Goal: Task Accomplishment & Management: Manage account settings

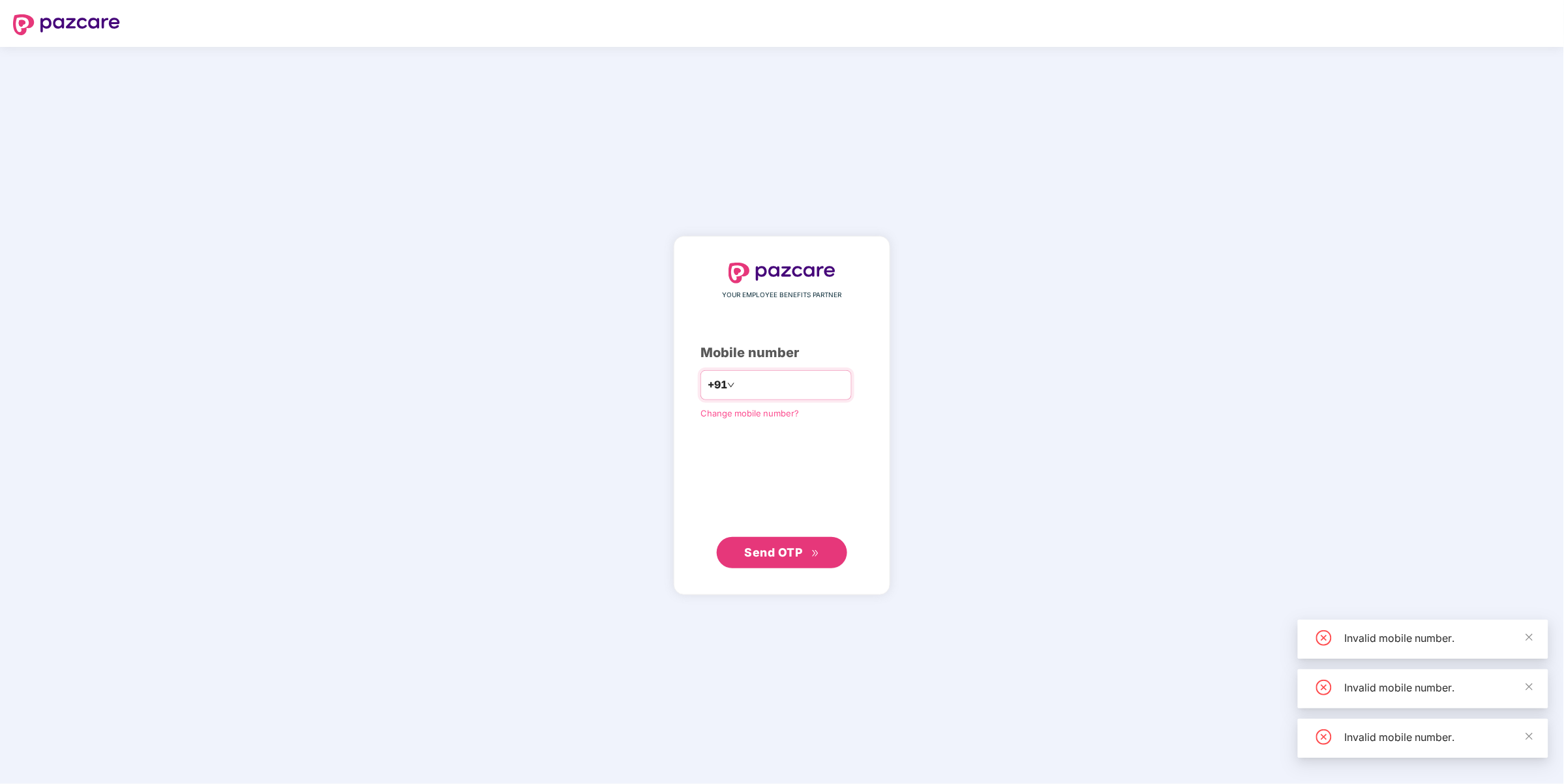
click at [782, 388] on input "**********" at bounding box center [791, 385] width 107 height 21
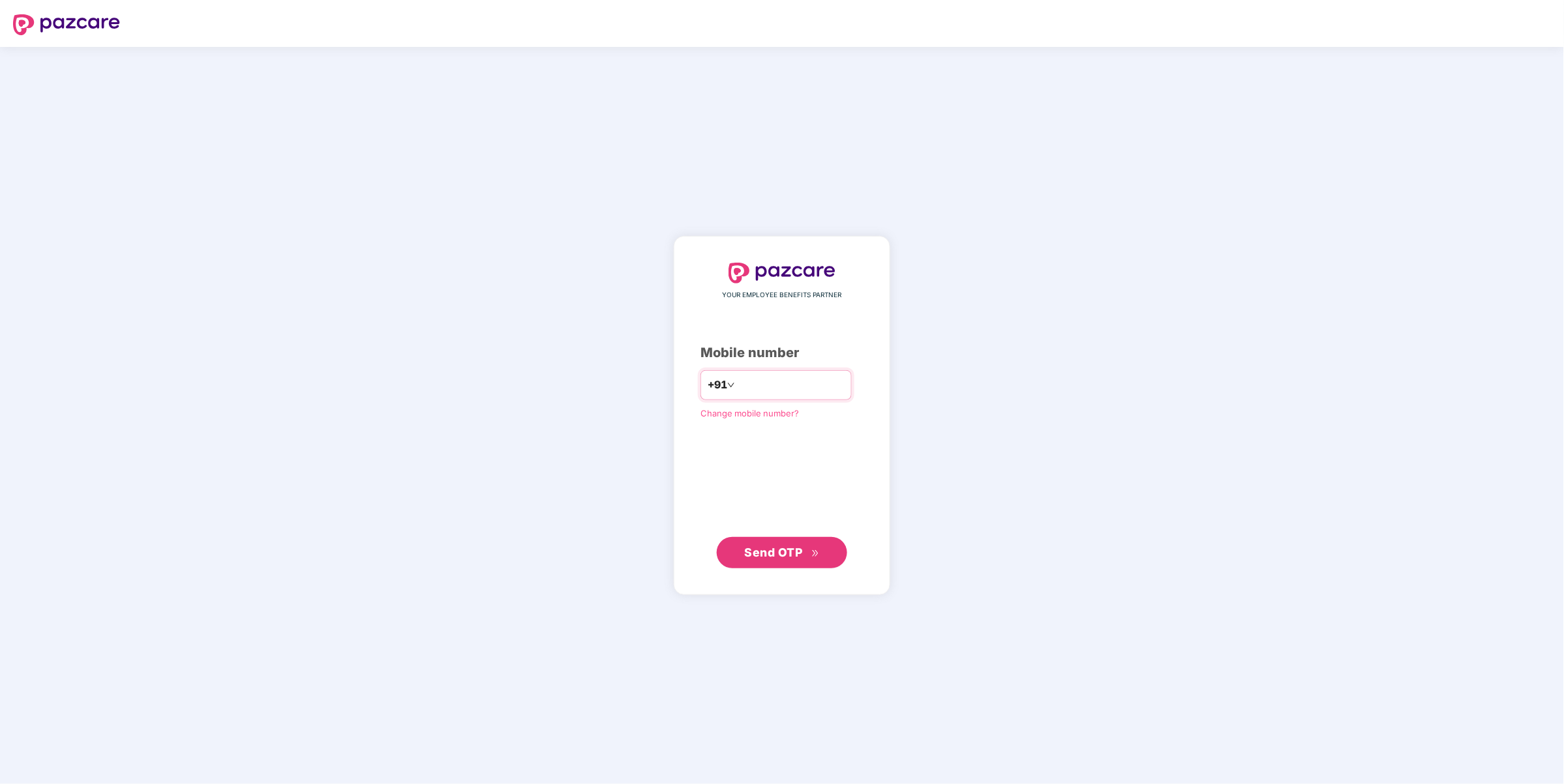
click at [708, 376] on div "+91" at bounding box center [721, 385] width 28 height 21
click at [749, 395] on input "**********" at bounding box center [791, 385] width 107 height 21
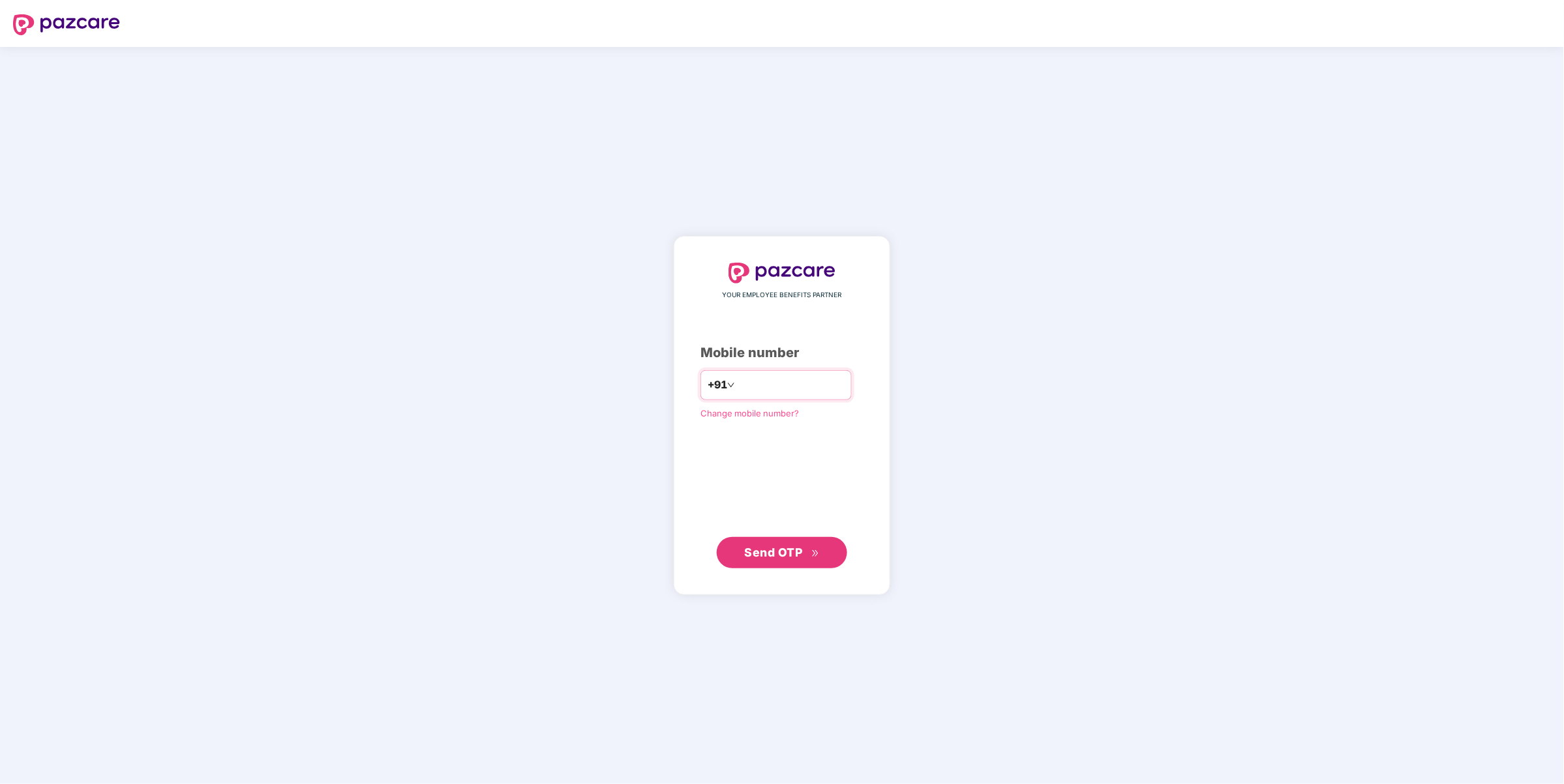
click at [845, 378] on input "**********" at bounding box center [791, 385] width 107 height 21
type input "**********"
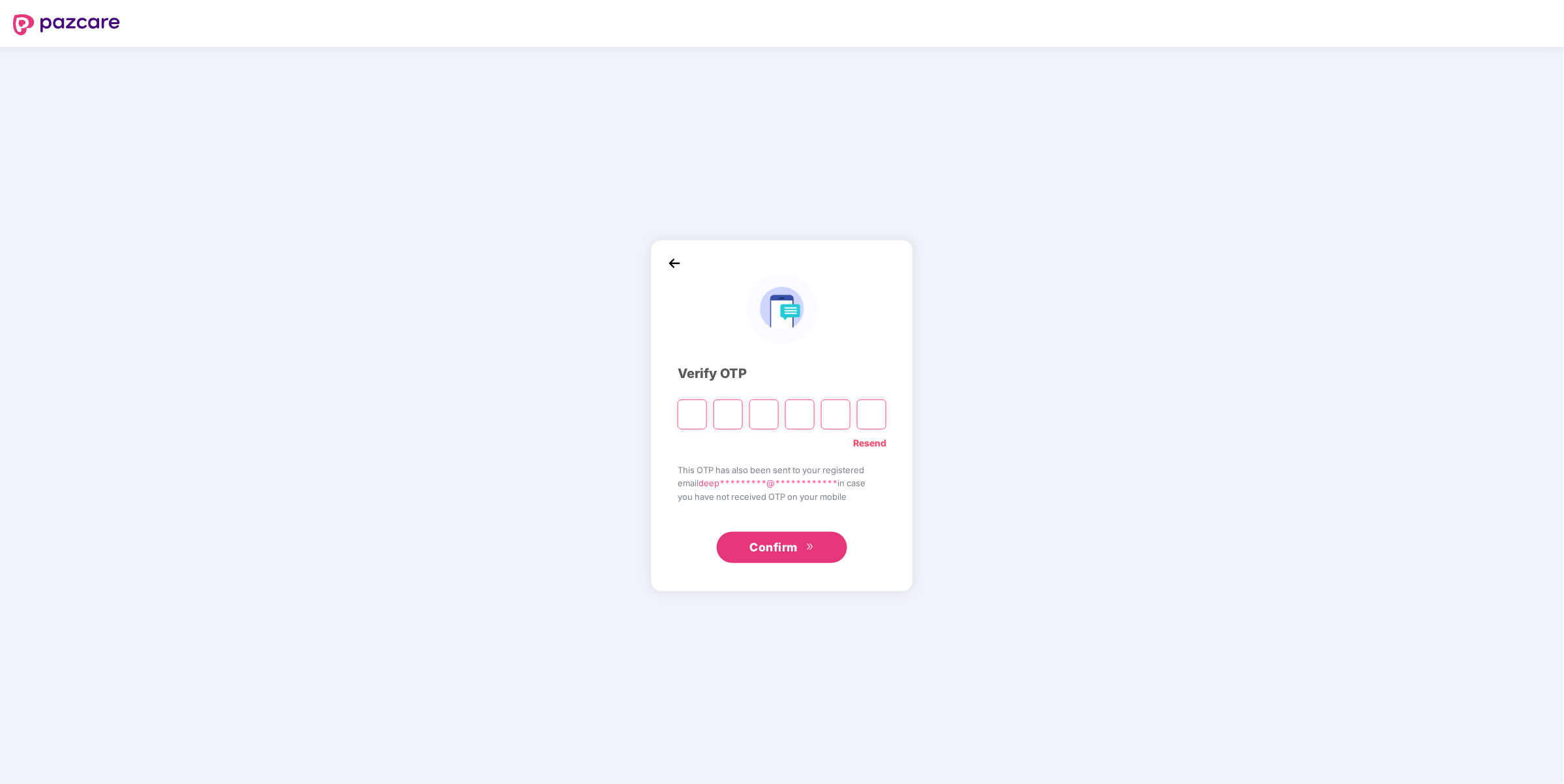
type input "*"
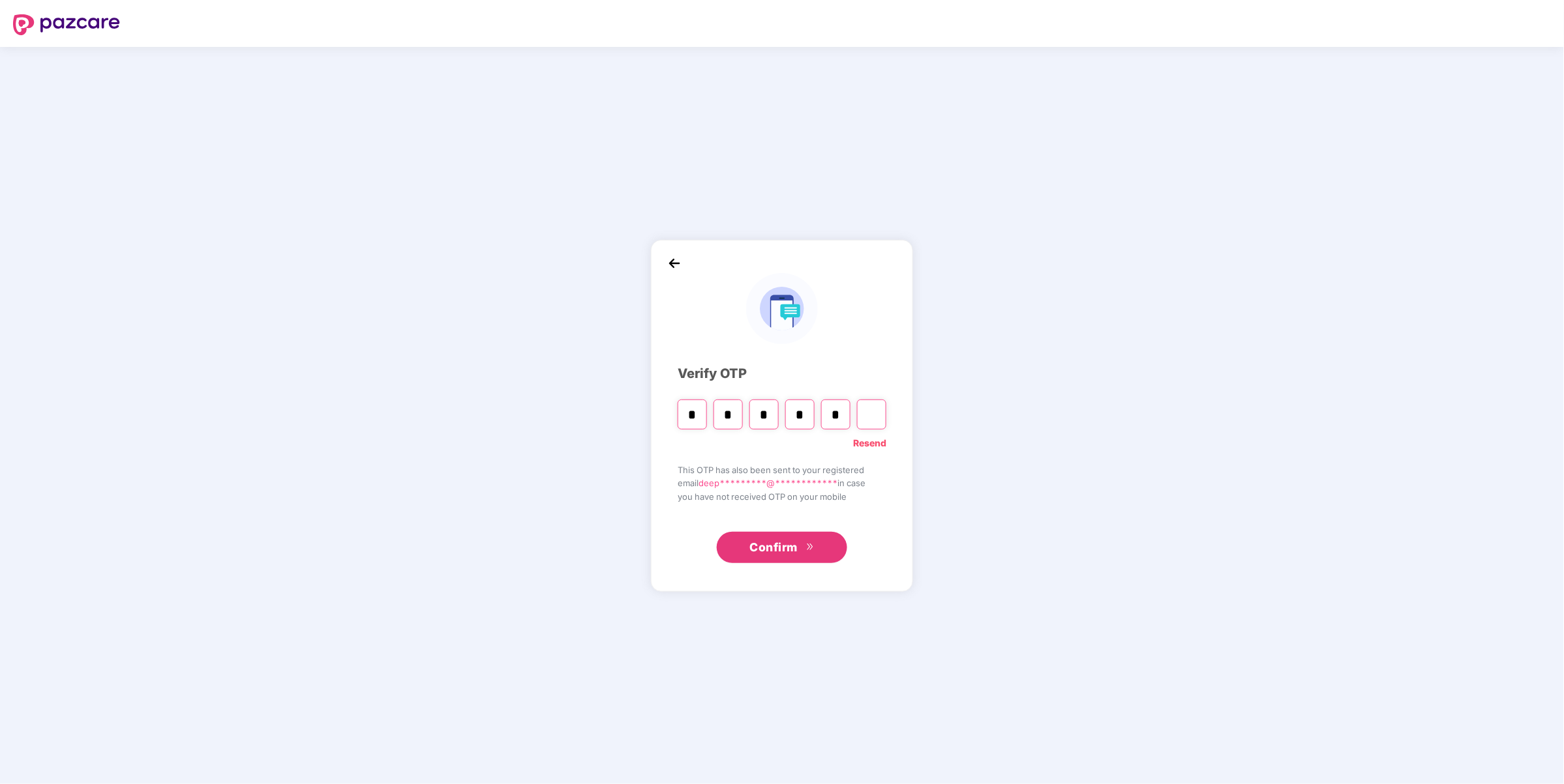
type input "*"
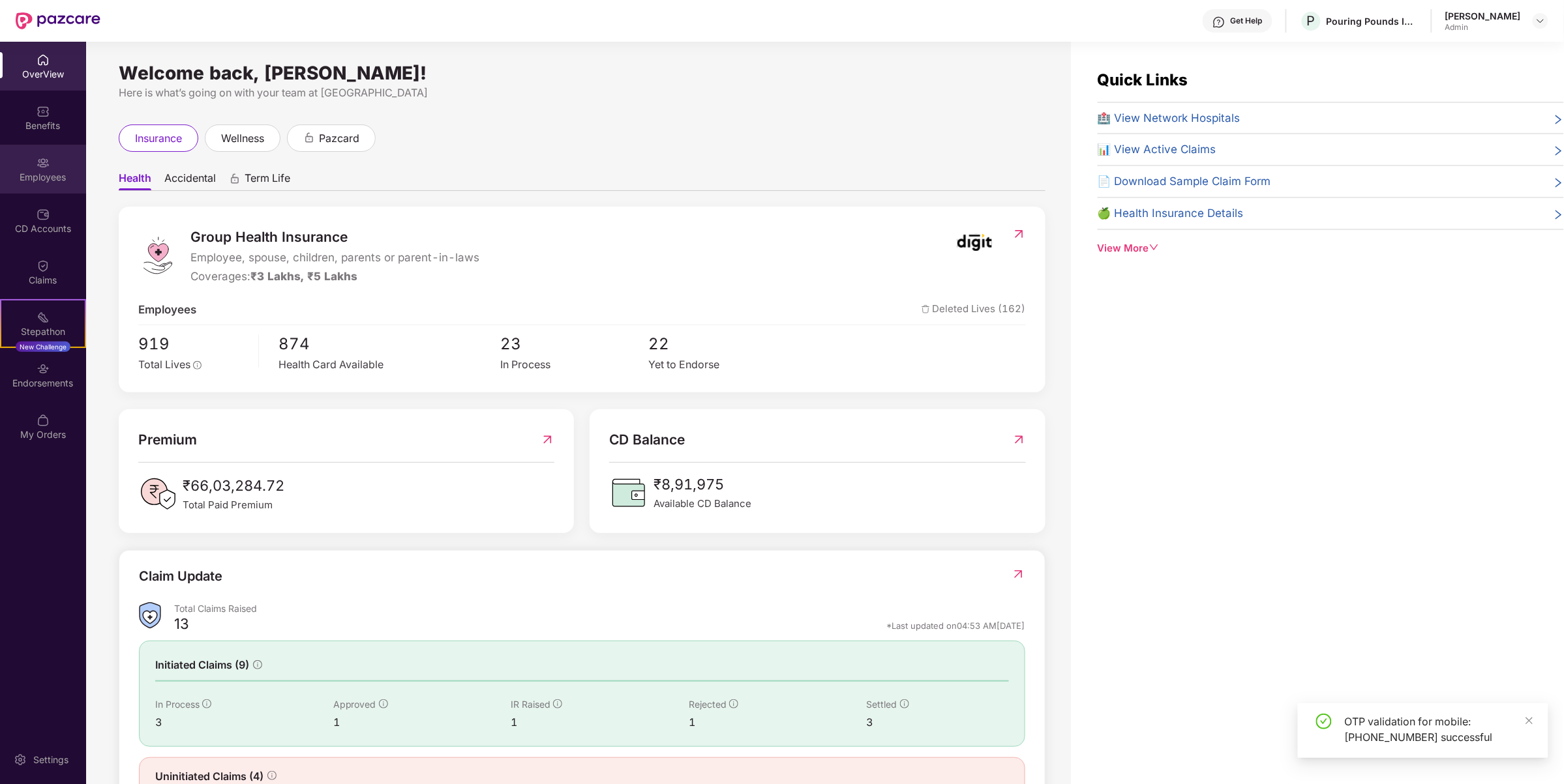
click at [39, 165] on img at bounding box center [43, 163] width 13 height 13
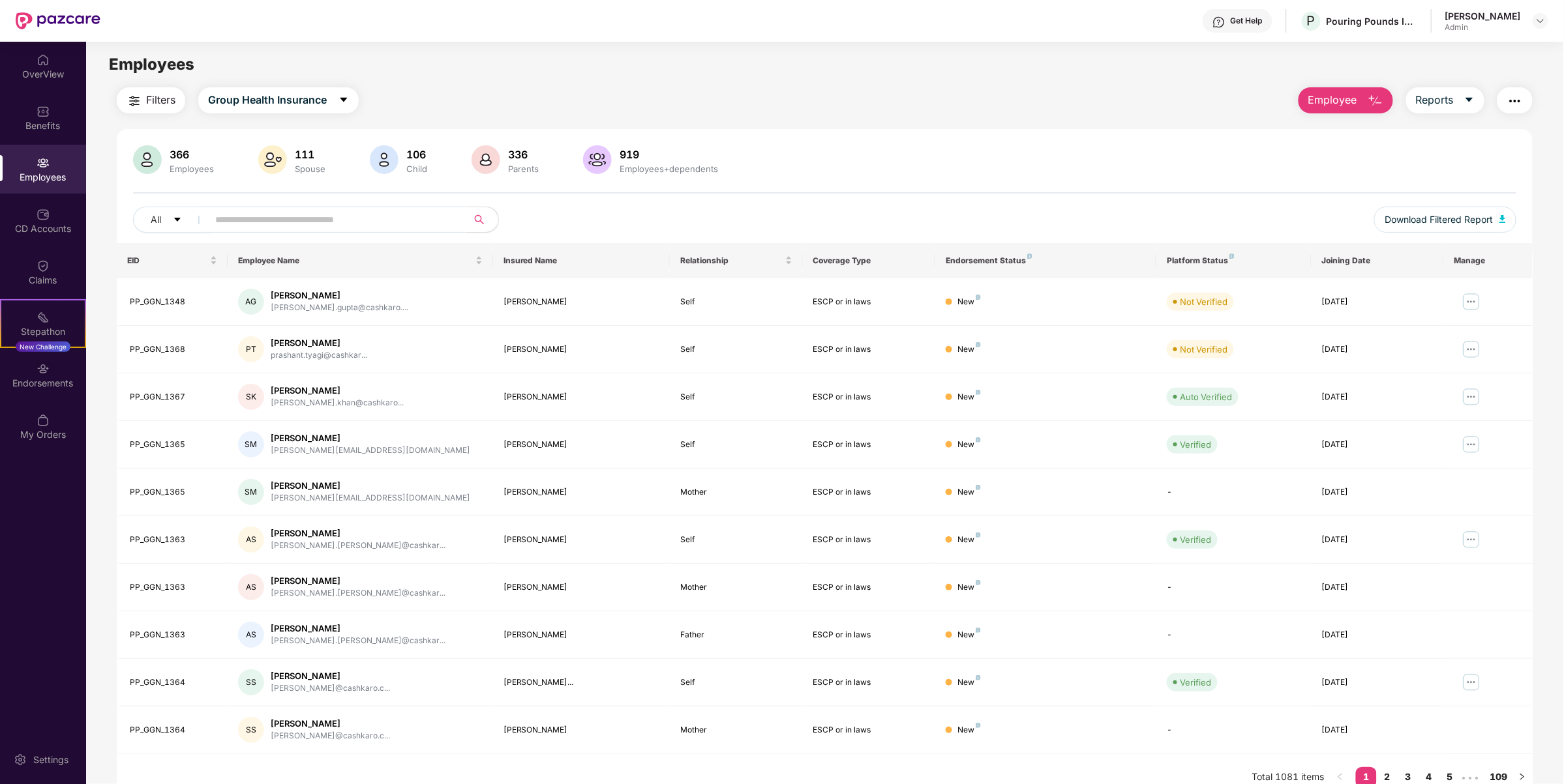
click at [302, 230] on span at bounding box center [333, 219] width 267 height 26
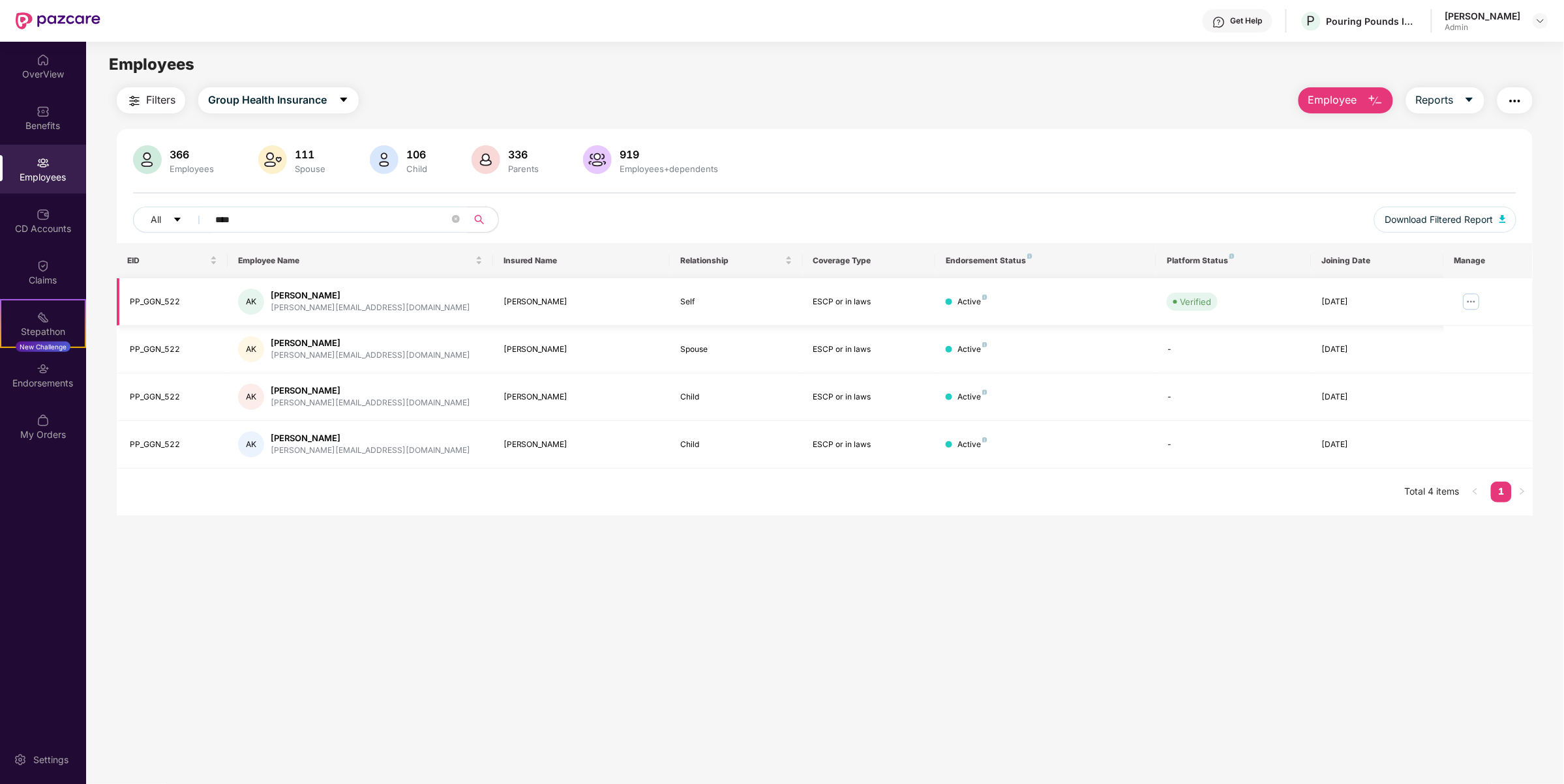
type input "****"
click at [1472, 291] on img at bounding box center [1471, 301] width 21 height 21
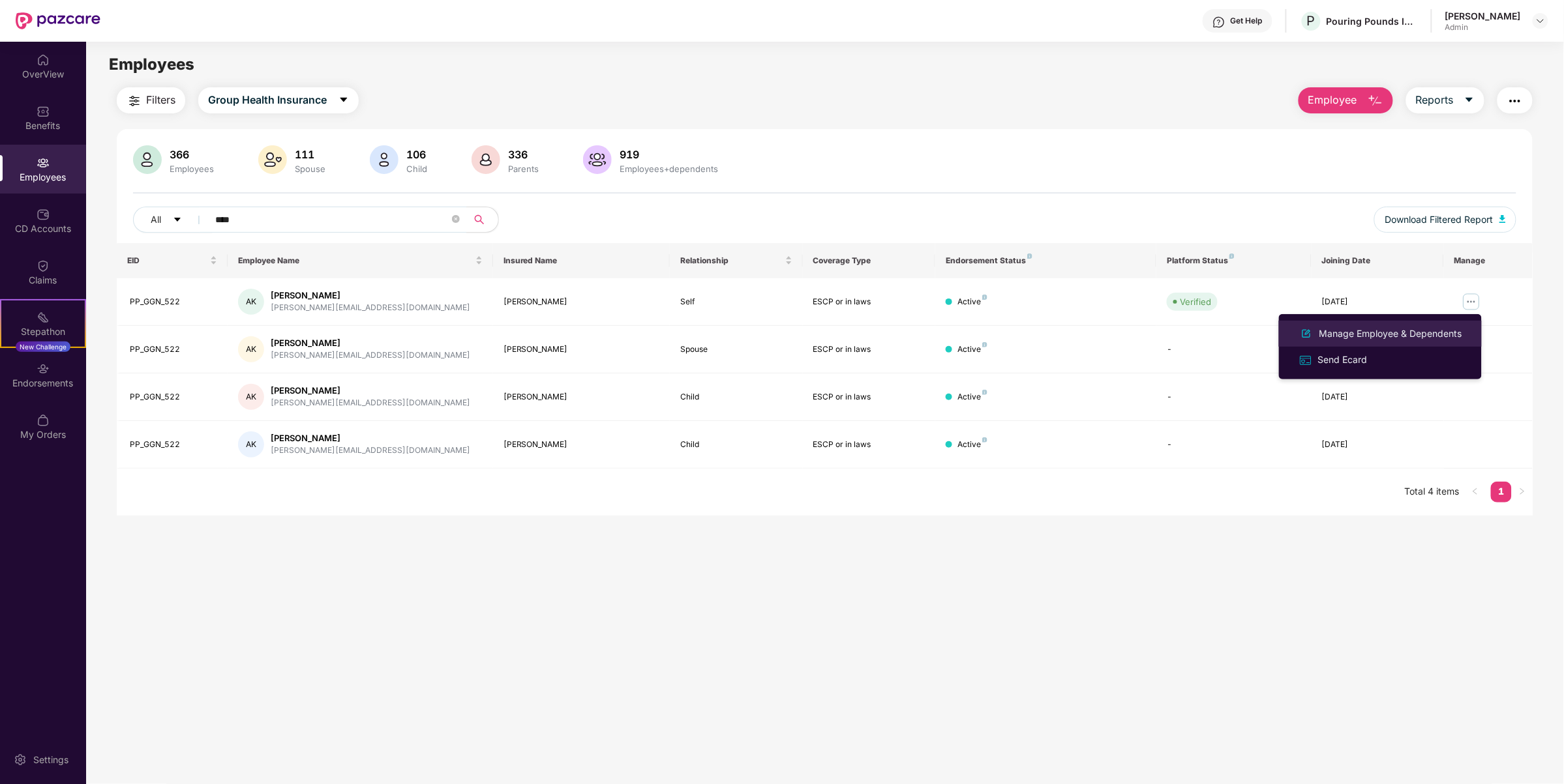
click at [1361, 331] on div "Manage Employee & Dependents" at bounding box center [1391, 334] width 148 height 14
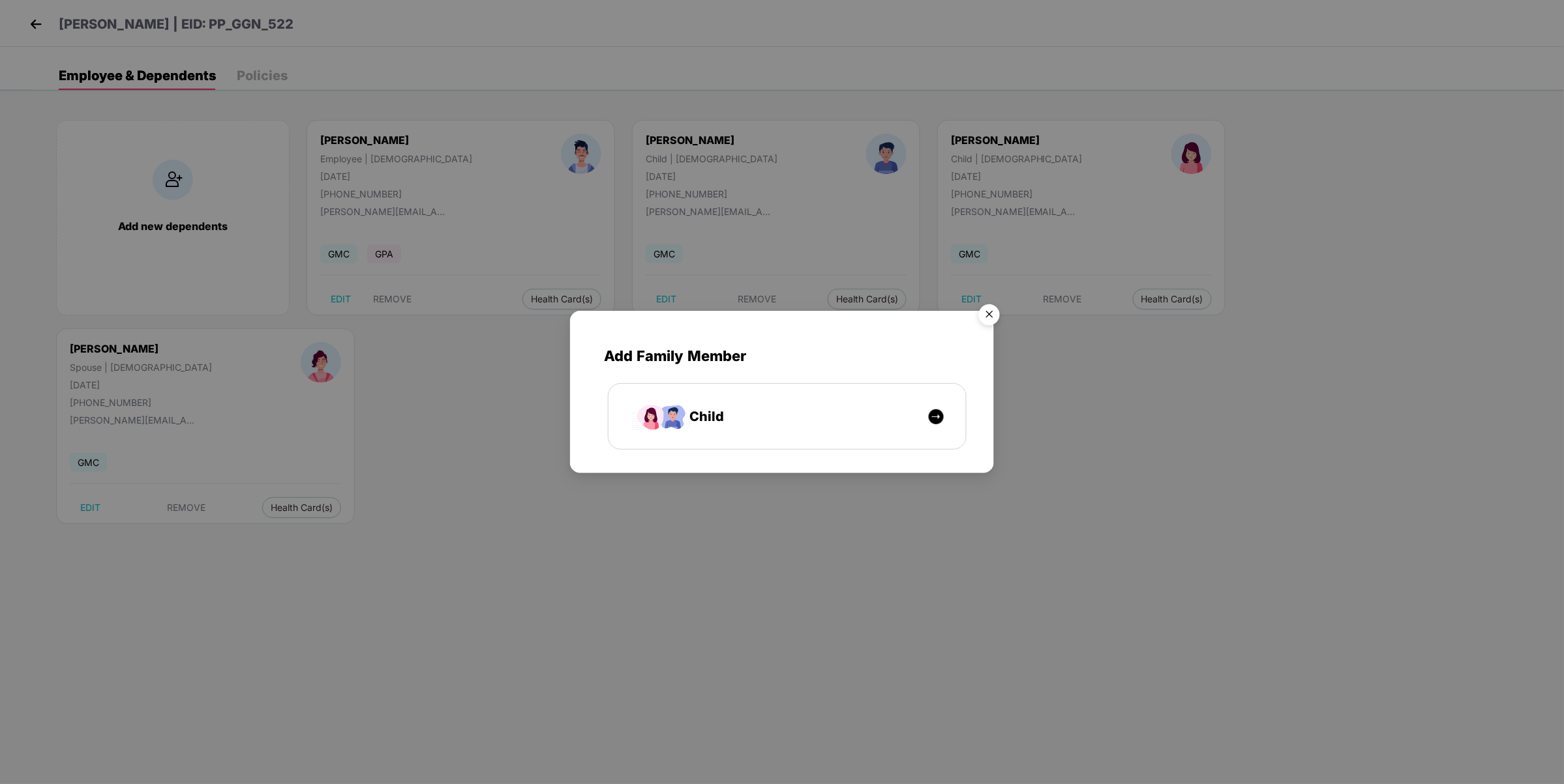
click at [989, 313] on img "Close" at bounding box center [989, 316] width 36 height 36
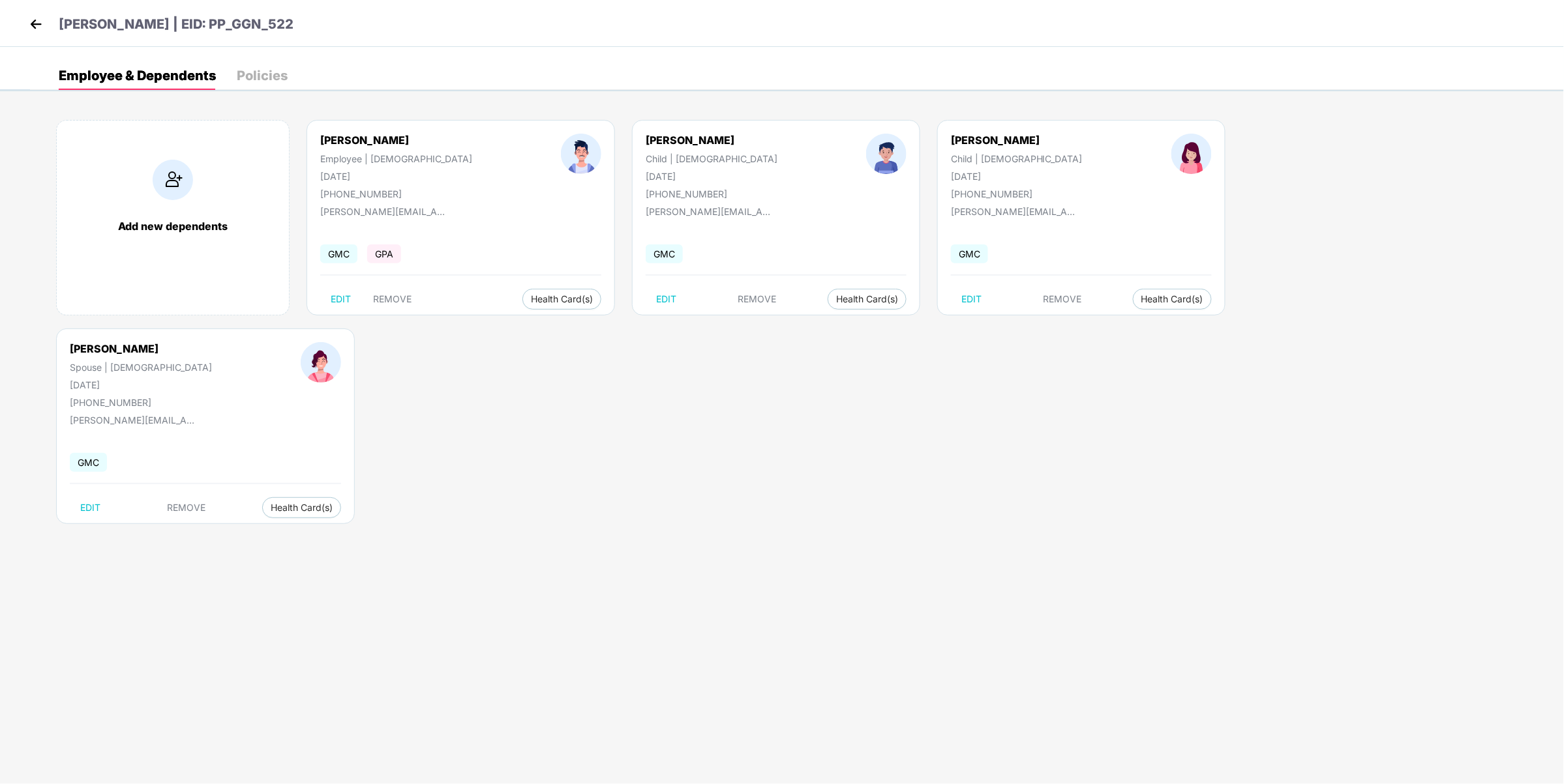
click at [832, 363] on body "[PERSON_NAME] | EID: PP_GGN_522 Employee & Dependents Policies Add new dependen…" at bounding box center [782, 392] width 1564 height 784
click at [215, 20] on p "[PERSON_NAME] | EID: PP_GGN_522" at bounding box center [176, 24] width 234 height 20
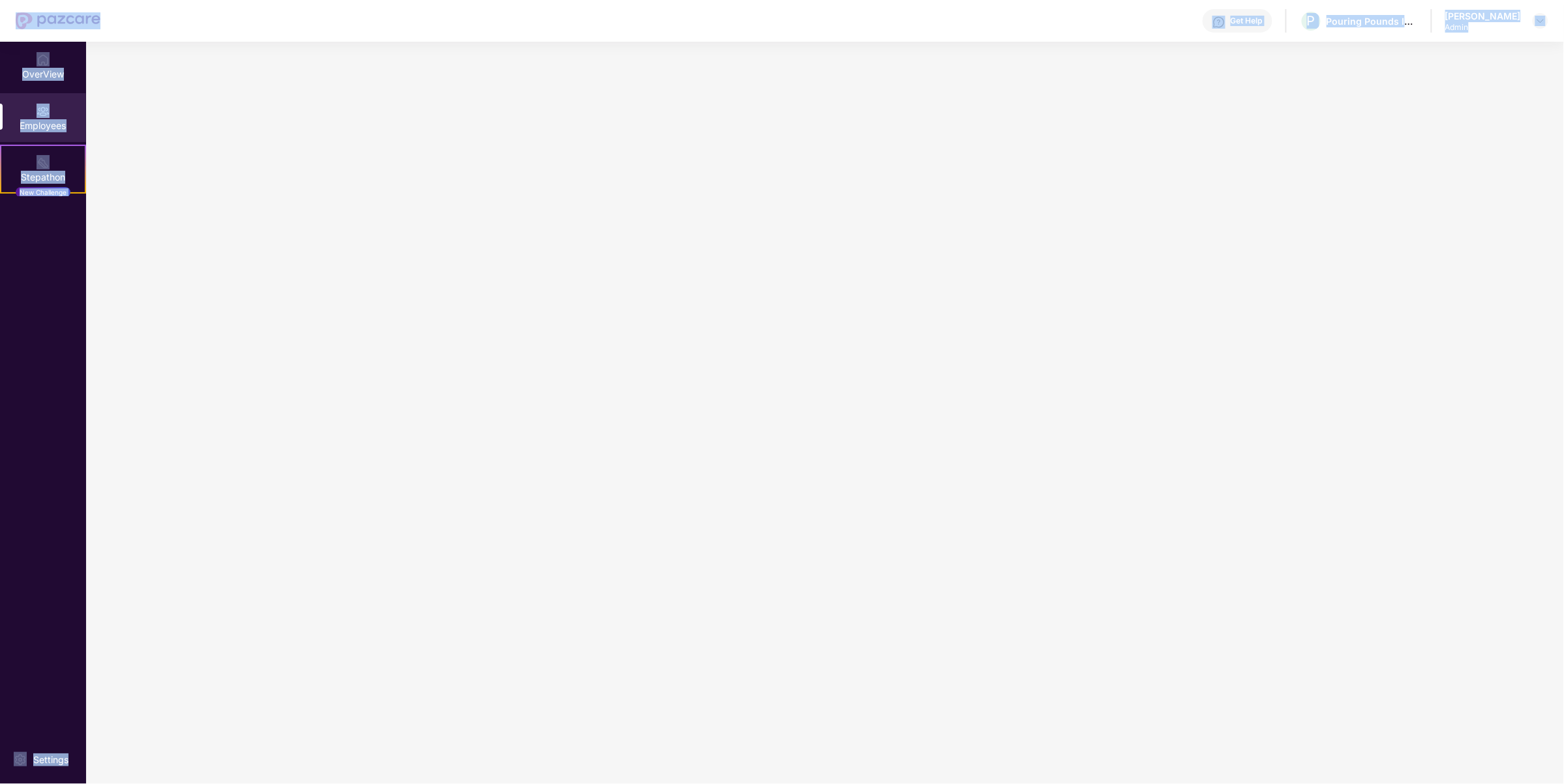
click at [215, 20] on div "Get Help P Pouring Pounds India Pvt Ltd (CashKaro and EarnKaro) [PERSON_NAME] A…" at bounding box center [824, 21] width 1448 height 42
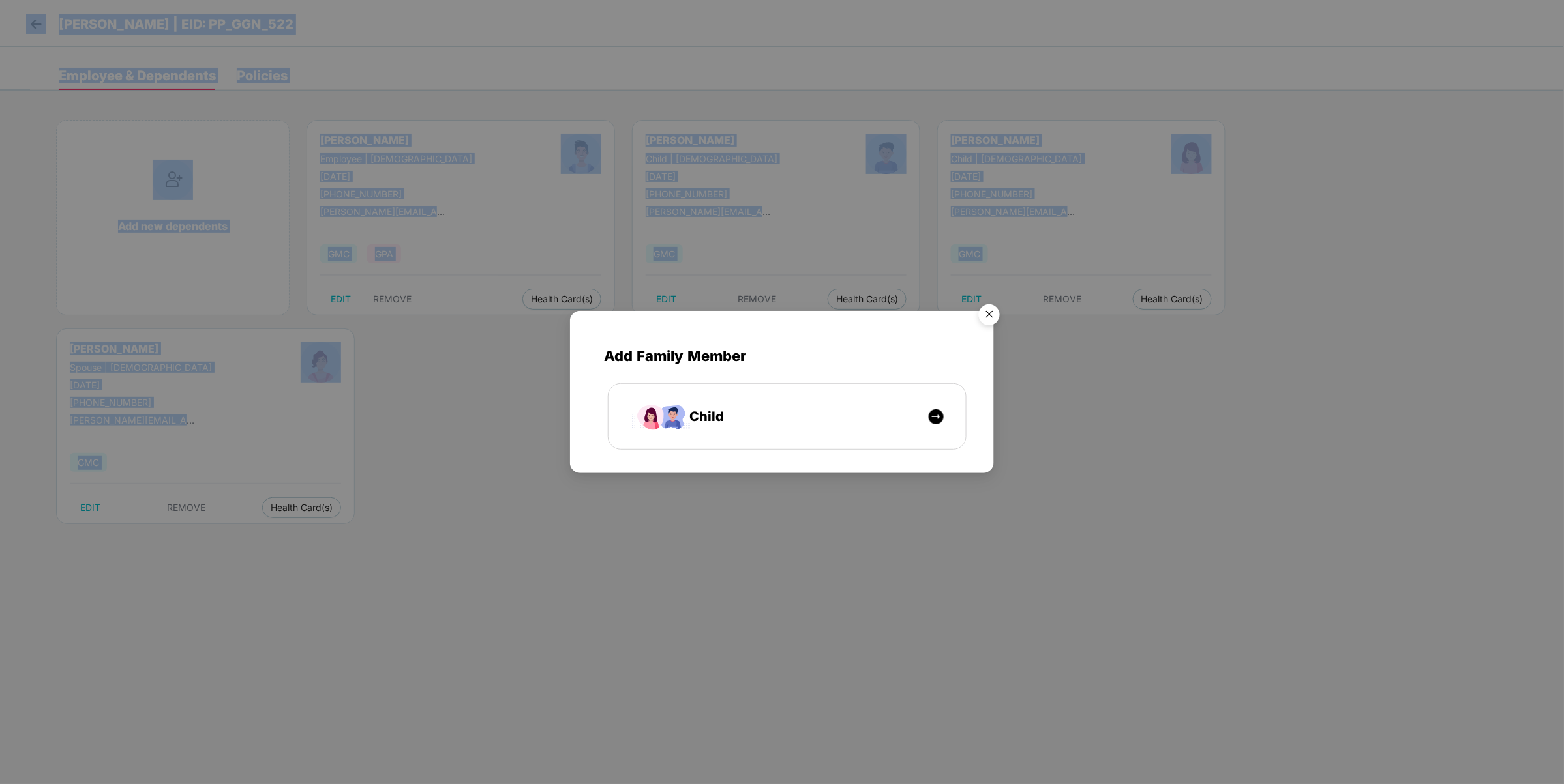
click at [986, 317] on img "Close" at bounding box center [989, 316] width 36 height 36
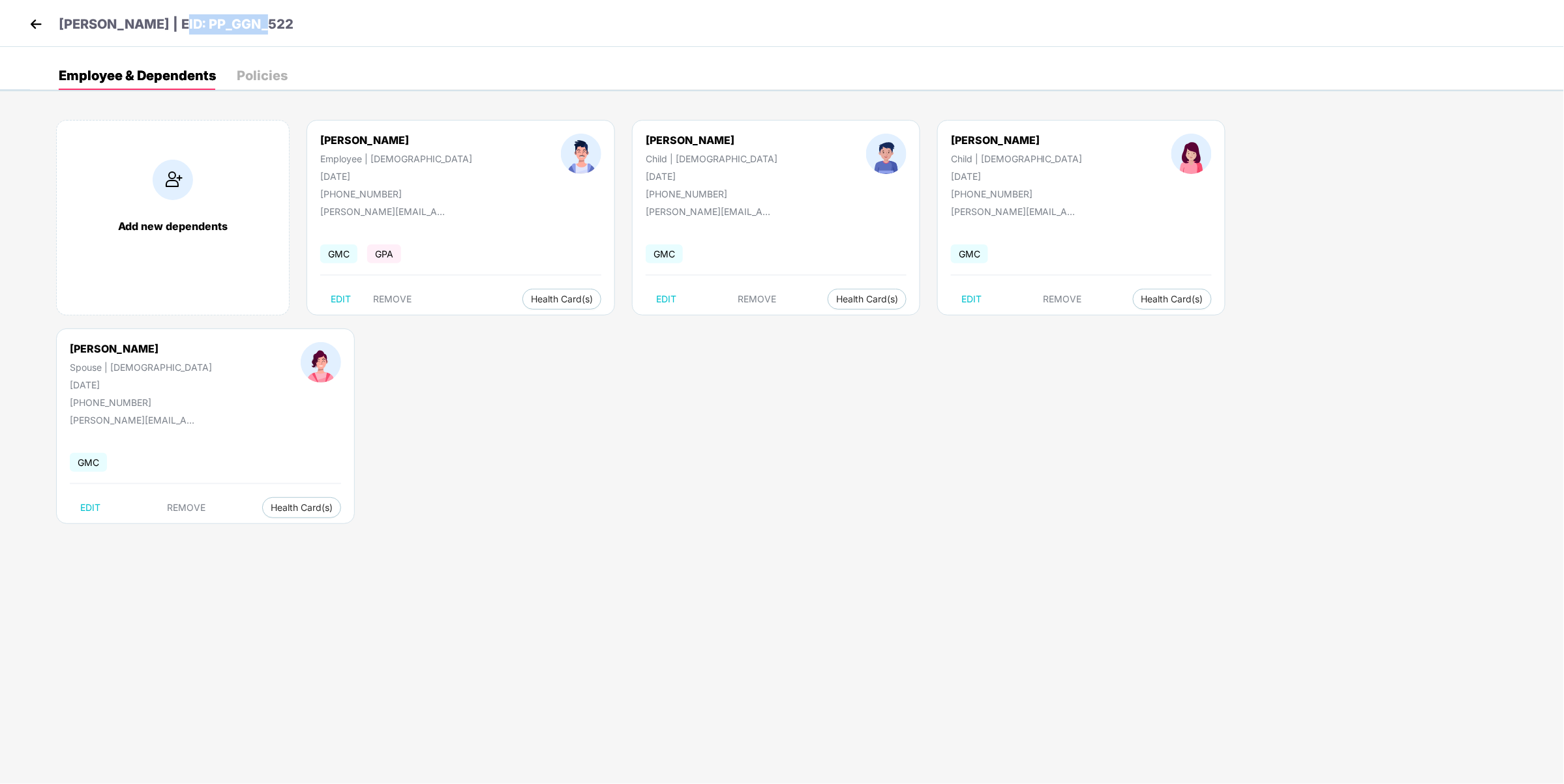
drag, startPoint x: 313, startPoint y: 28, endPoint x: 168, endPoint y: 30, distance: 145.0
click at [168, 30] on div "[PERSON_NAME] | EID: PP_GGN_522" at bounding box center [782, 23] width 1564 height 47
copy p "PP_GGN_522"
click at [679, 437] on body "[PERSON_NAME] | EID: PP_GGN_522 Employee & Dependents Policies Add new dependen…" at bounding box center [782, 392] width 1564 height 784
drag, startPoint x: 258, startPoint y: 23, endPoint x: 171, endPoint y: 26, distance: 87.1
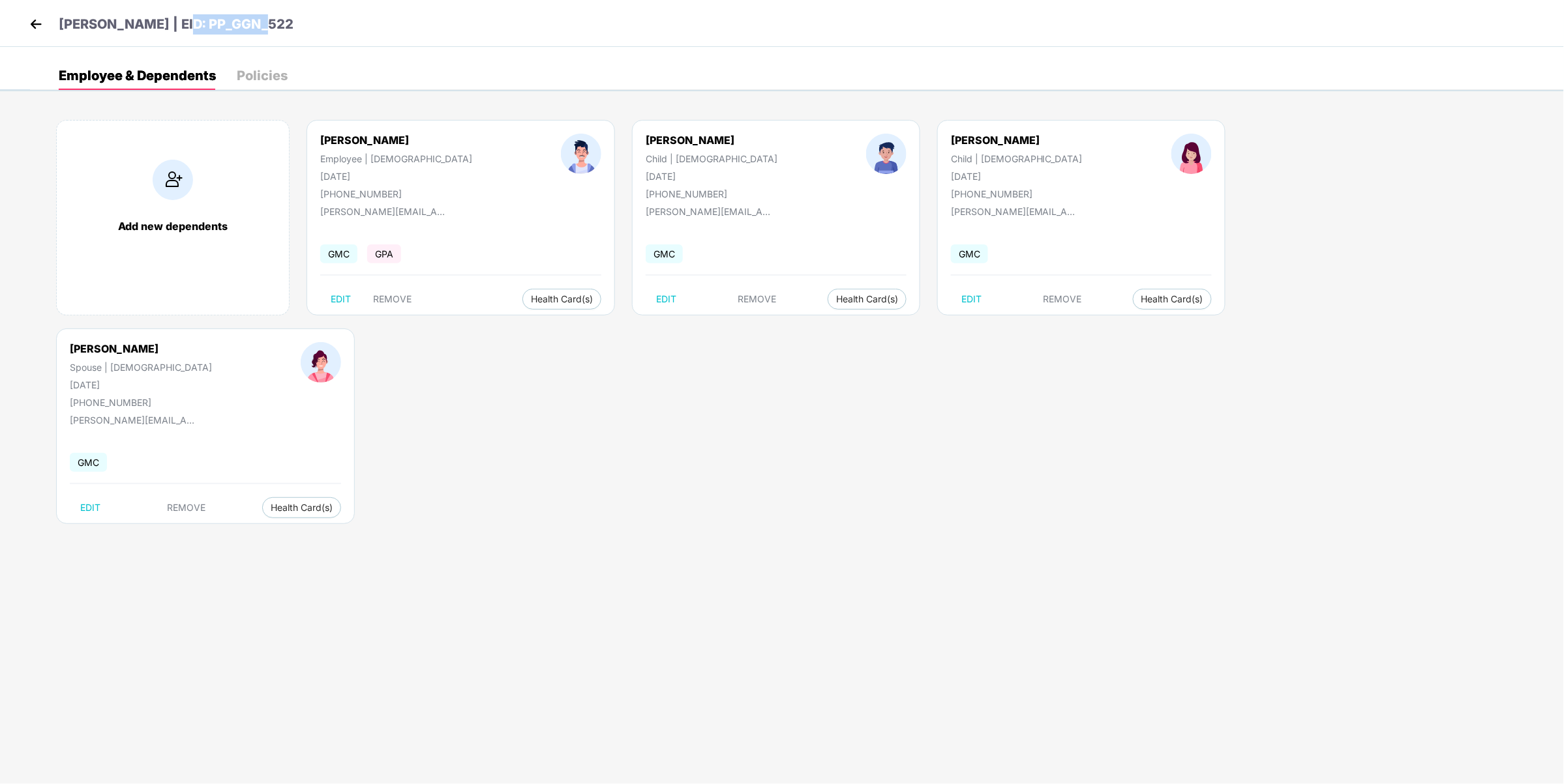
click at [171, 26] on div "[PERSON_NAME] | EID: PP_GGN_522" at bounding box center [782, 23] width 1564 height 47
click at [305, 33] on div "[PERSON_NAME] | EID: PP_GGN_522" at bounding box center [782, 23] width 1564 height 47
drag, startPoint x: 269, startPoint y: 35, endPoint x: 168, endPoint y: 33, distance: 101.0
click at [168, 33] on div "[PERSON_NAME] | EID: PP_GGN_522" at bounding box center [782, 23] width 1564 height 47
click at [266, 35] on div "[PERSON_NAME] | EID: PP_GGN_522" at bounding box center [782, 23] width 1564 height 47
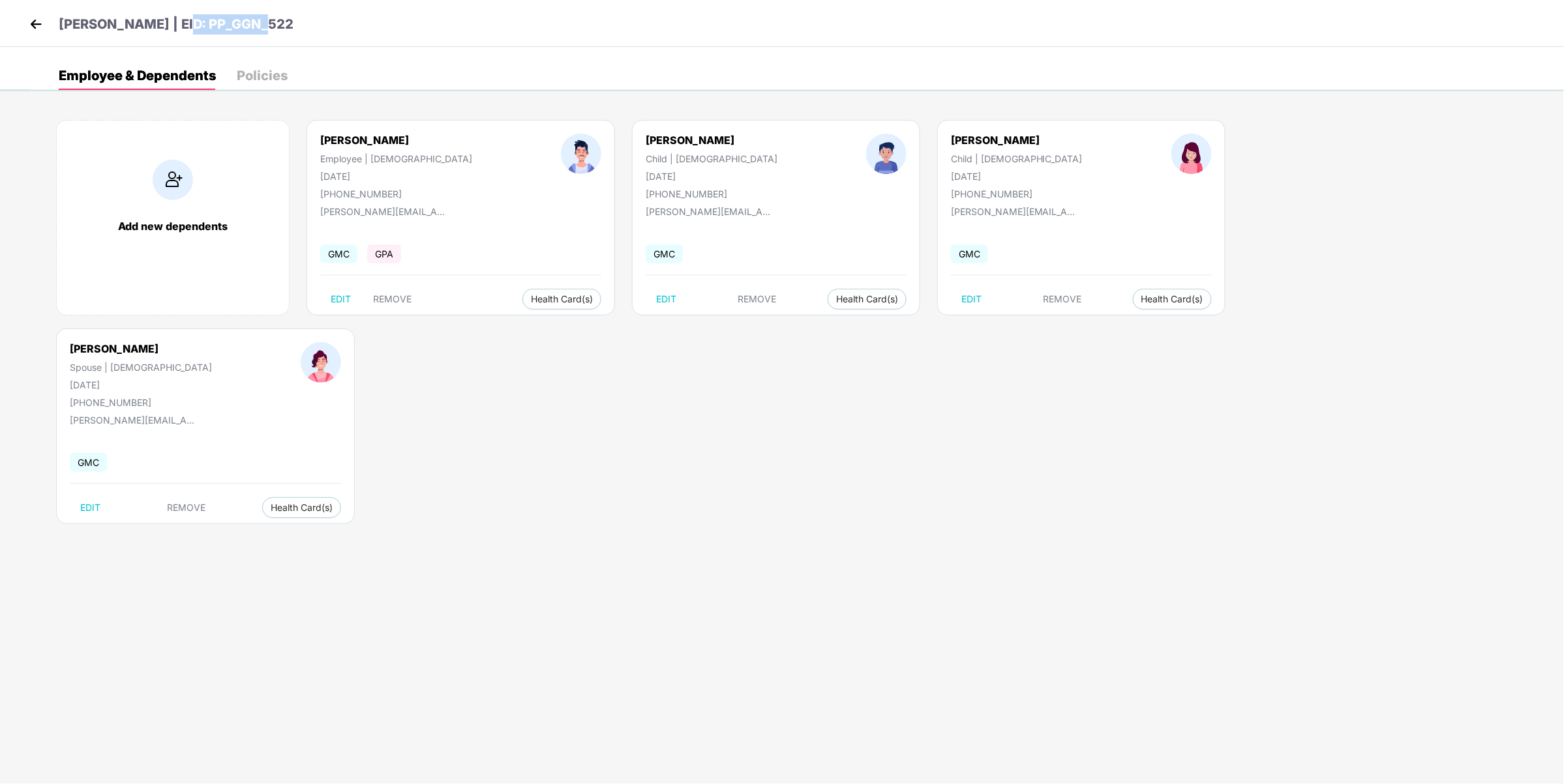
drag, startPoint x: 246, startPoint y: 31, endPoint x: 171, endPoint y: 33, distance: 75.0
click at [171, 33] on div "[PERSON_NAME] | EID: PP_GGN_522" at bounding box center [782, 23] width 1564 height 47
click at [266, 83] on div "Policies" at bounding box center [262, 75] width 51 height 28
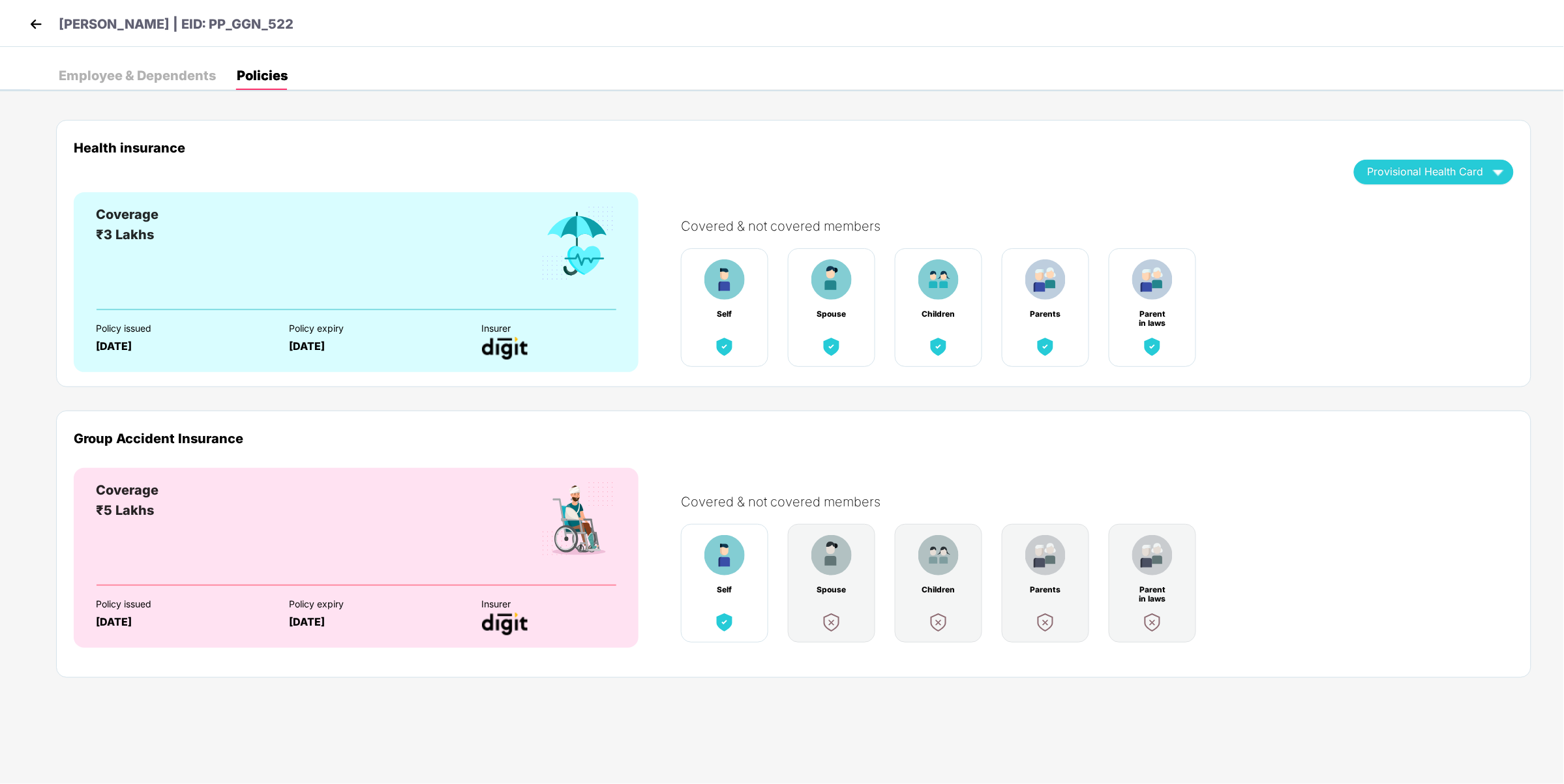
click at [131, 69] on div "Employee & Dependents" at bounding box center [137, 75] width 157 height 13
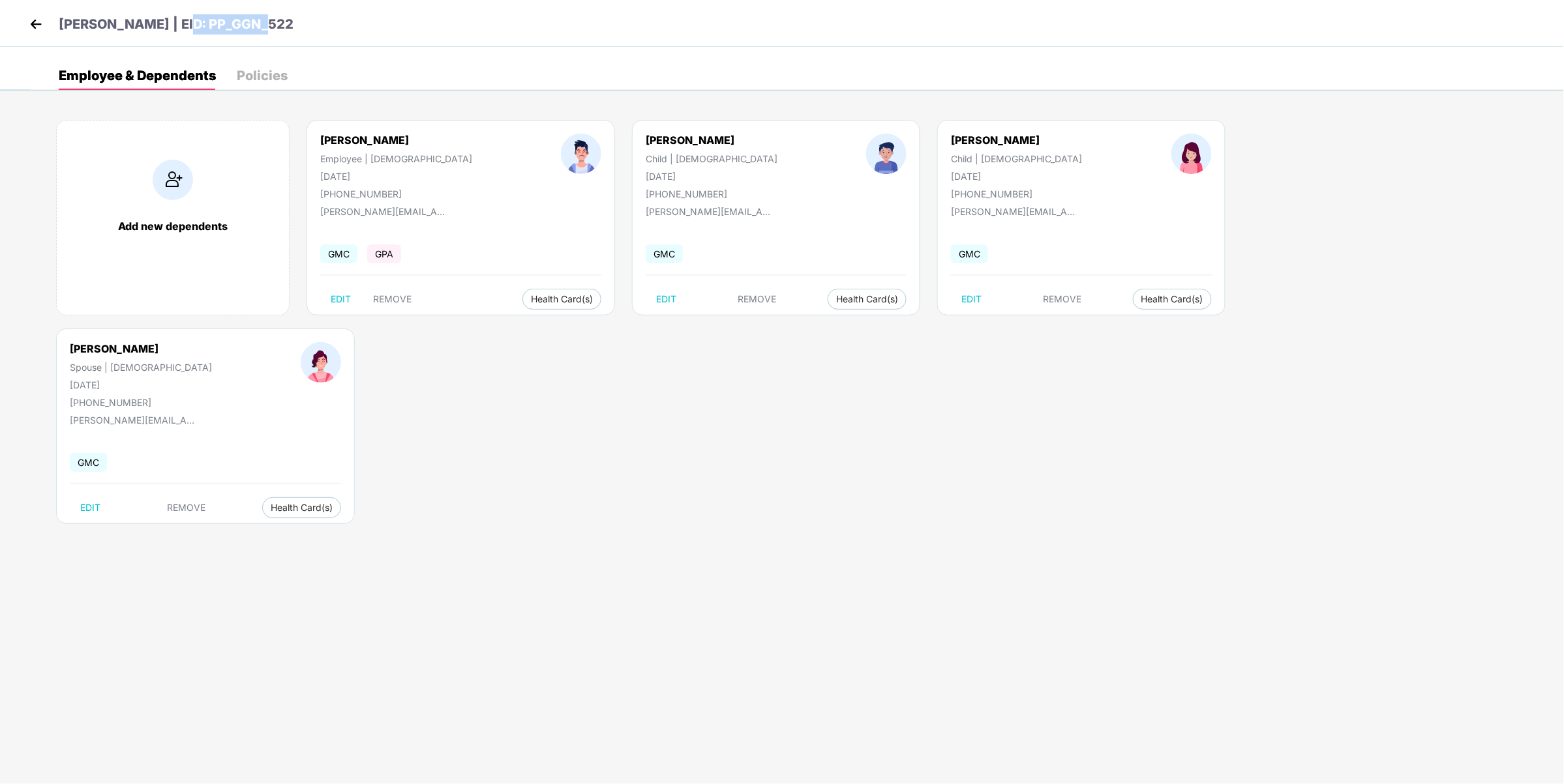
drag, startPoint x: 267, startPoint y: 26, endPoint x: 171, endPoint y: 29, distance: 96.0
click at [171, 29] on div "[PERSON_NAME] | EID: PP_GGN_522" at bounding box center [782, 23] width 1564 height 47
click at [261, 36] on div "[PERSON_NAME] | EID: PP_GGN_522" at bounding box center [782, 23] width 1564 height 47
drag, startPoint x: 261, startPoint y: 25, endPoint x: 171, endPoint y: 33, distance: 90.4
click at [171, 33] on div "[PERSON_NAME] | EID: PP_GGN_522" at bounding box center [782, 23] width 1564 height 47
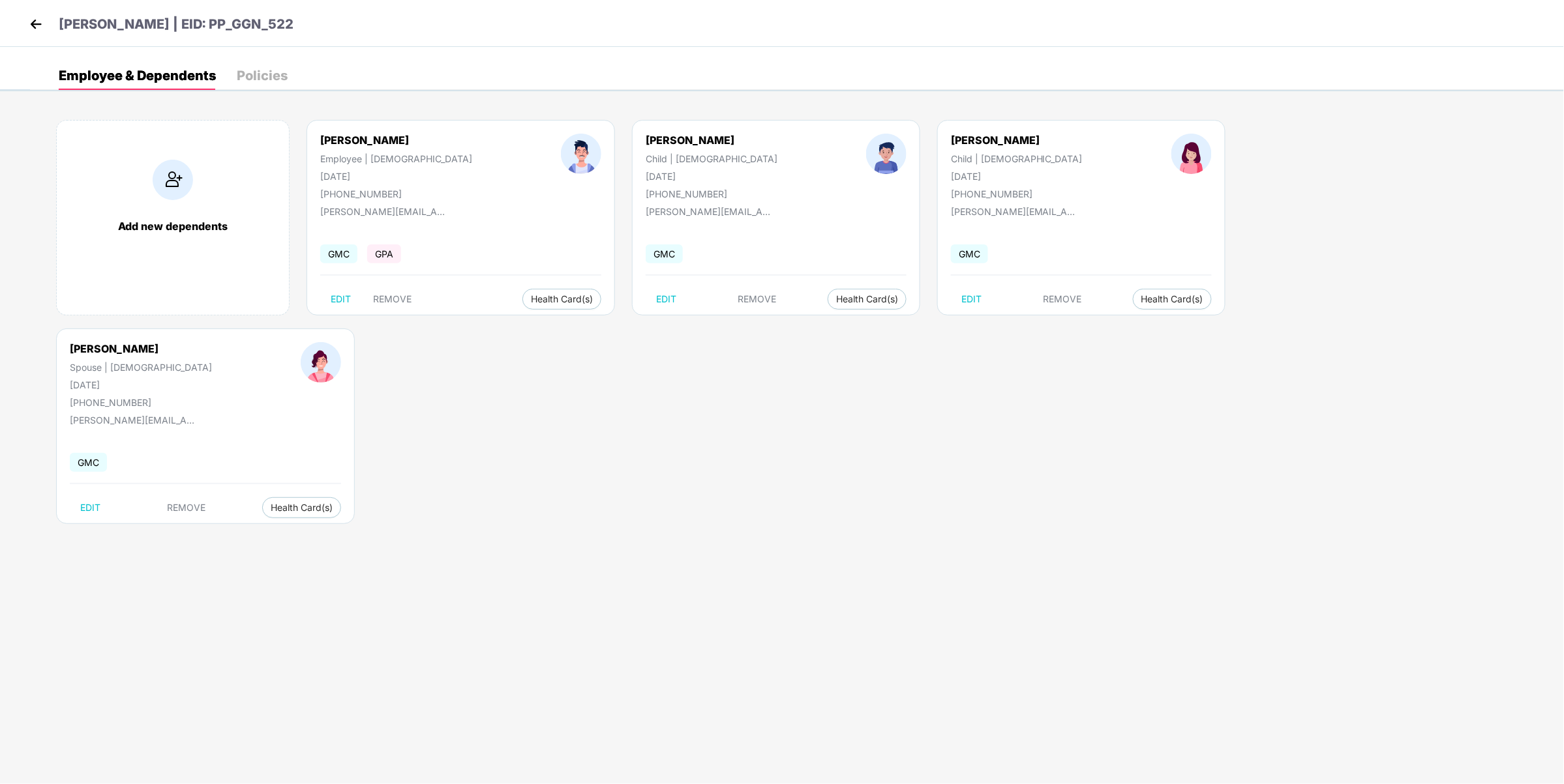
click at [268, 31] on div "[PERSON_NAME] | EID: PP_GGN_522" at bounding box center [782, 23] width 1564 height 47
drag, startPoint x: 261, startPoint y: 28, endPoint x: 171, endPoint y: 25, distance: 90.0
click at [171, 25] on div "[PERSON_NAME] | EID: PP_GGN_522" at bounding box center [782, 23] width 1564 height 47
click at [344, 47] on div "Employee & Dependents Policies Add new dependents [PERSON_NAME] Employee | [DEM…" at bounding box center [782, 69] width 1564 height 44
drag, startPoint x: 259, startPoint y: 26, endPoint x: 171, endPoint y: 33, distance: 88.3
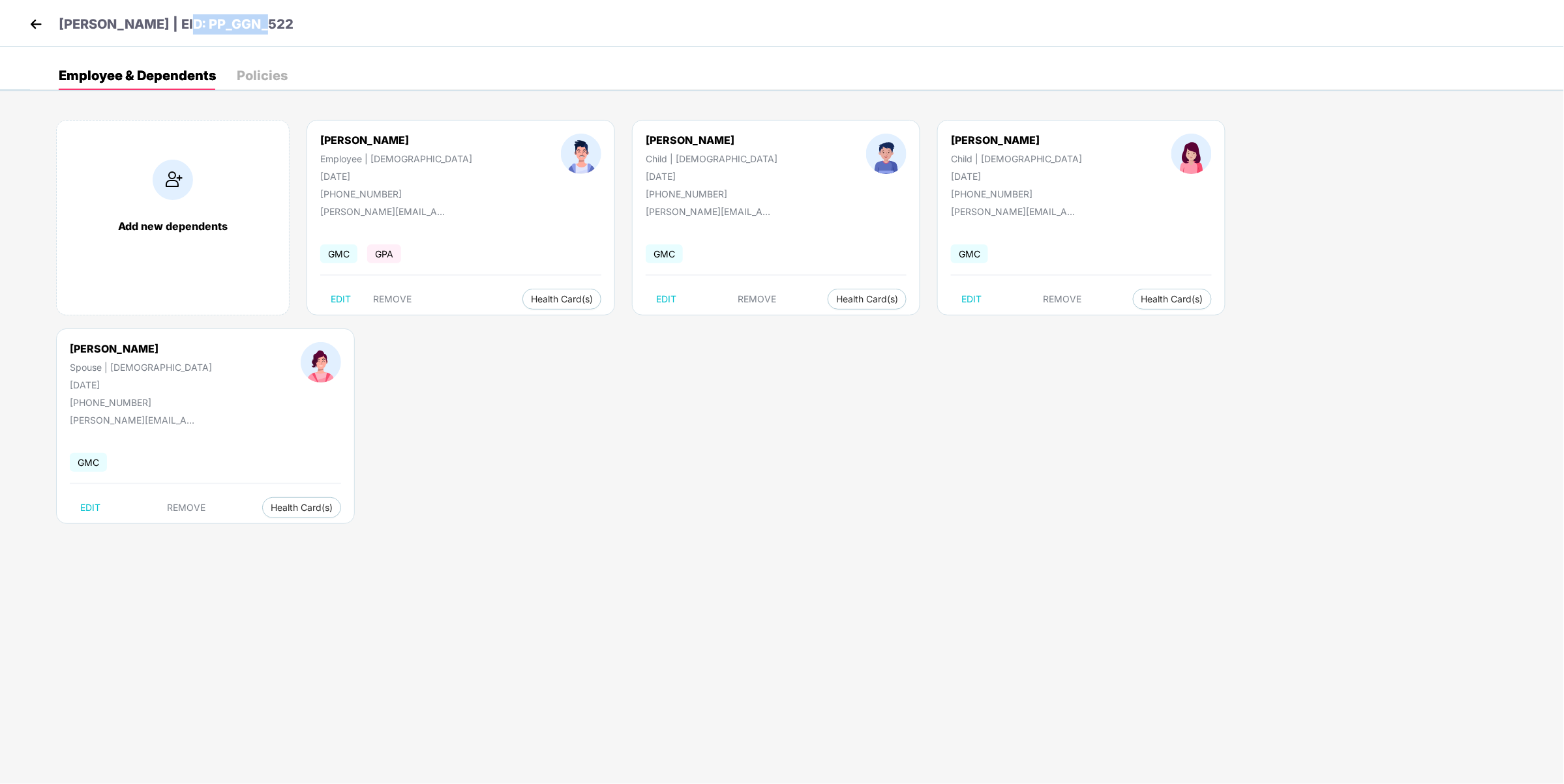
click at [171, 33] on div "[PERSON_NAME] | EID: PP_GGN_522" at bounding box center [782, 23] width 1564 height 47
drag, startPoint x: 307, startPoint y: 43, endPoint x: 293, endPoint y: 36, distance: 15.7
click at [301, 40] on div "[PERSON_NAME] | EID: PP_GGN_522" at bounding box center [782, 23] width 1564 height 47
drag, startPoint x: 249, startPoint y: 29, endPoint x: 225, endPoint y: 35, distance: 24.7
click at [225, 35] on header "[PERSON_NAME] | EID: PP_GGN_522" at bounding box center [160, 26] width 267 height 23
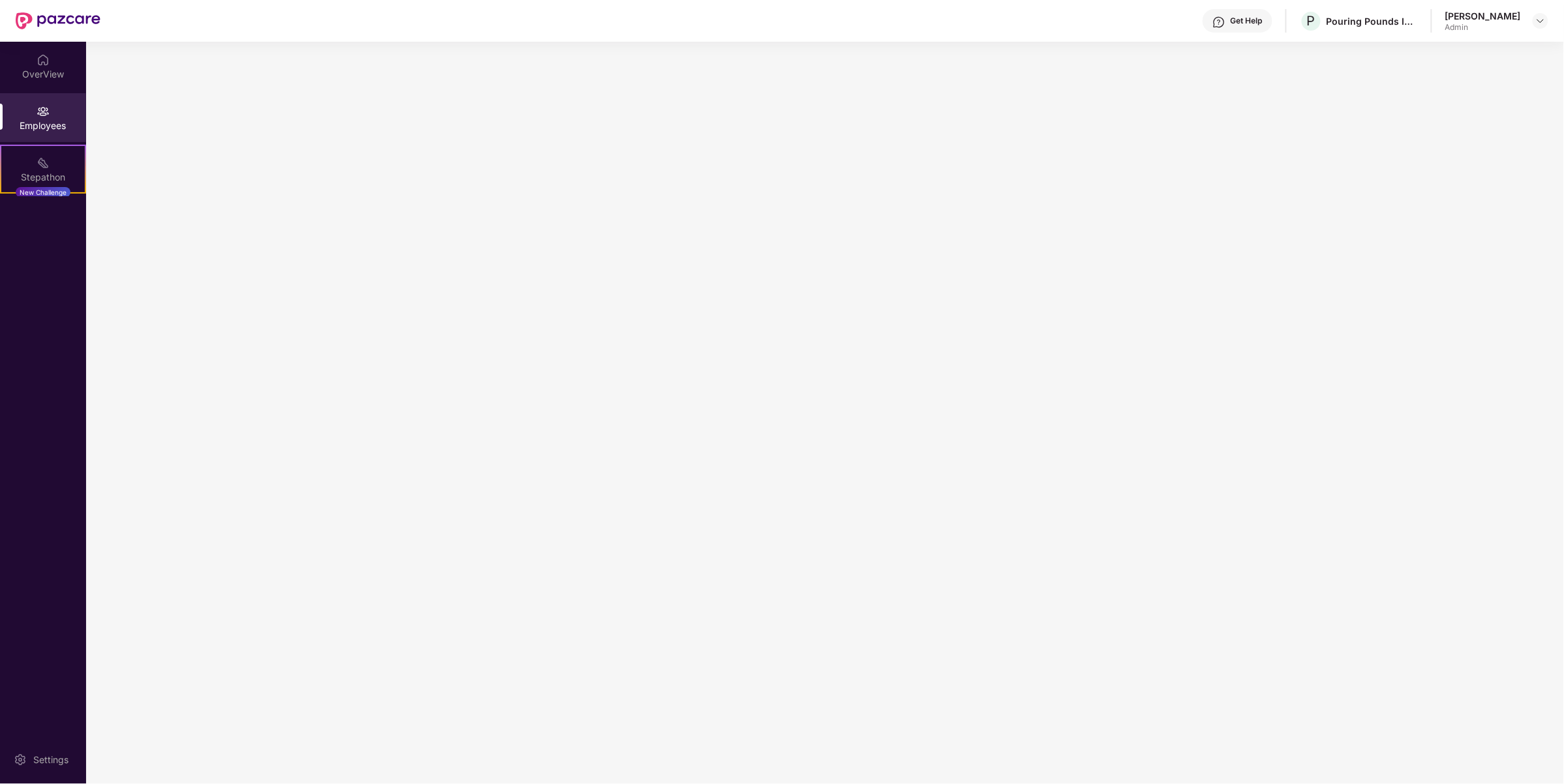
click at [242, 31] on div "Get Help P Pouring Pounds India Pvt Ltd (CashKaro and EarnKaro) [PERSON_NAME] A…" at bounding box center [824, 21] width 1448 height 42
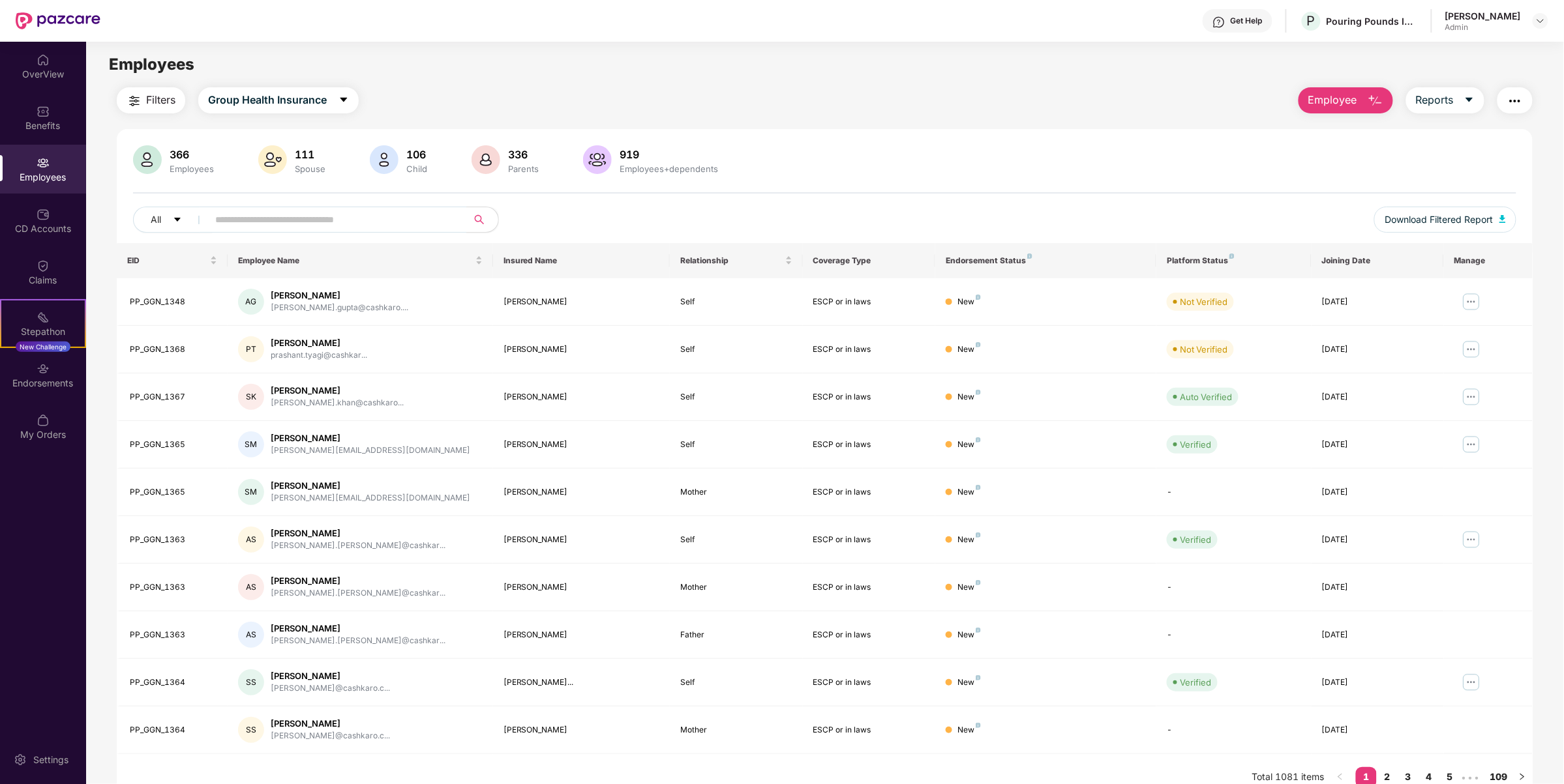
click at [438, 44] on main "Employees Filters Group Health Insurance Employee Reports 366 Employees 111 Spo…" at bounding box center [824, 434] width 1477 height 784
click at [41, 17] on img at bounding box center [58, 21] width 85 height 17
click at [34, 20] on img at bounding box center [58, 21] width 85 height 17
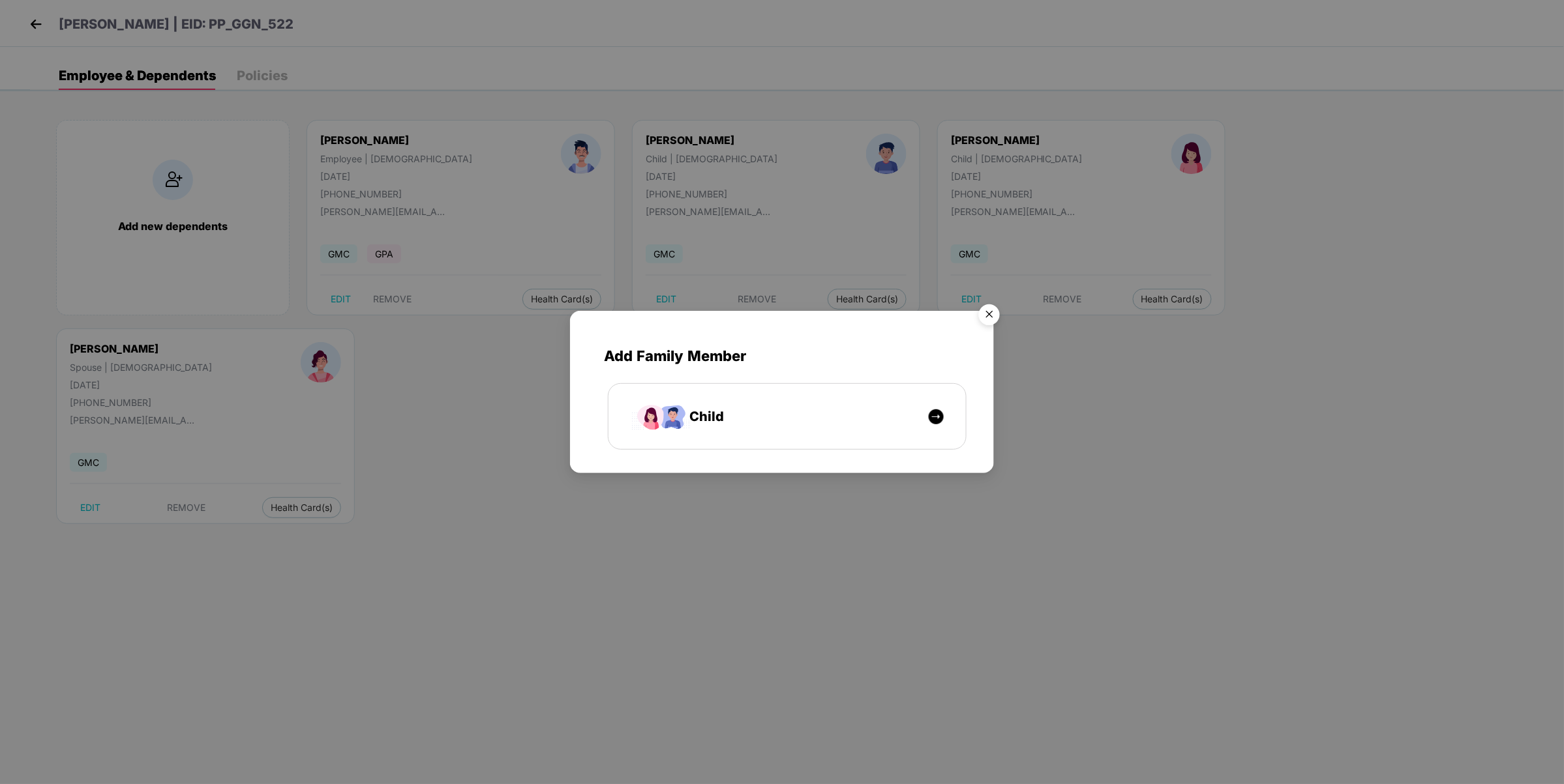
click at [998, 313] on img "Close" at bounding box center [989, 316] width 36 height 36
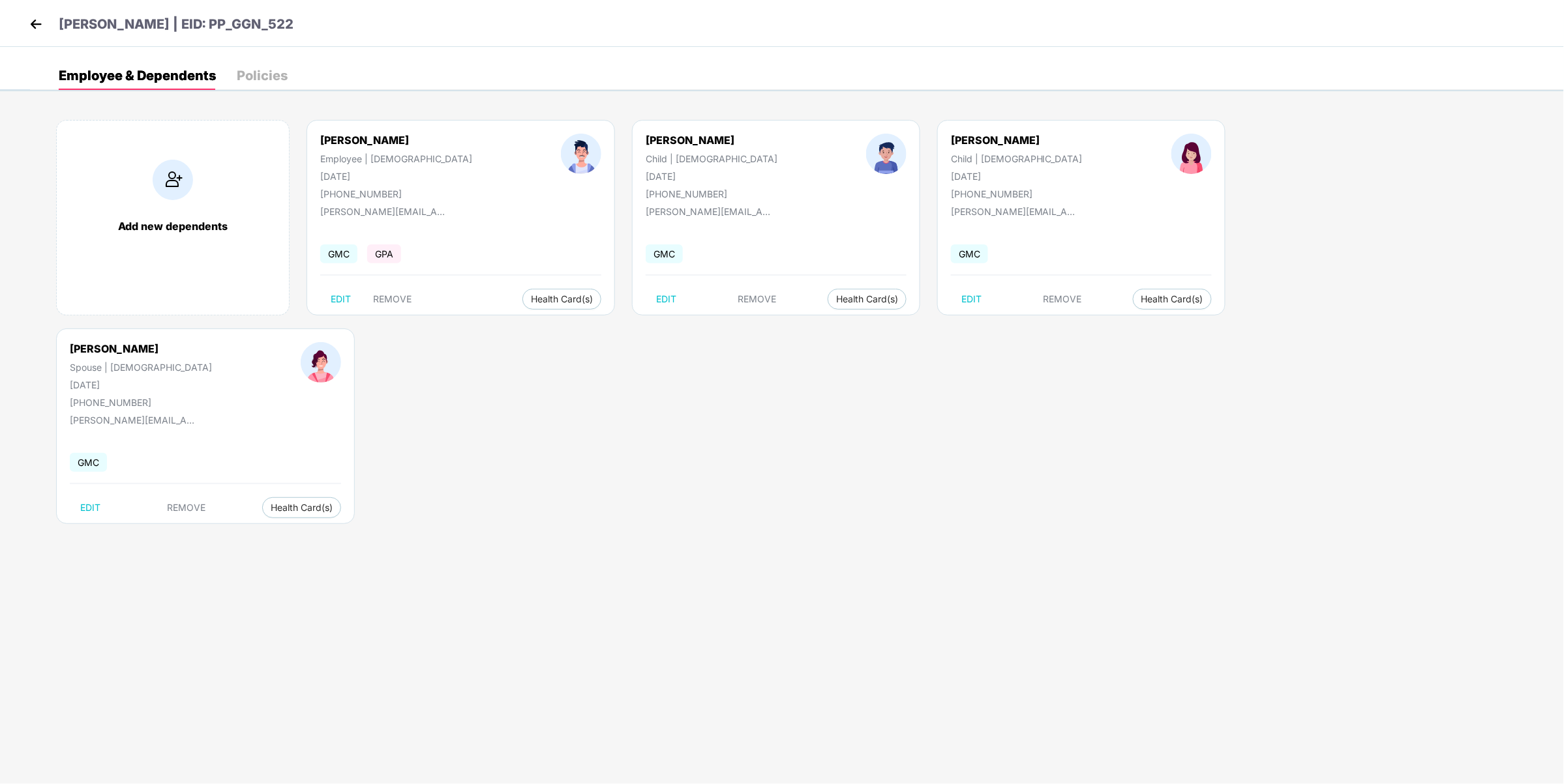
click at [39, 30] on img at bounding box center [36, 24] width 20 height 20
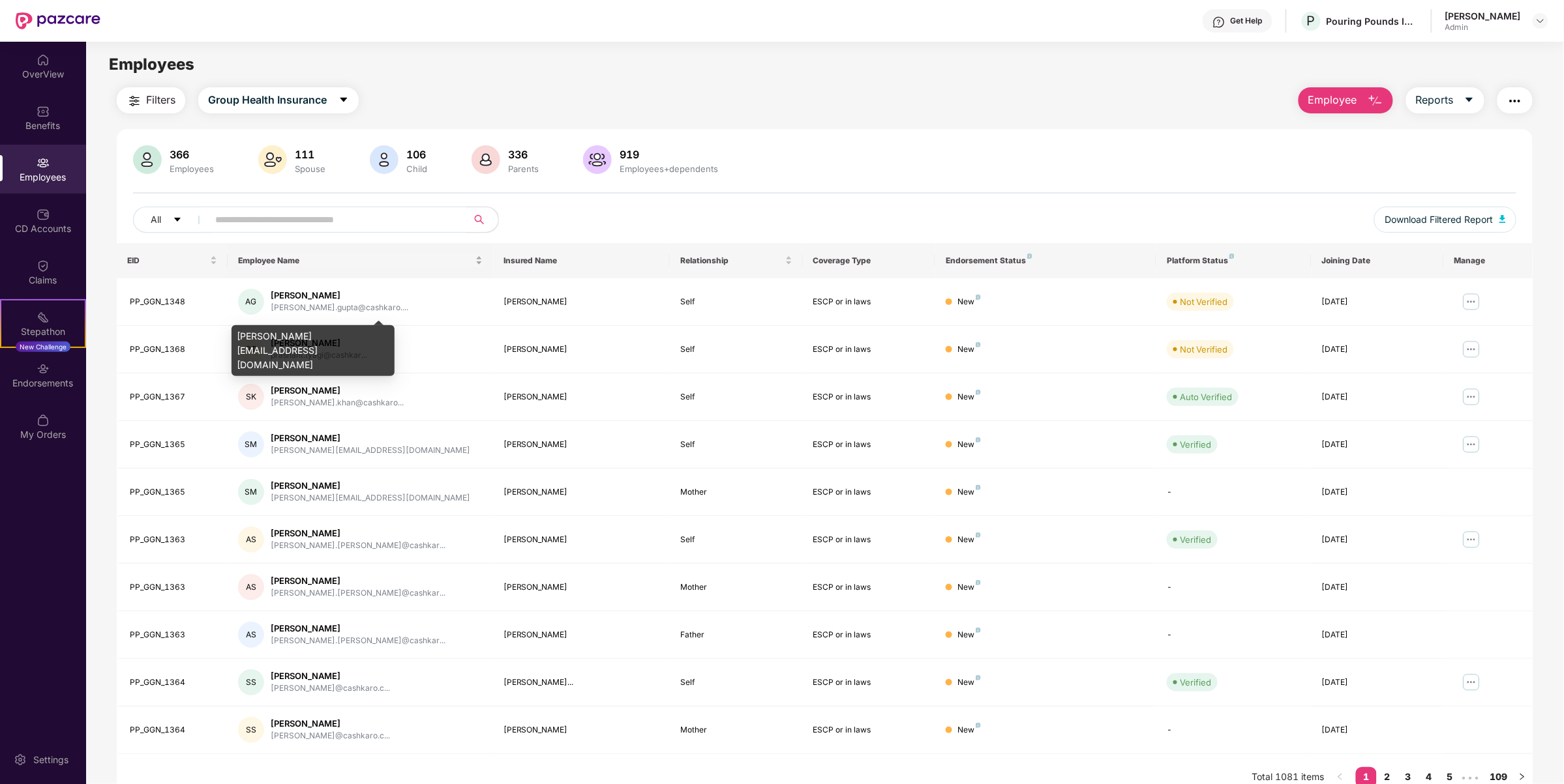
drag, startPoint x: 243, startPoint y: 273, endPoint x: 239, endPoint y: 261, distance: 12.6
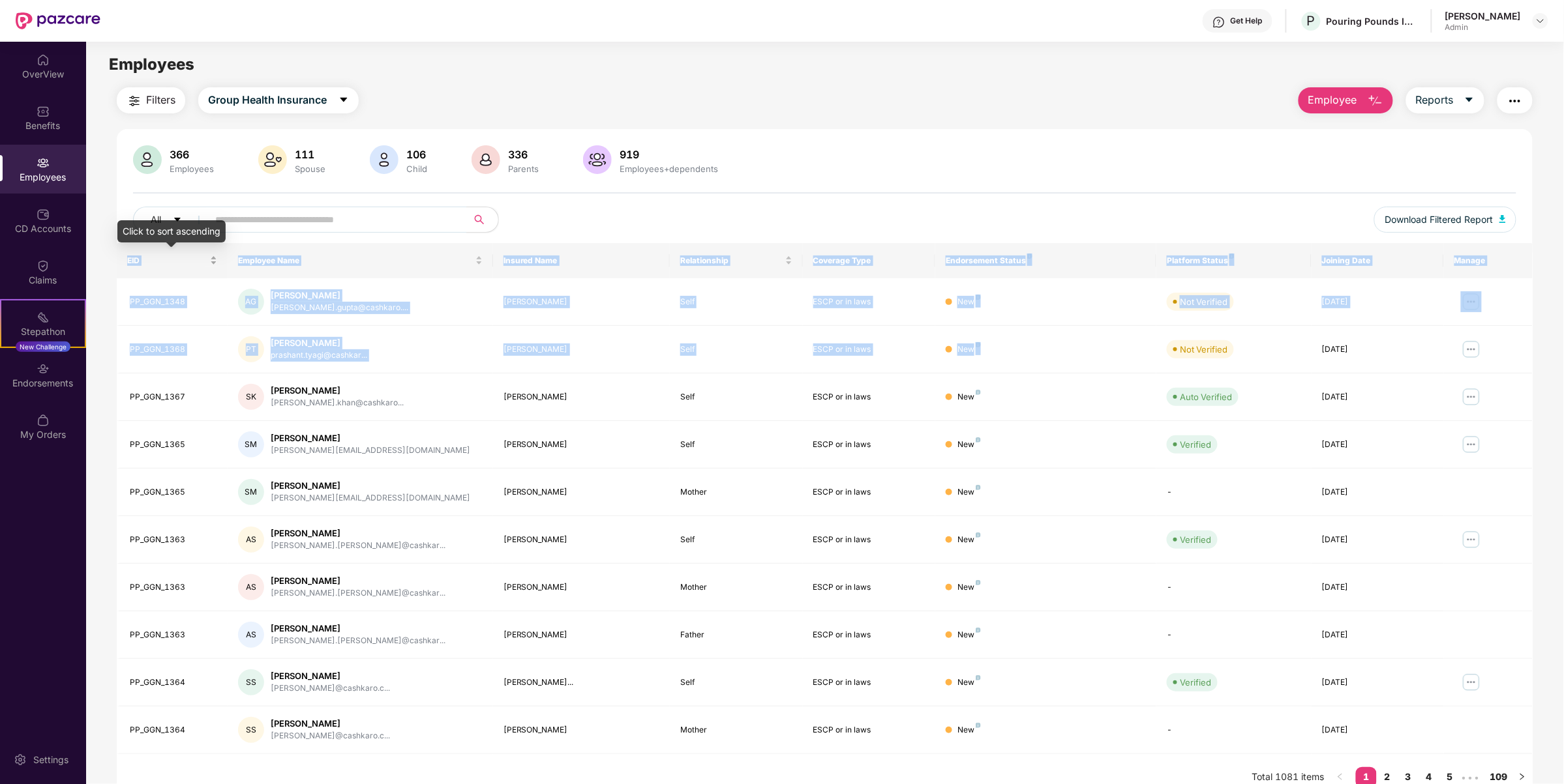
drag, startPoint x: 993, startPoint y: 354, endPoint x: 127, endPoint y: 261, distance: 871.0
click at [127, 261] on table "EID Employee Name Insured Name Relationship Coverage Type Endorsement Status Pl…" at bounding box center [824, 499] width 1416 height 511
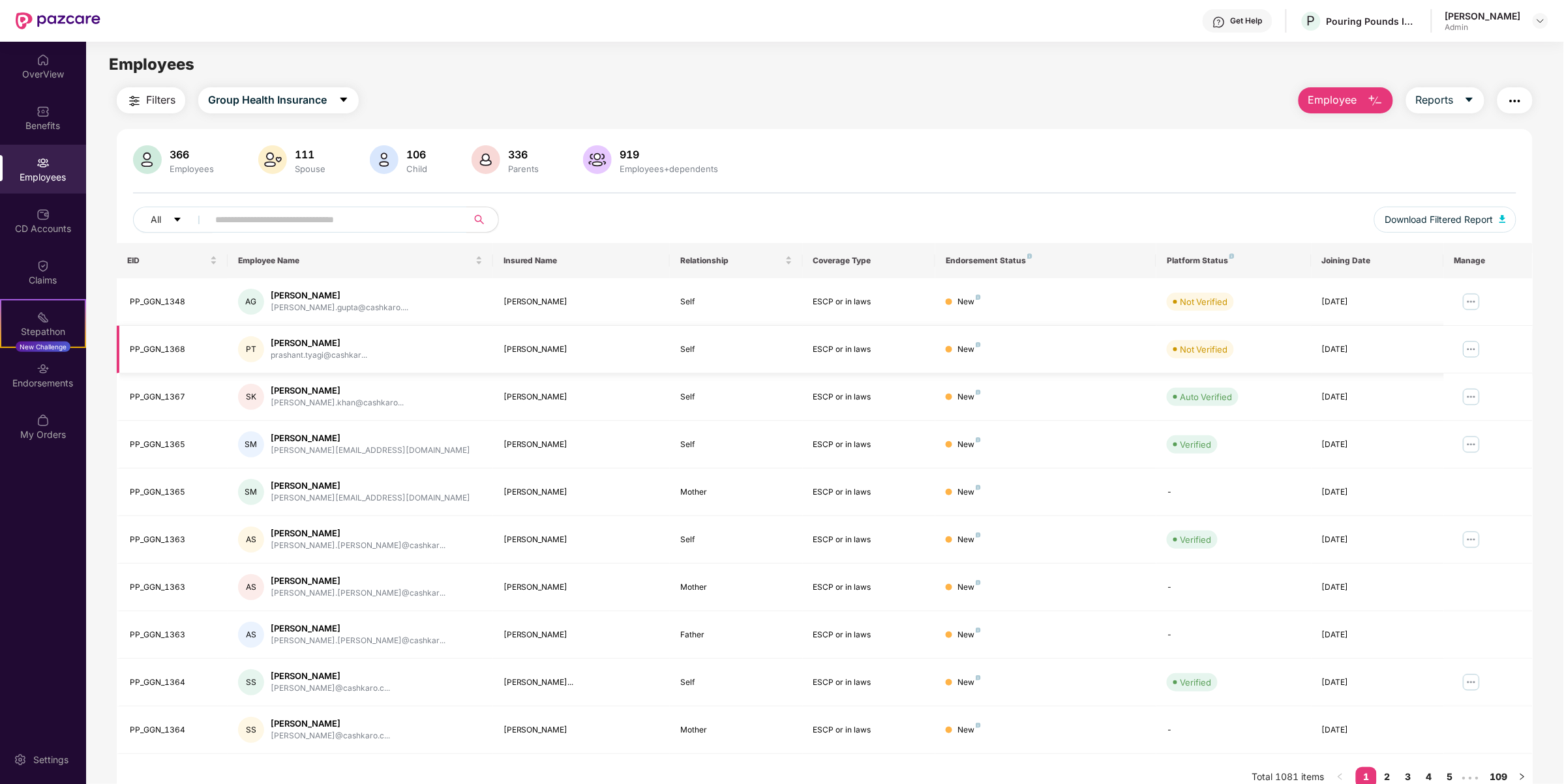
click at [1441, 352] on td "[DATE]" at bounding box center [1378, 349] width 132 height 48
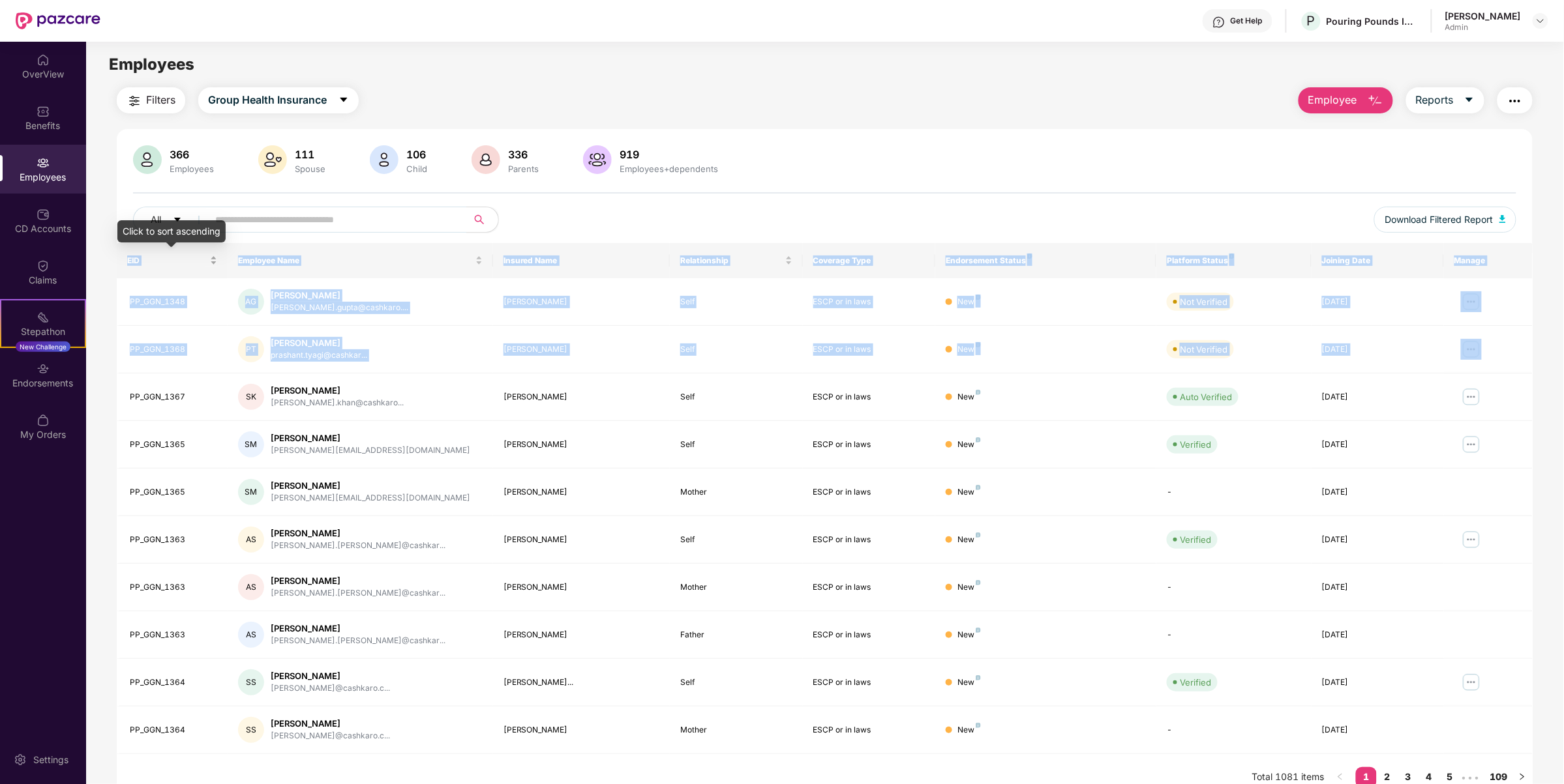
drag, startPoint x: 1449, startPoint y: 352, endPoint x: 127, endPoint y: 258, distance: 1325.3
click at [127, 258] on table "EID Employee Name Insured Name Relationship Coverage Type Endorsement Status Pl…" at bounding box center [824, 499] width 1416 height 511
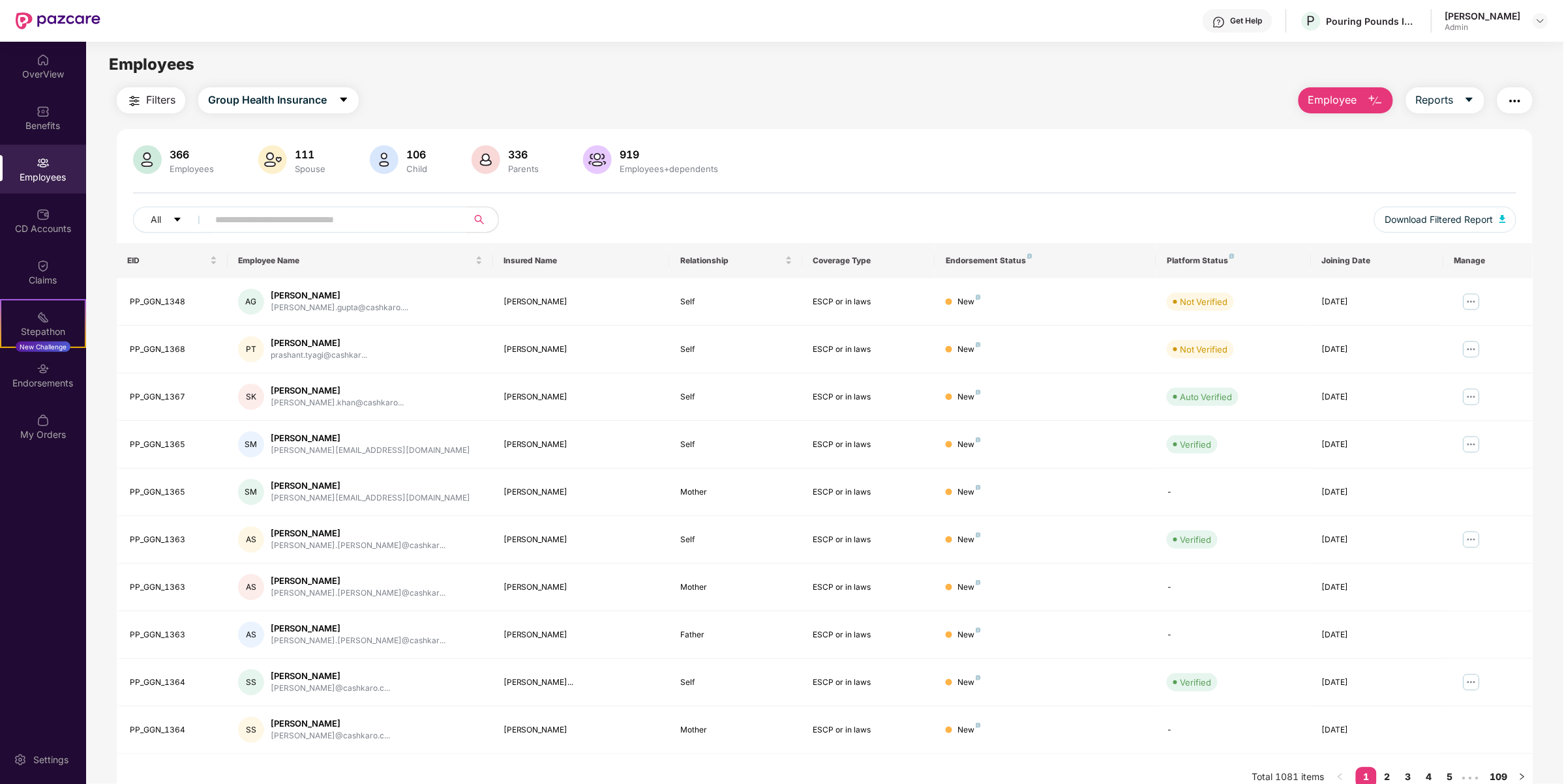
click at [837, 199] on div "366 Employees 111 Spouse 106 Child 336 Parents 919 Employees+dependents All Dow…" at bounding box center [824, 195] width 1416 height 98
drag, startPoint x: 1411, startPoint y: 353, endPoint x: 127, endPoint y: 256, distance: 1287.7
click at [127, 256] on table "EID Employee Name Insured Name Relationship Coverage Type Endorsement Status Pl…" at bounding box center [824, 499] width 1416 height 511
click at [612, 199] on div "366 Employees 111 Spouse 106 Child 336 Parents 919 Employees+dependents All Dow…" at bounding box center [824, 195] width 1416 height 98
drag, startPoint x: 1410, startPoint y: 356, endPoint x: 125, endPoint y: 256, distance: 1288.9
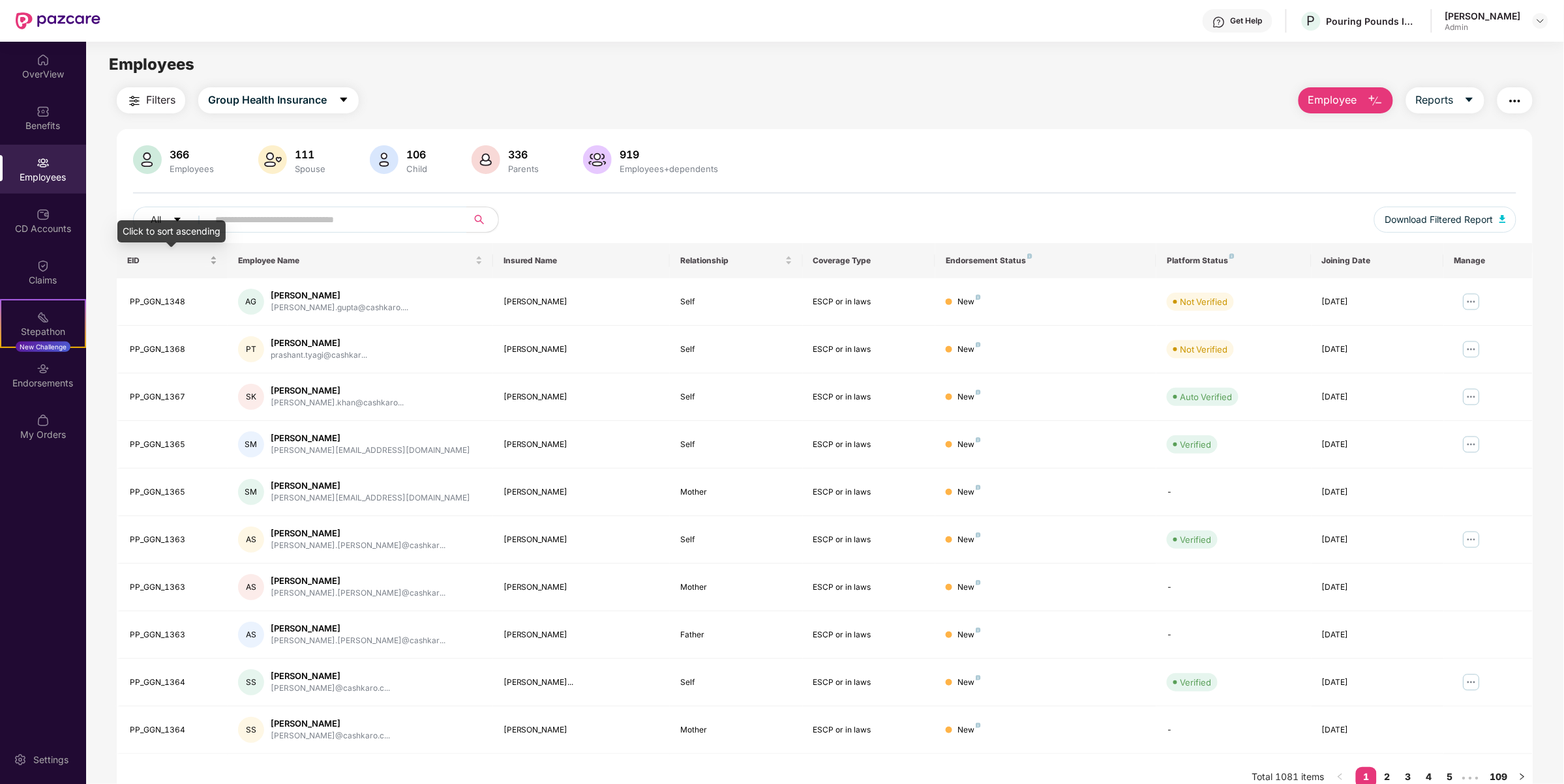
click at [125, 256] on table "EID Employee Name Insured Name Relationship Coverage Type Endorsement Status Pl…" at bounding box center [824, 499] width 1416 height 511
click at [279, 224] on input "text" at bounding box center [333, 220] width 234 height 20
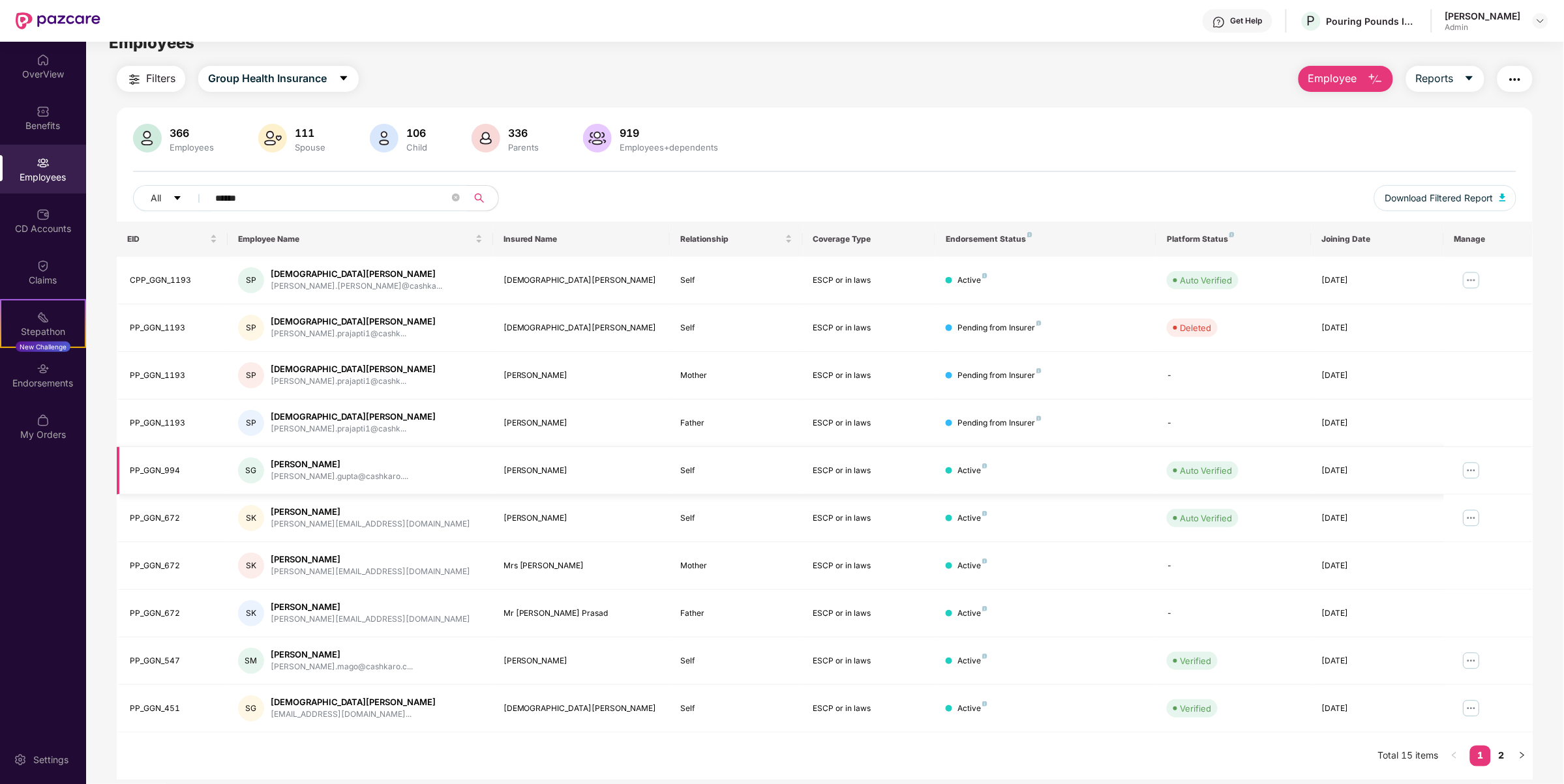
scroll to position [41, 0]
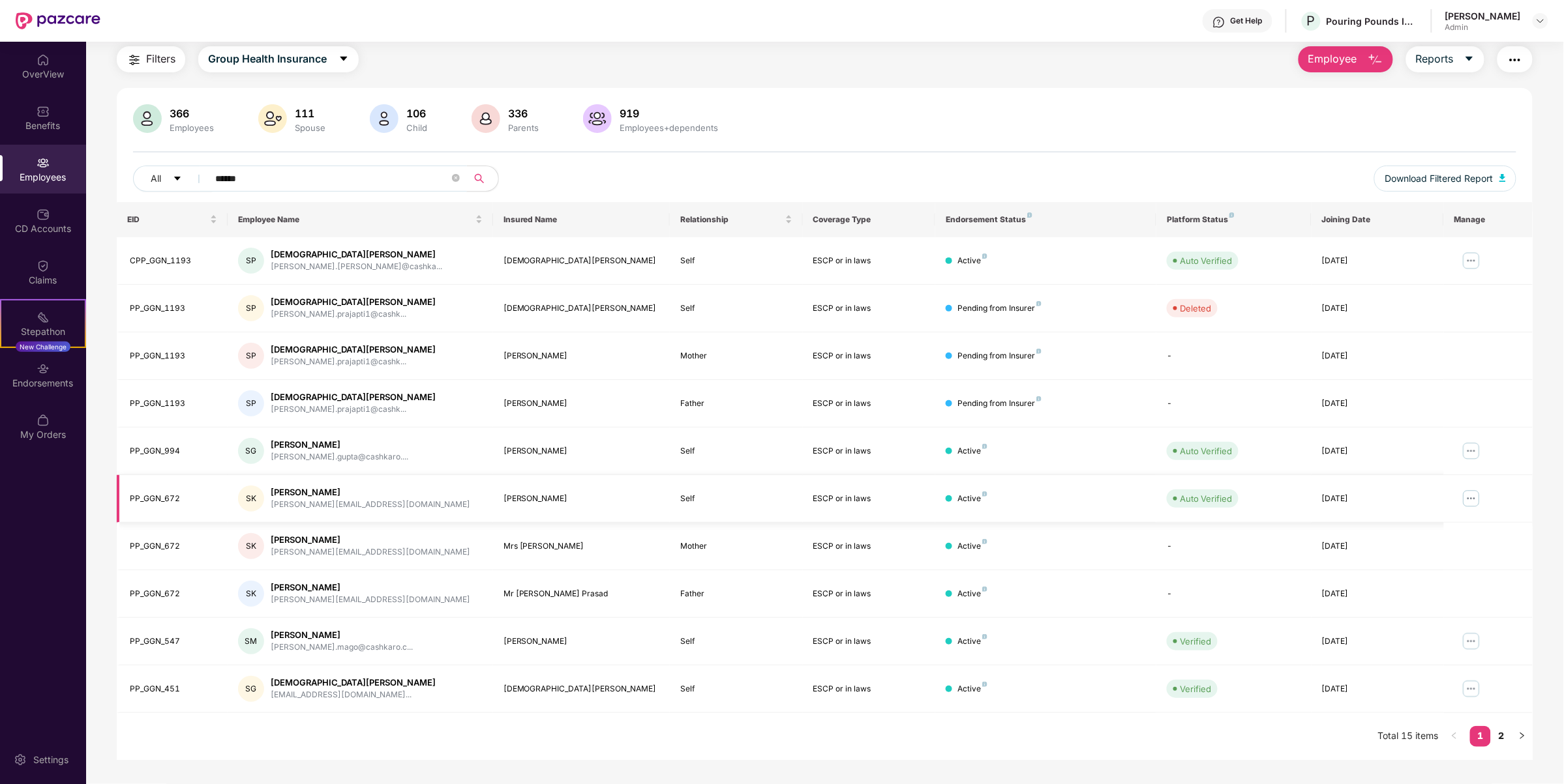
type input "******"
click at [1474, 497] on img at bounding box center [1471, 498] width 21 height 21
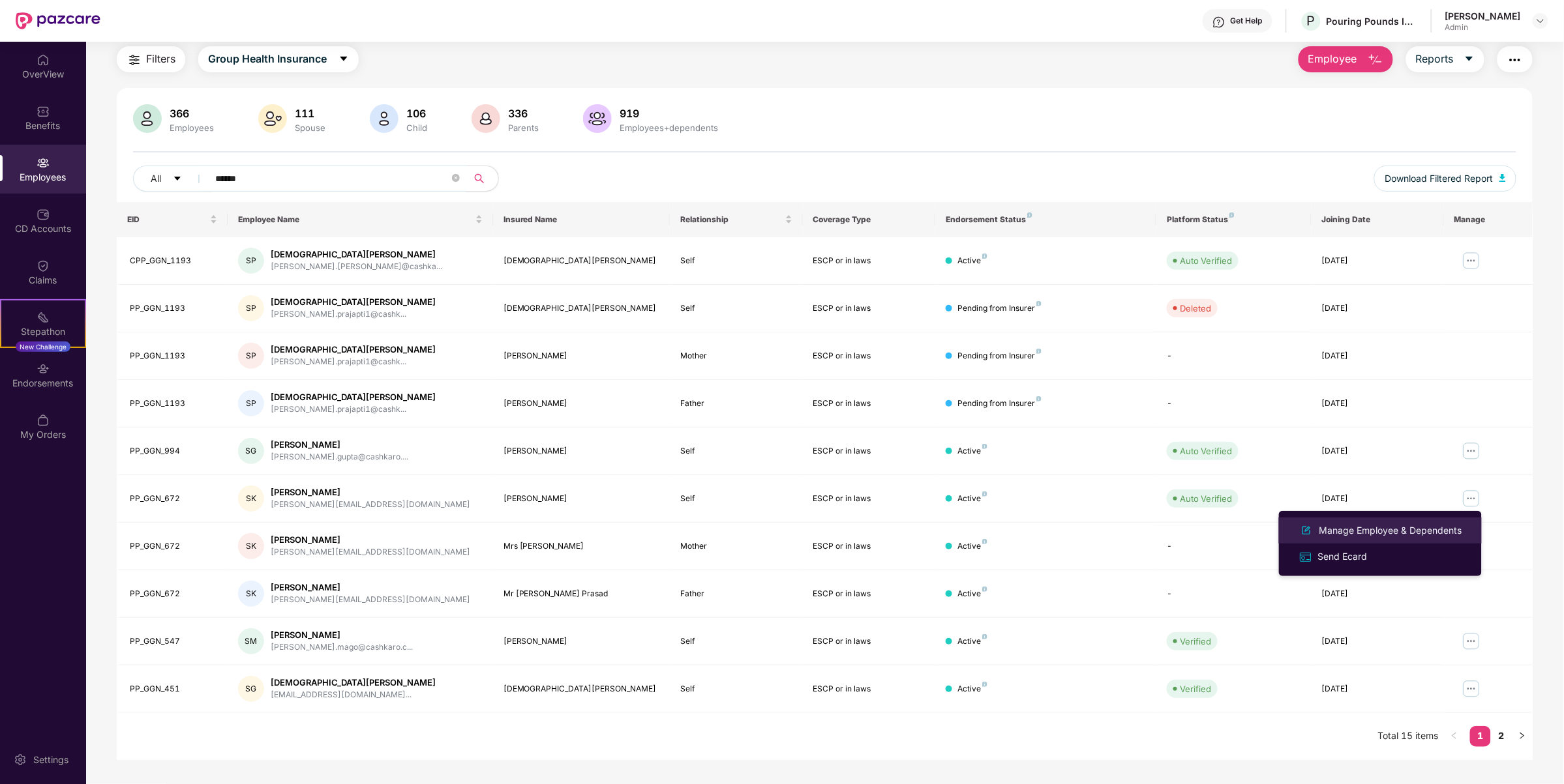
click at [1413, 526] on div "Manage Employee & Dependents" at bounding box center [1391, 530] width 148 height 14
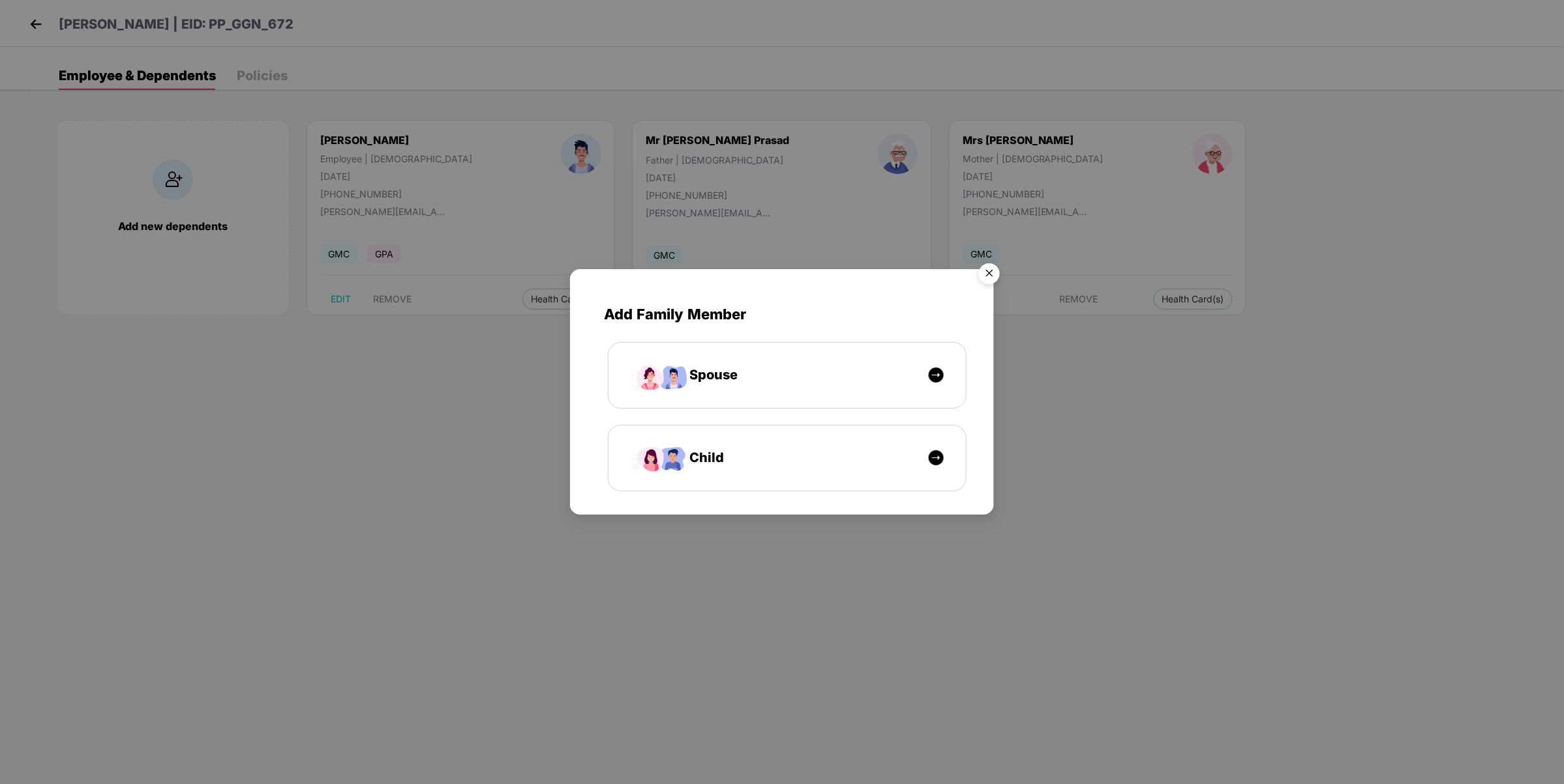
click at [996, 281] on img "Close" at bounding box center [989, 276] width 36 height 36
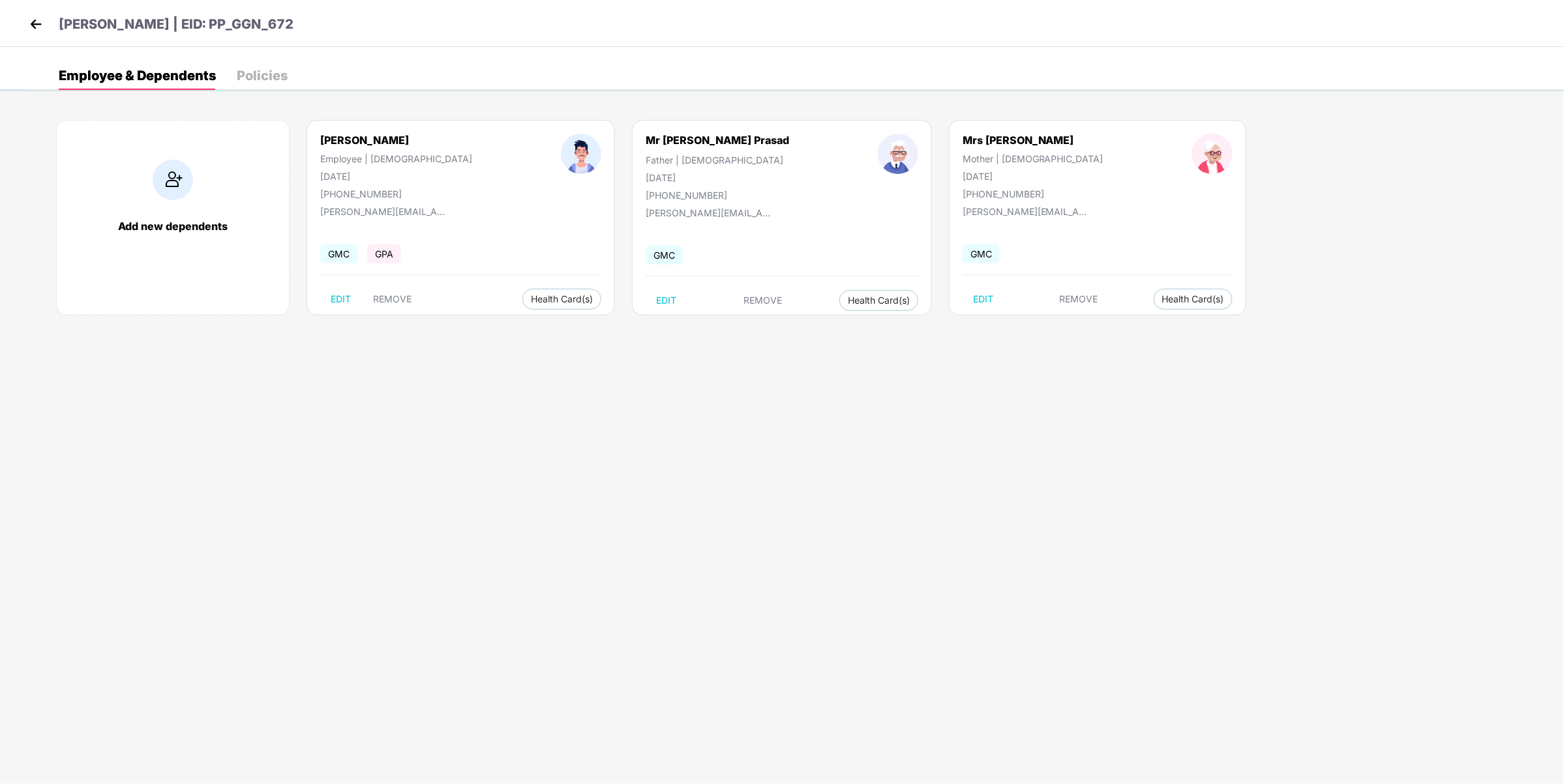
click at [250, 80] on div "Policies" at bounding box center [262, 75] width 51 height 13
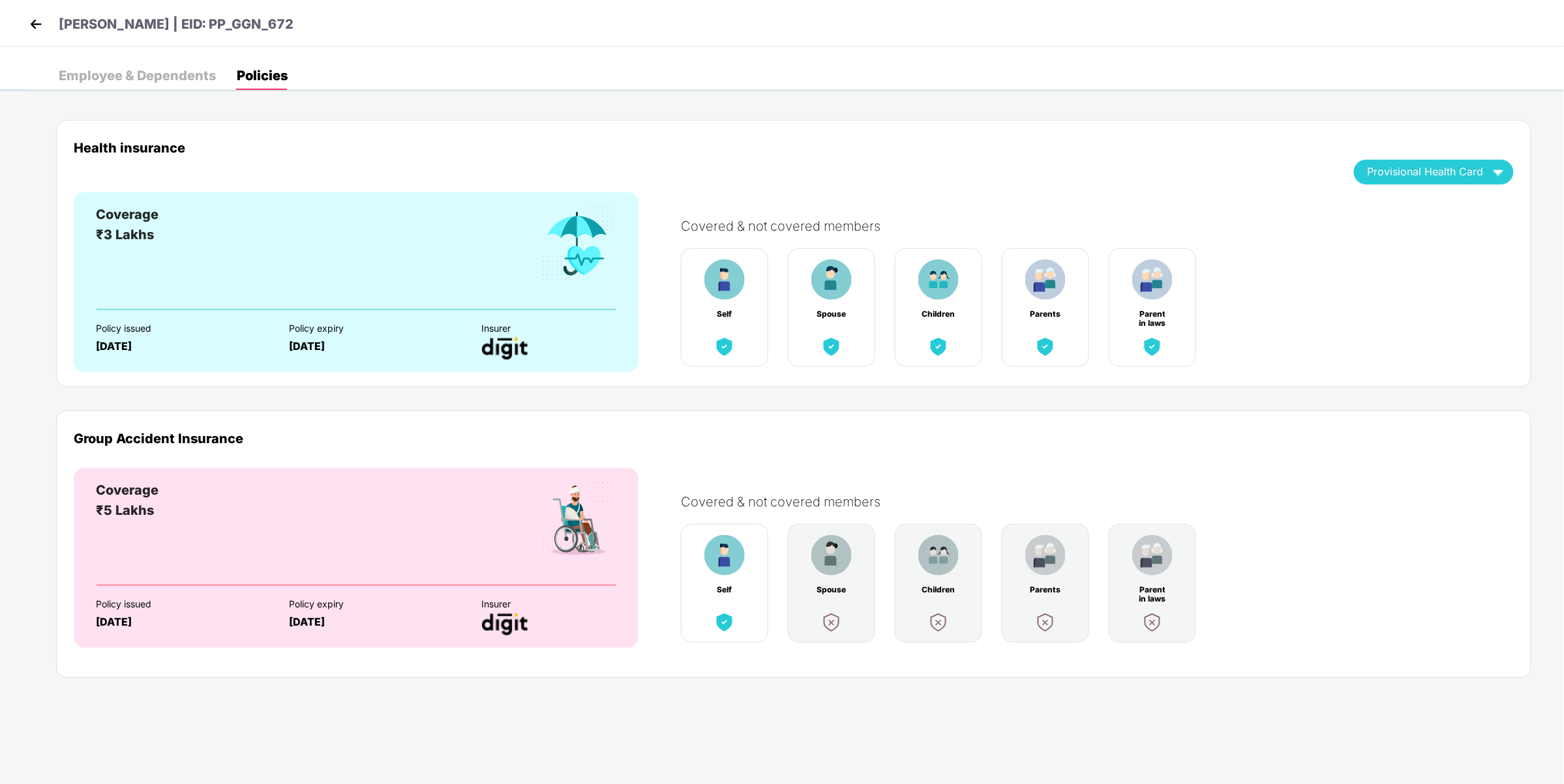
click at [136, 69] on div "Employee & Dependents" at bounding box center [137, 75] width 157 height 13
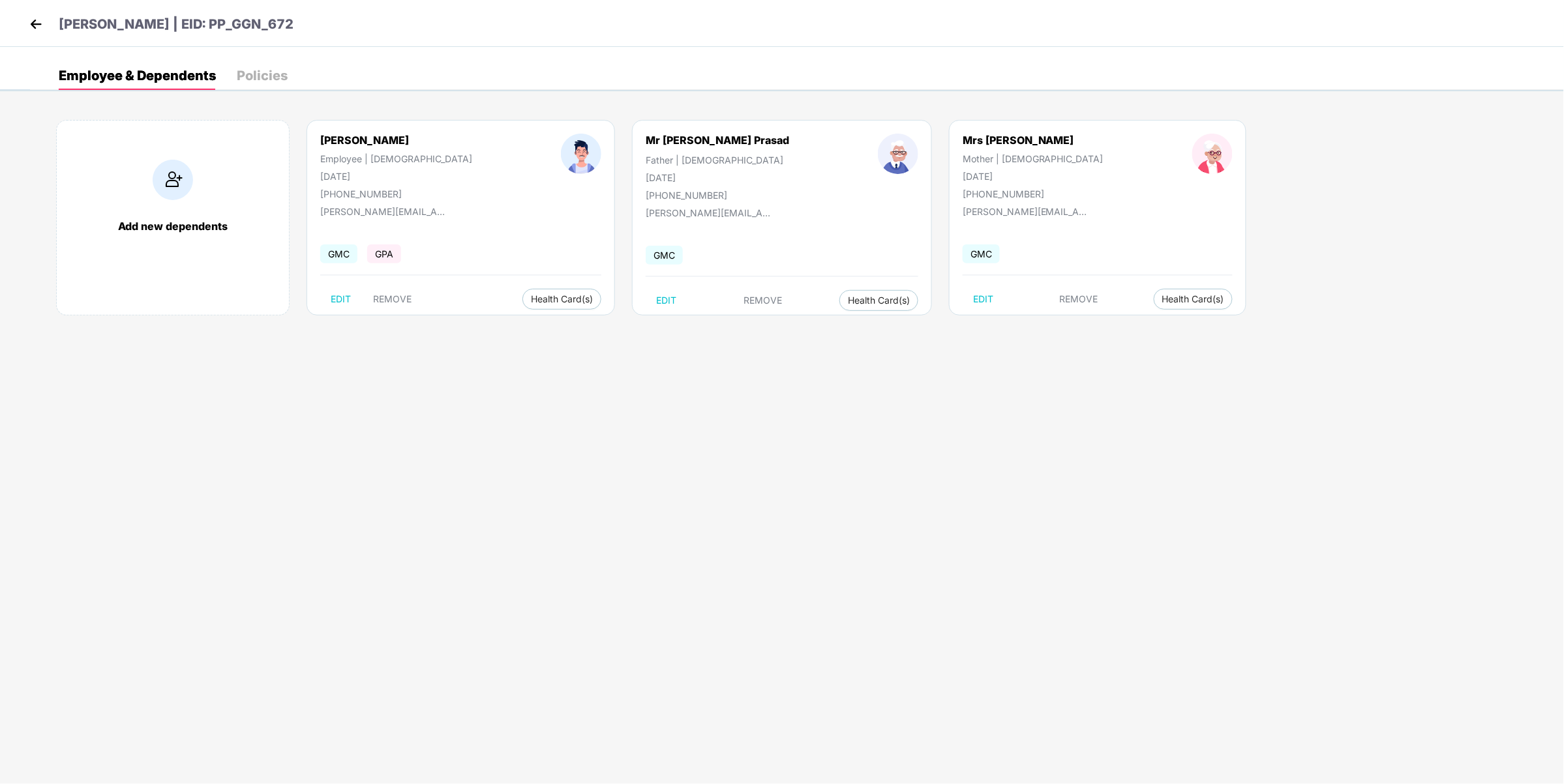
click at [44, 23] on img at bounding box center [36, 24] width 20 height 20
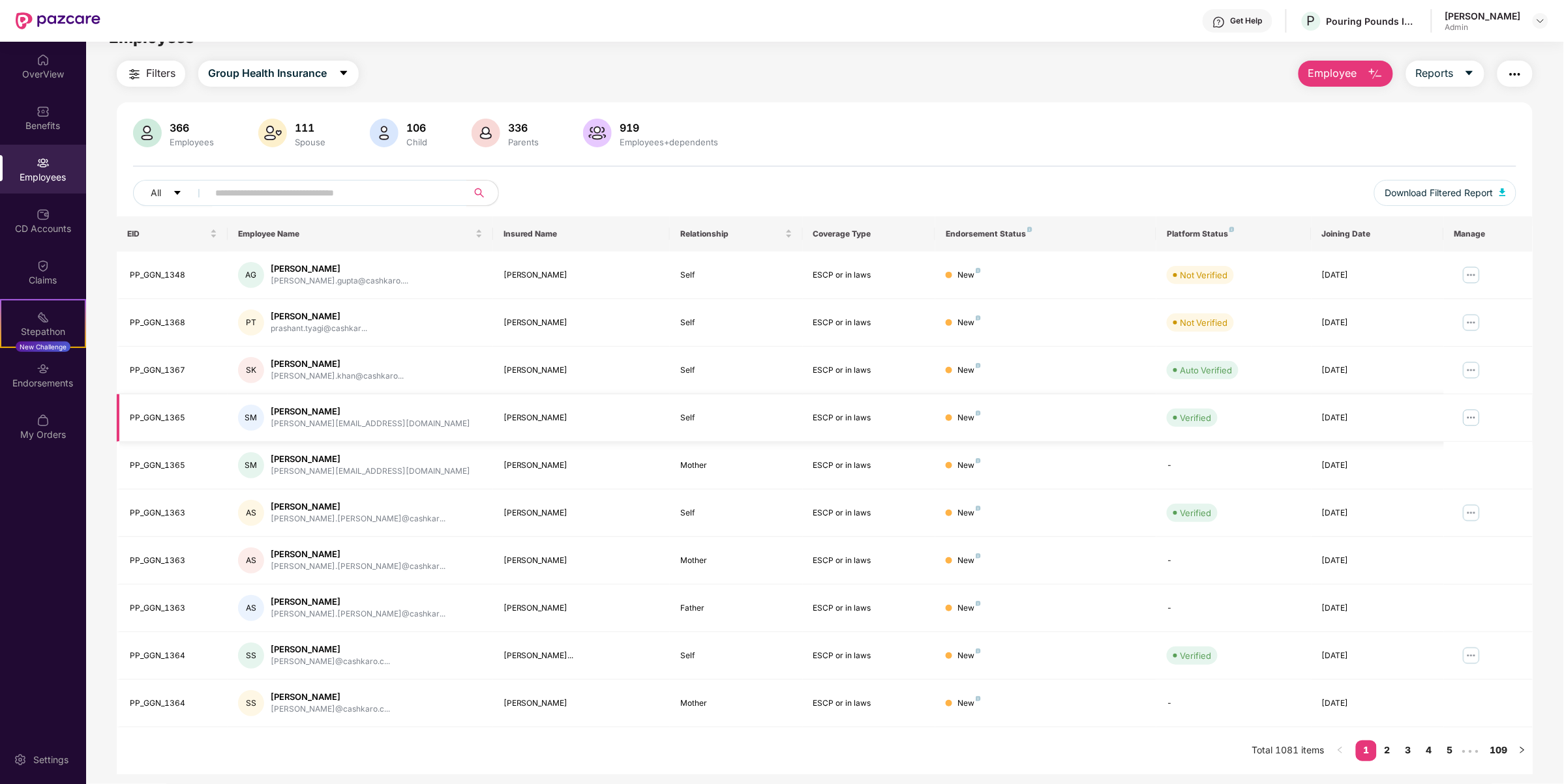
scroll to position [41, 0]
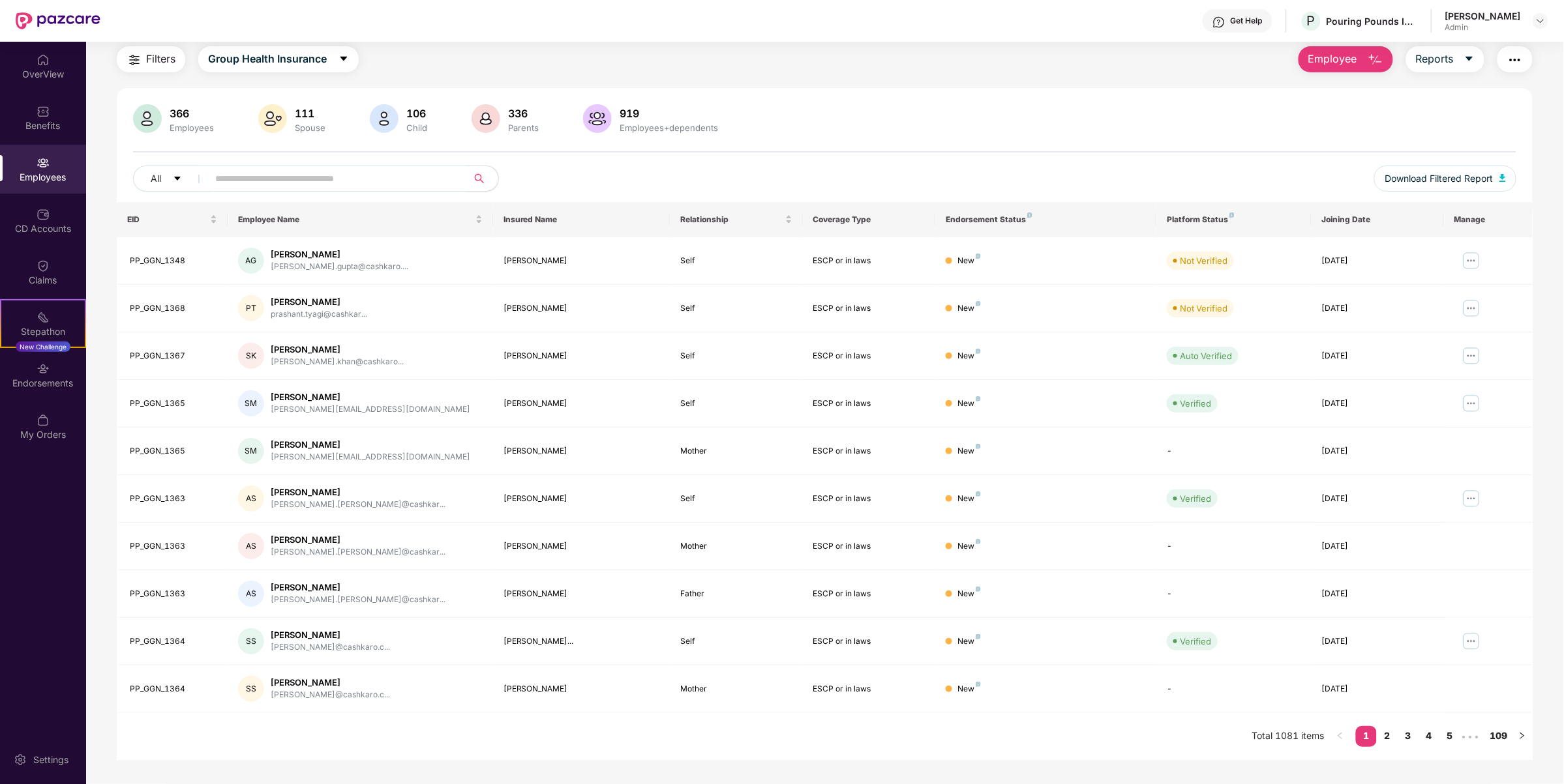
drag, startPoint x: 127, startPoint y: 143, endPoint x: 1354, endPoint y: 765, distance: 1375.7
click at [1354, 765] on main "Employees Filters Group Health Insurance Employee Reports 366 Employees 111 Spo…" at bounding box center [824, 393] width 1477 height 784
click at [126, 166] on div "366 Employees 111 Spouse 106 Child 336 Parents 919 Employees+dependents All Dow…" at bounding box center [824, 153] width 1416 height 98
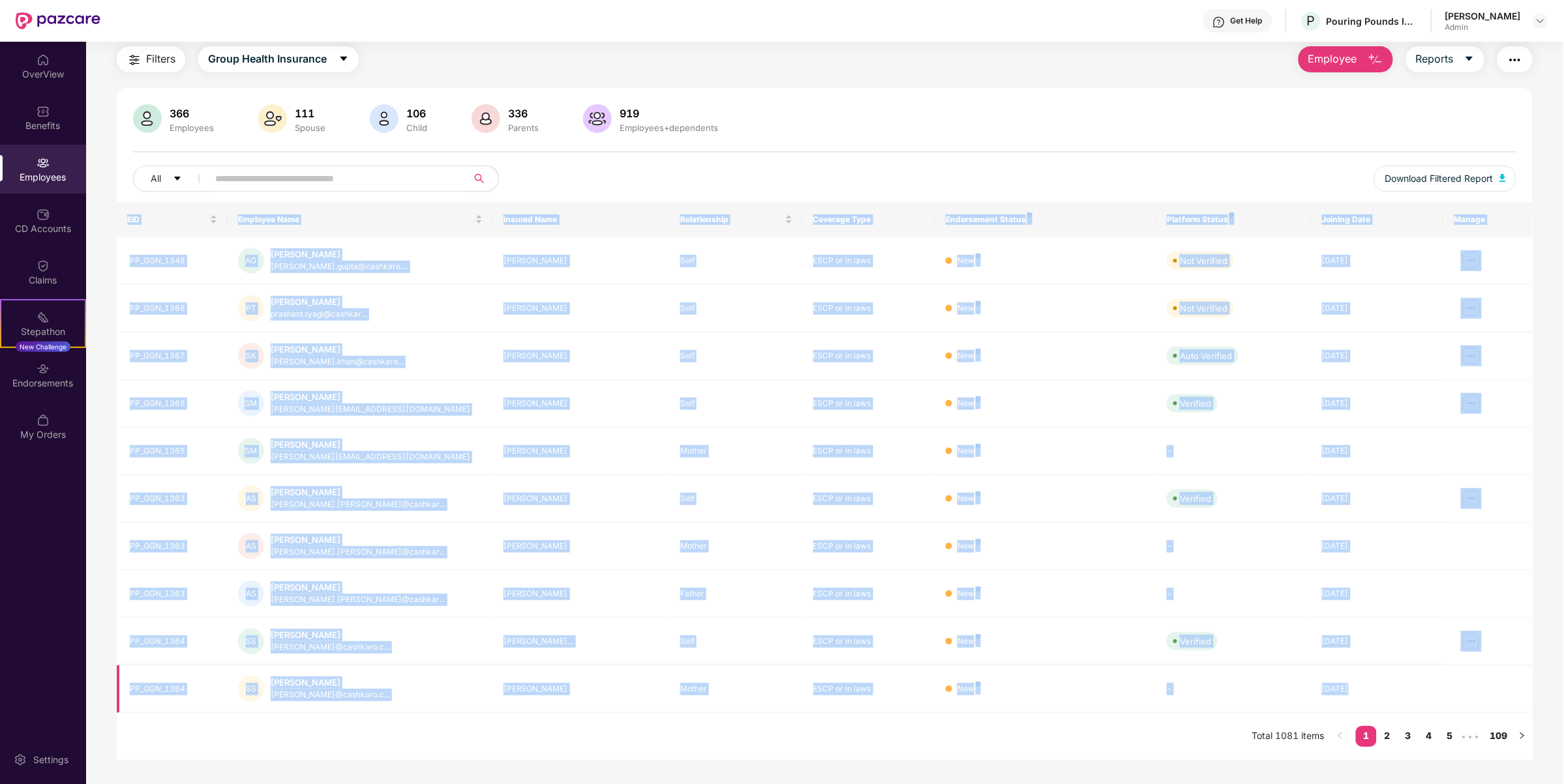
drag, startPoint x: 115, startPoint y: 217, endPoint x: 1449, endPoint y: 696, distance: 1417.4
click at [1449, 696] on div "Filters Group Health Insurance Employee Reports 366 Employees 111 Spouse 106 Ch…" at bounding box center [824, 403] width 1477 height 714
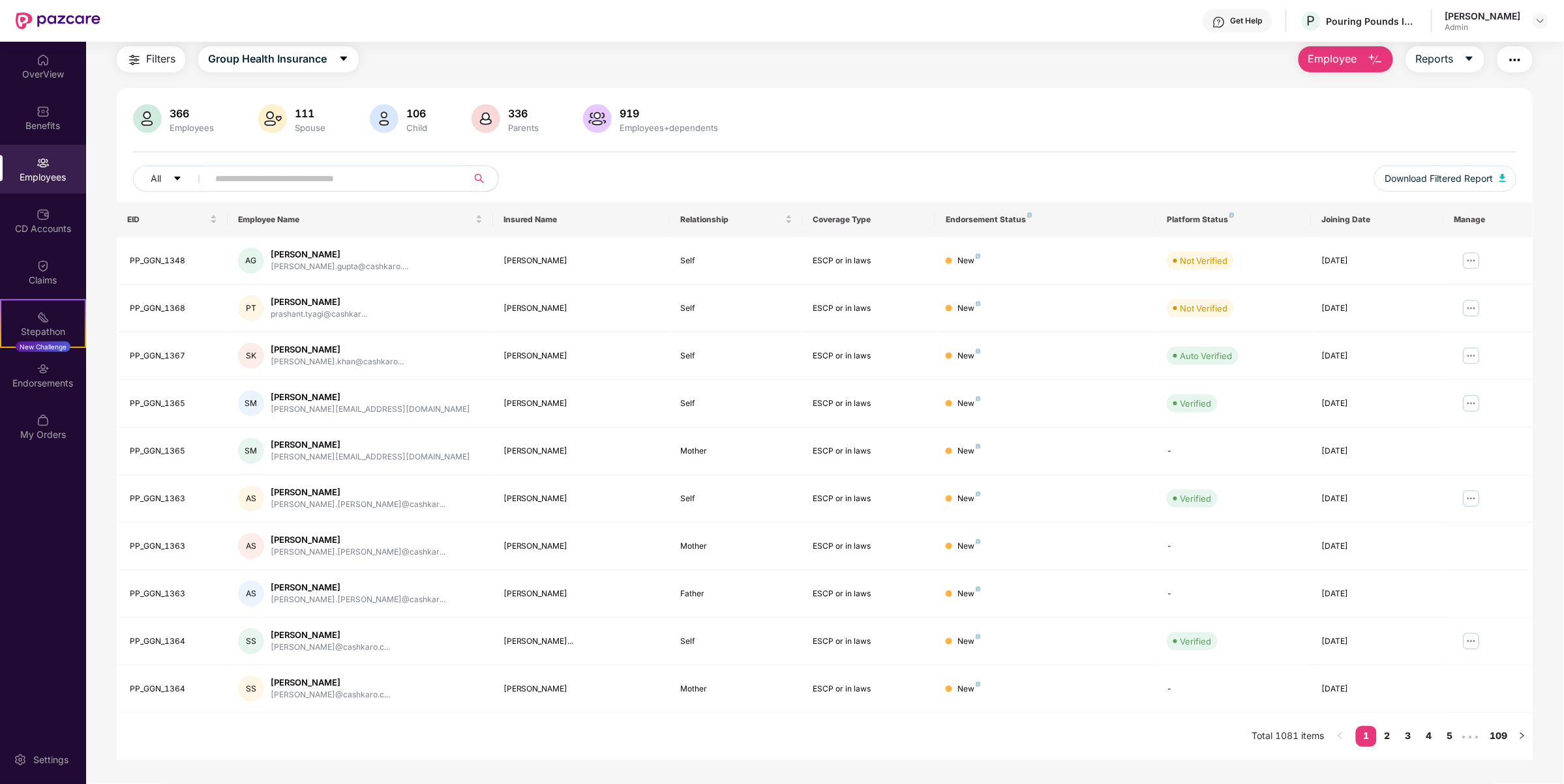
click at [119, 152] on div "366 Employees 111 Spouse 106 Child 336 Parents 919 Employees+dependents All Dow…" at bounding box center [824, 153] width 1416 height 98
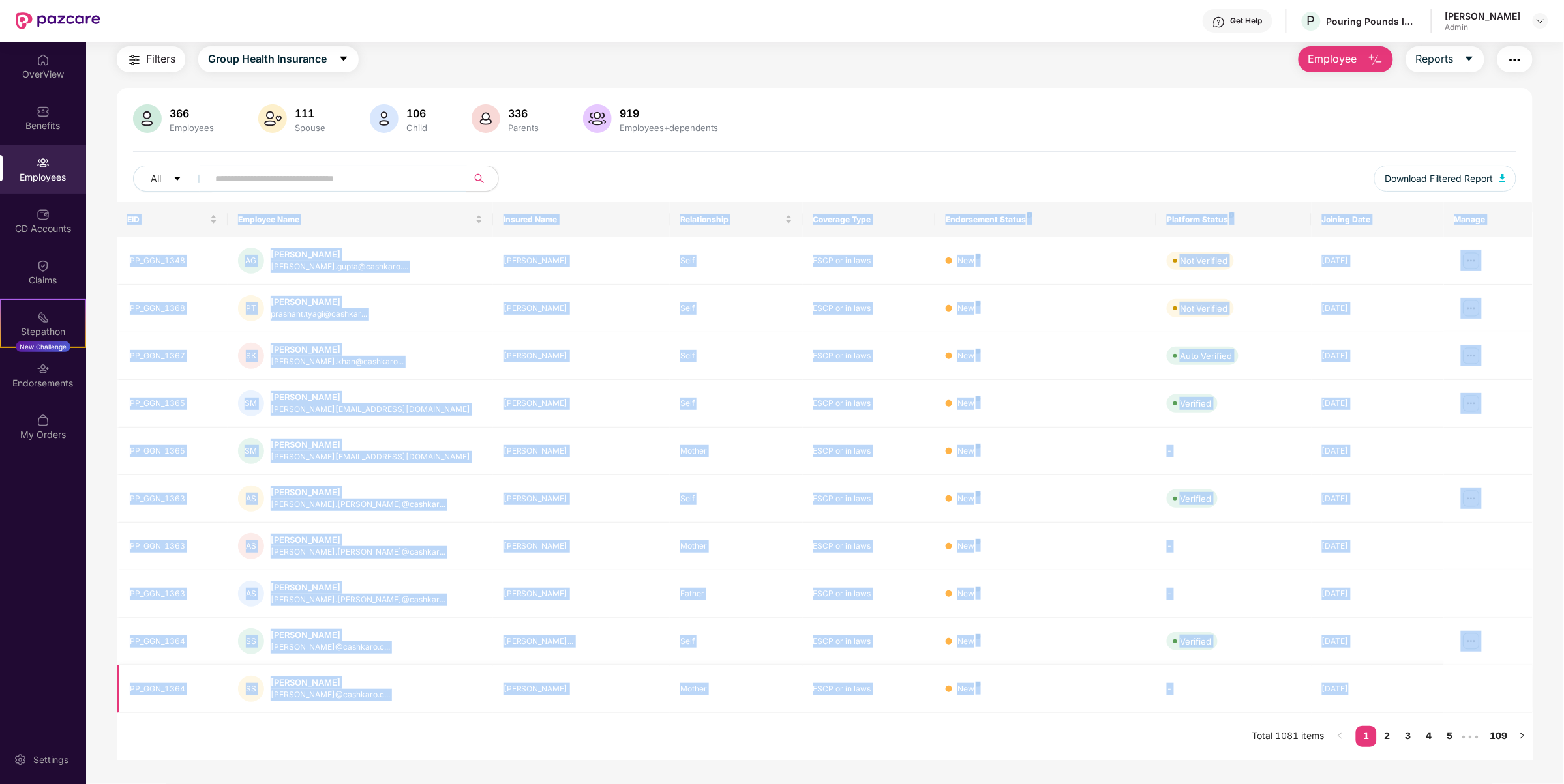
drag, startPoint x: 123, startPoint y: 207, endPoint x: 1466, endPoint y: 699, distance: 1430.3
click at [1466, 699] on div "Filters Group Health Insurance Employee Reports 366 Employees 111 Spouse 106 Ch…" at bounding box center [824, 403] width 1477 height 714
click at [1477, 711] on td at bounding box center [1488, 689] width 89 height 48
drag, startPoint x: 114, startPoint y: 209, endPoint x: 1457, endPoint y: 701, distance: 1430.3
click at [1457, 701] on div "Filters Group Health Insurance Employee Reports 366 Employees 111 Spouse 106 Ch…" at bounding box center [824, 403] width 1477 height 714
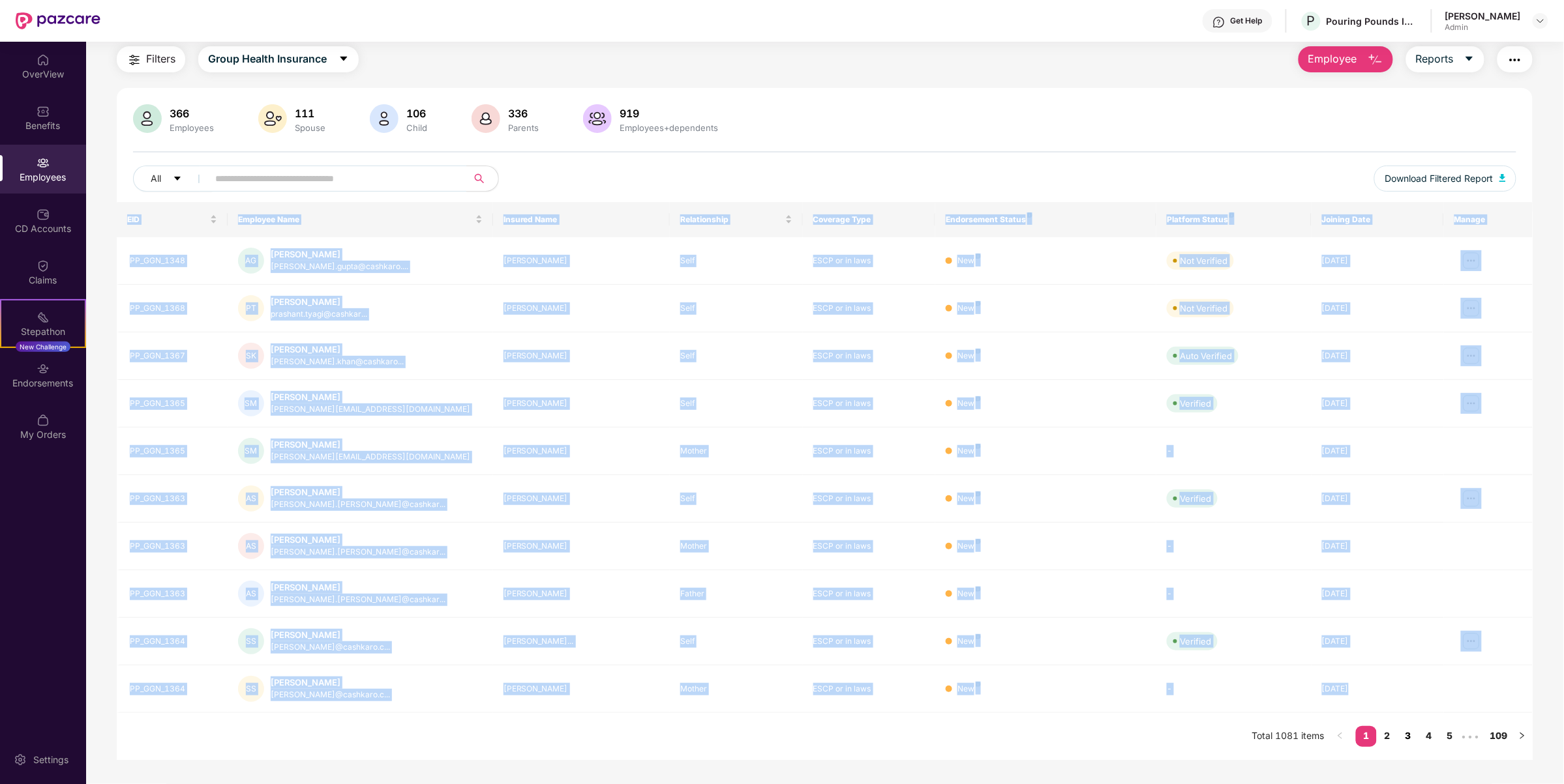
click at [1396, 743] on link "2" at bounding box center [1387, 736] width 21 height 20
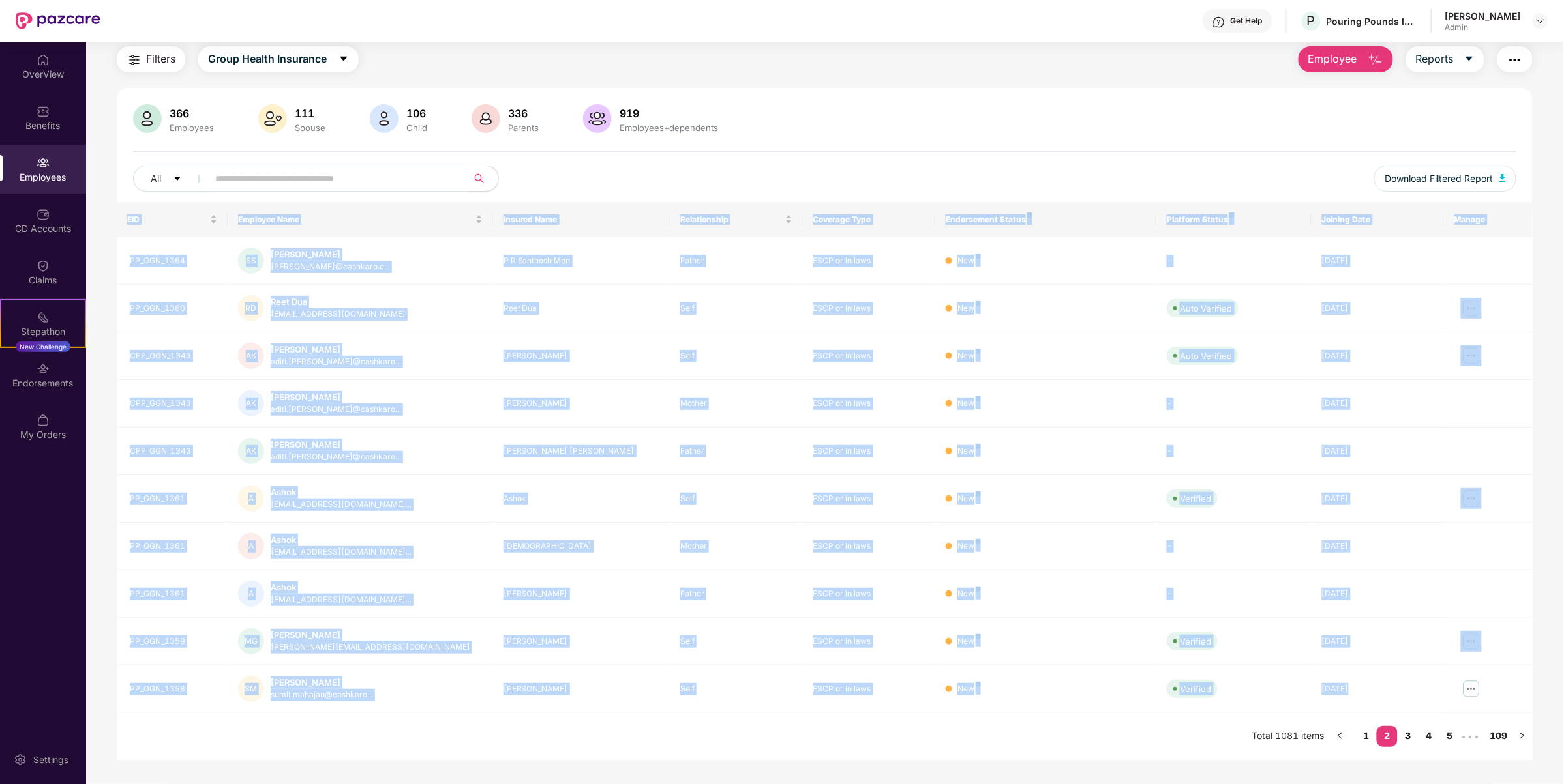
click at [1406, 741] on link "3" at bounding box center [1408, 736] width 21 height 20
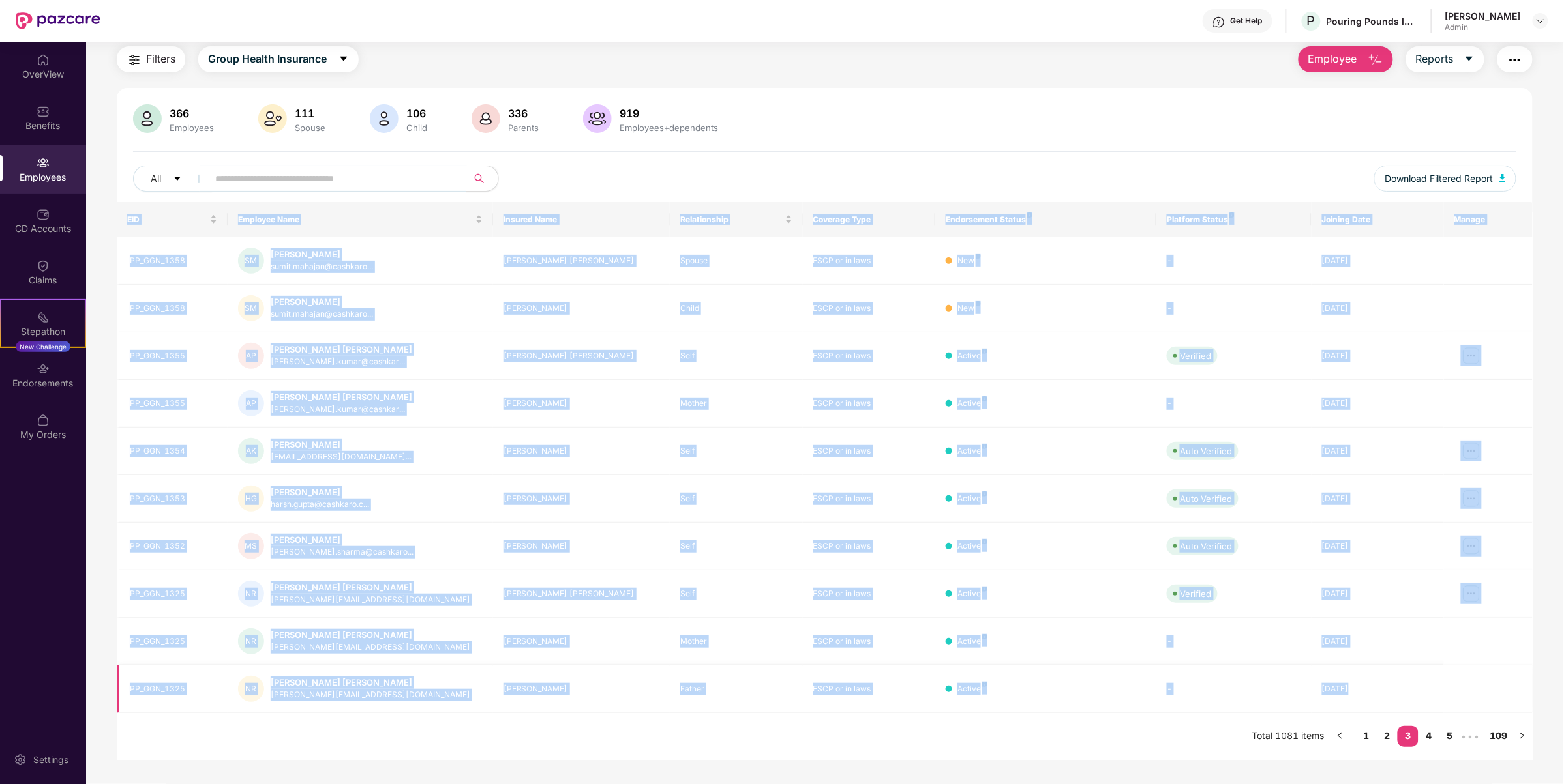
click at [1441, 692] on td "[DATE]" at bounding box center [1378, 689] width 132 height 48
drag, startPoint x: 1492, startPoint y: 695, endPoint x: 114, endPoint y: 215, distance: 1459.2
click at [114, 215] on div "Filters Group Health Insurance Employee Reports 366 Employees 111 Spouse 106 Ch…" at bounding box center [824, 403] width 1477 height 714
click at [1428, 737] on link "4" at bounding box center [1428, 736] width 21 height 20
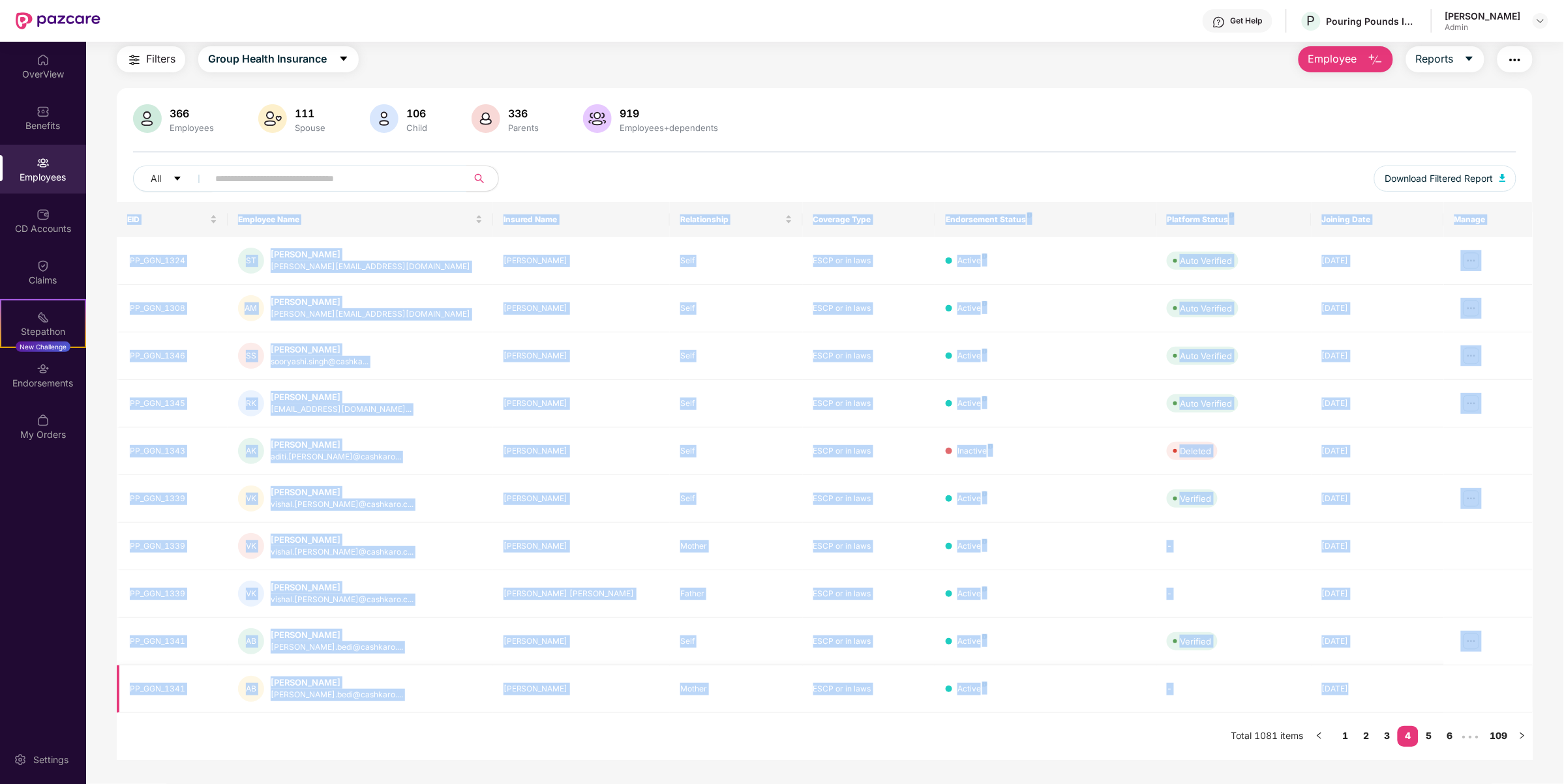
click at [1450, 702] on td at bounding box center [1488, 689] width 89 height 48
drag, startPoint x: 1479, startPoint y: 701, endPoint x: 105, endPoint y: 109, distance: 1496.1
click at [105, 109] on div "Filters Group Health Insurance Employee Reports 366 Employees 111 Spouse 106 Ch…" at bounding box center [824, 403] width 1477 height 714
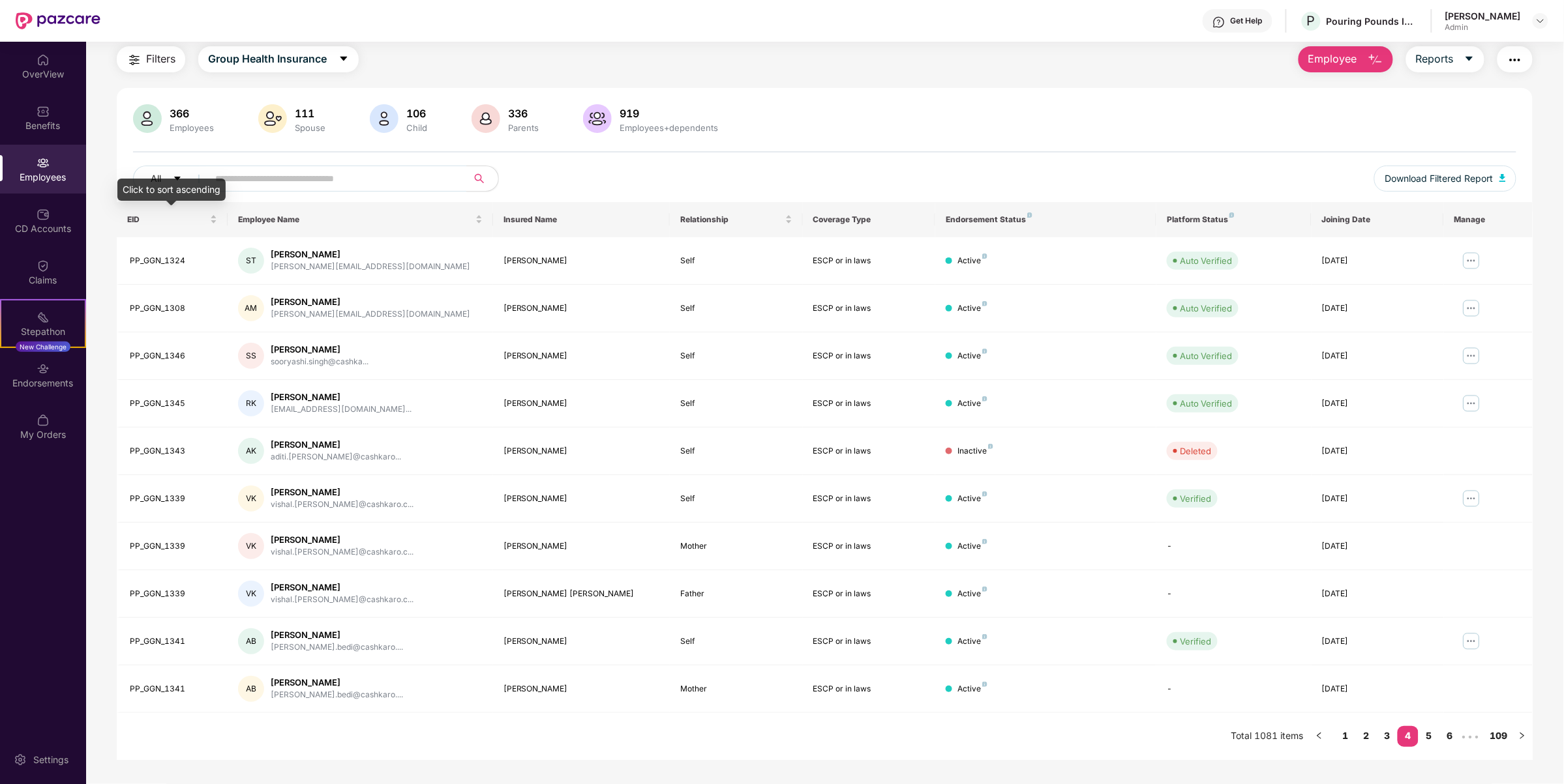
click at [138, 207] on div "Click to sort ascending" at bounding box center [171, 194] width 108 height 31
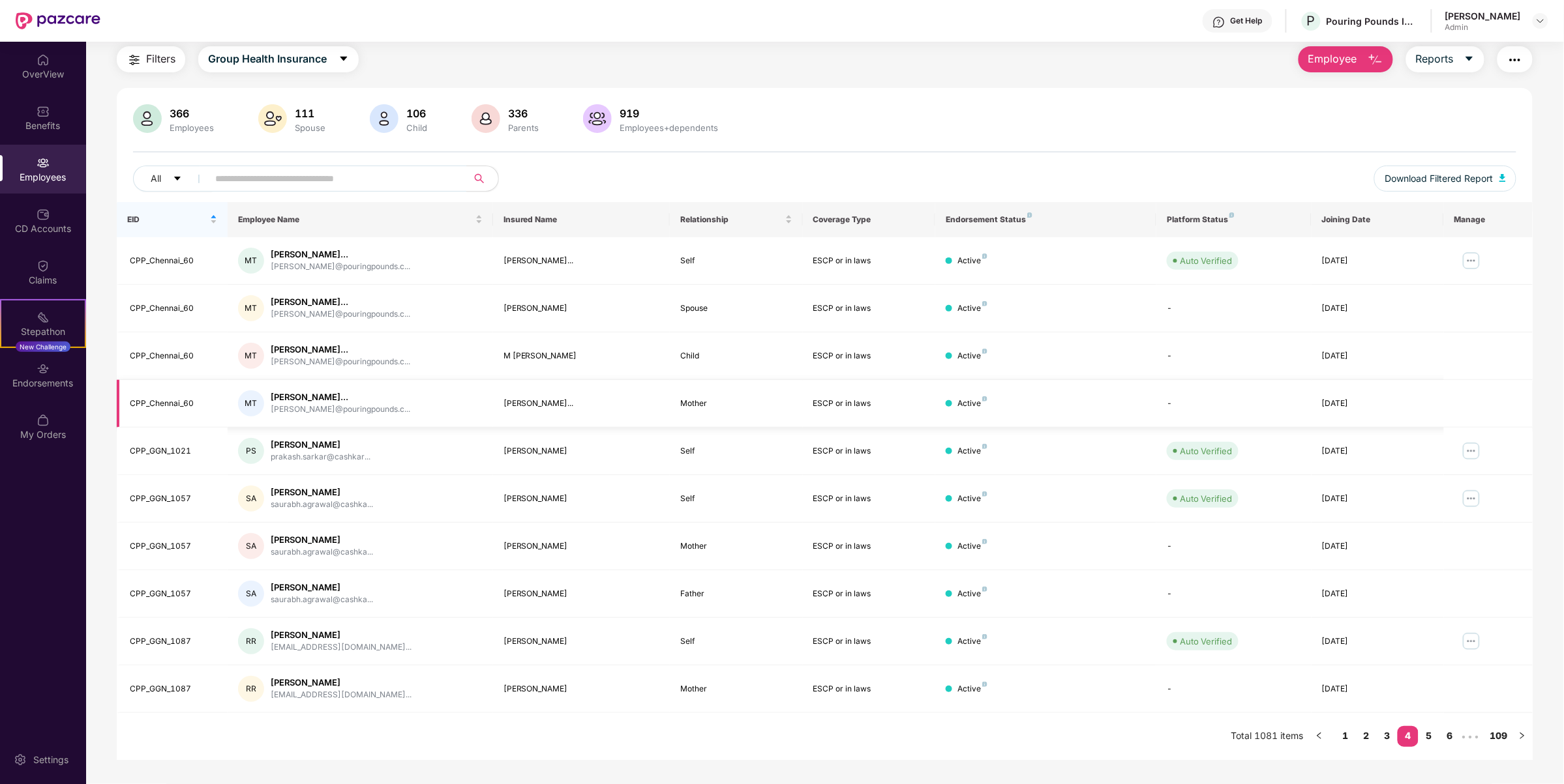
drag, startPoint x: 116, startPoint y: 214, endPoint x: 934, endPoint y: 423, distance: 844.3
click at [1531, 641] on table "EID Employee Name Insured Name Relationship Coverage Type Endorsement Status Pl…" at bounding box center [824, 458] width 1416 height 511
drag, startPoint x: 122, startPoint y: 212, endPoint x: 364, endPoint y: 310, distance: 261.1
click at [364, 310] on table "EID Employee Name Insured Name Relationship Coverage Type Endorsement Status Pl…" at bounding box center [824, 458] width 1416 height 511
drag, startPoint x: 128, startPoint y: 212, endPoint x: 988, endPoint y: 472, distance: 898.4
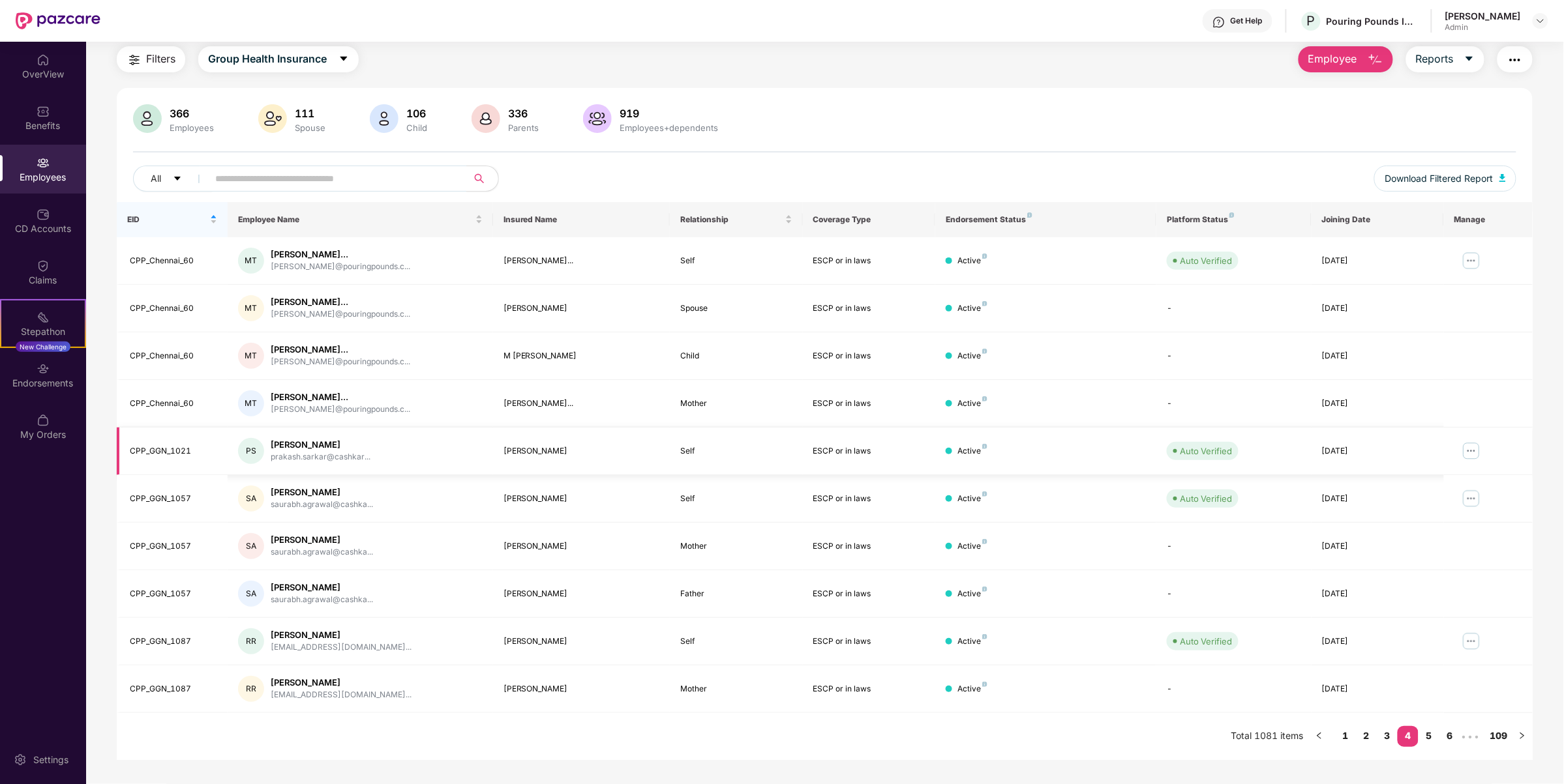
click at [987, 468] on table "EID Employee Name Insured Name Relationship Coverage Type Endorsement Status Pl…" at bounding box center [824, 458] width 1416 height 511
click at [1428, 742] on link "5" at bounding box center [1428, 736] width 21 height 20
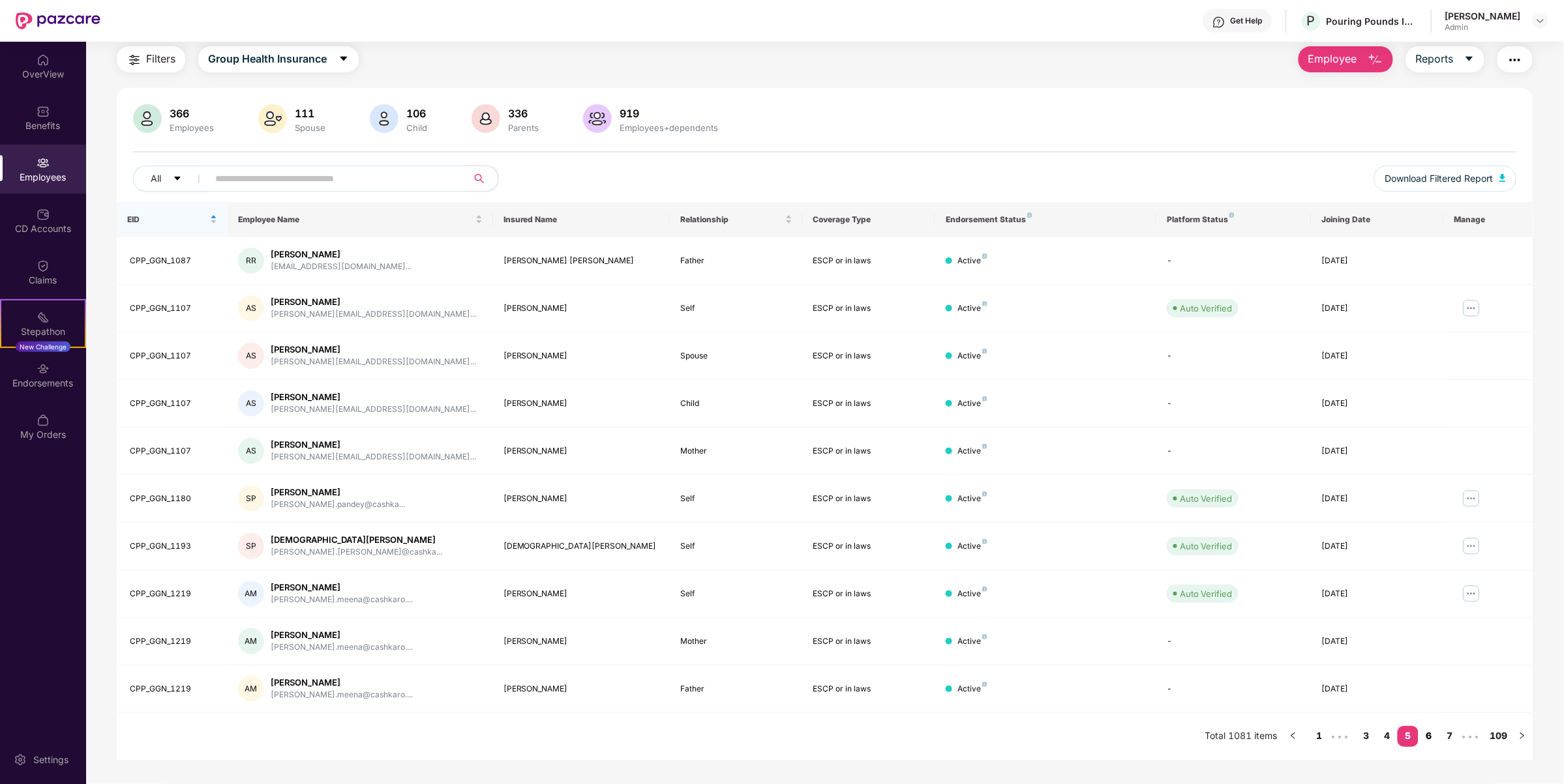
click at [1432, 737] on link "6" at bounding box center [1428, 736] width 21 height 20
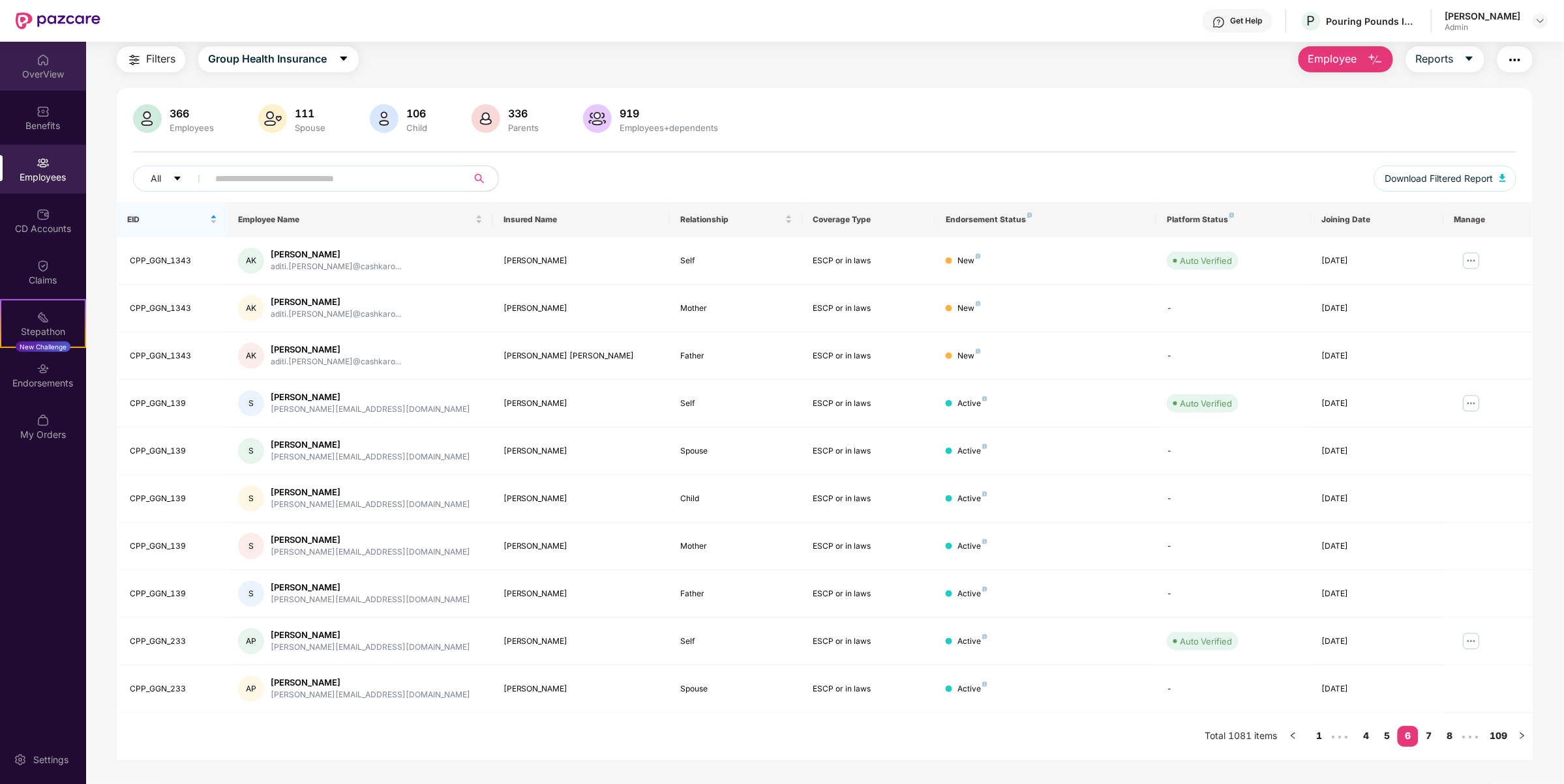
click at [36, 68] on div "OverView" at bounding box center [43, 74] width 86 height 13
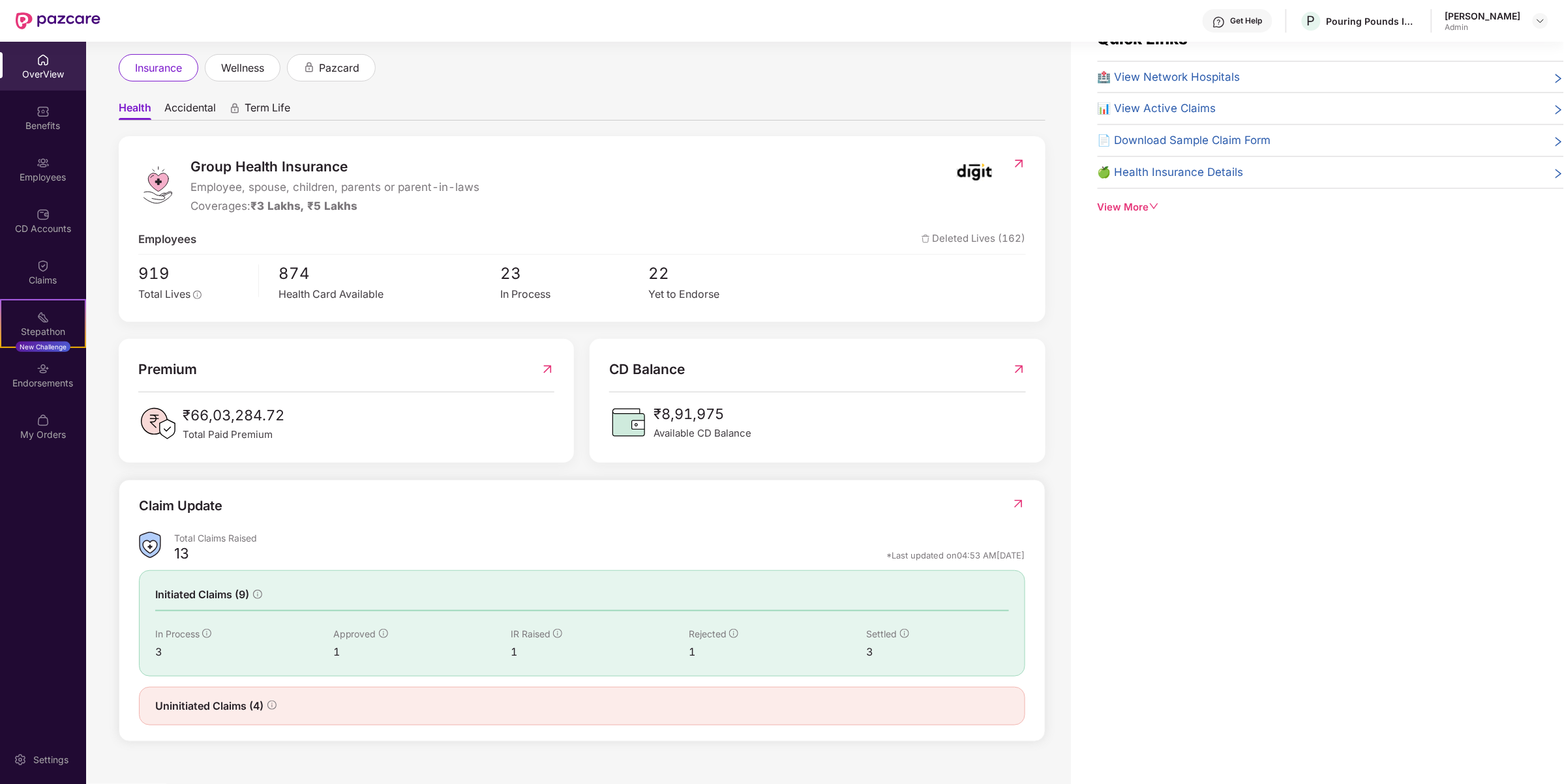
scroll to position [52, 0]
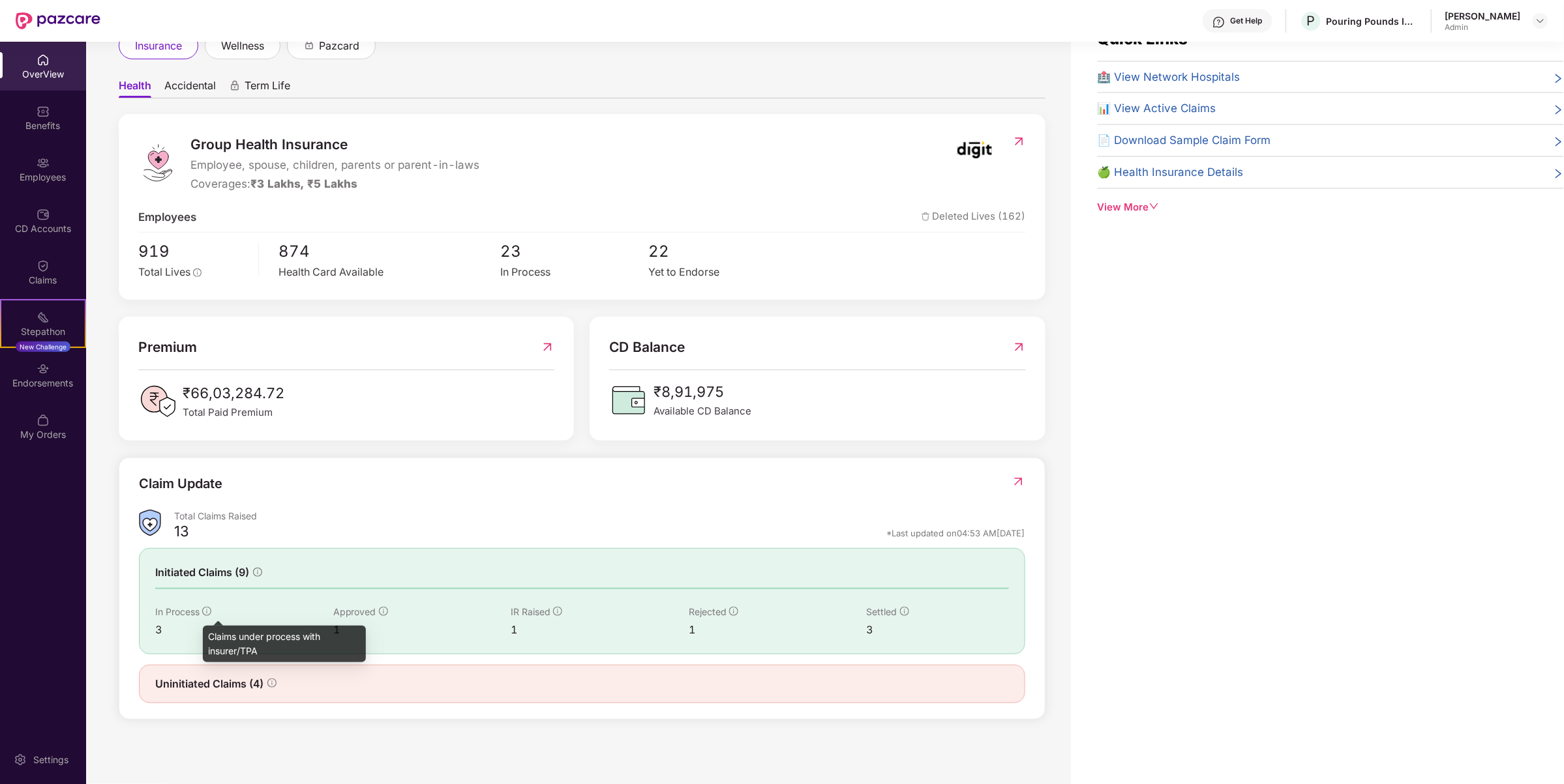
click at [204, 607] on icon "info-circle" at bounding box center [207, 611] width 9 height 9
click at [380, 611] on icon "info-circle" at bounding box center [383, 611] width 9 height 9
click at [556, 611] on icon "info-circle" at bounding box center [557, 611] width 9 height 9
click at [733, 610] on icon "info-circle" at bounding box center [734, 611] width 1 height 4
click at [910, 611] on div "Settled" at bounding box center [938, 612] width 142 height 14
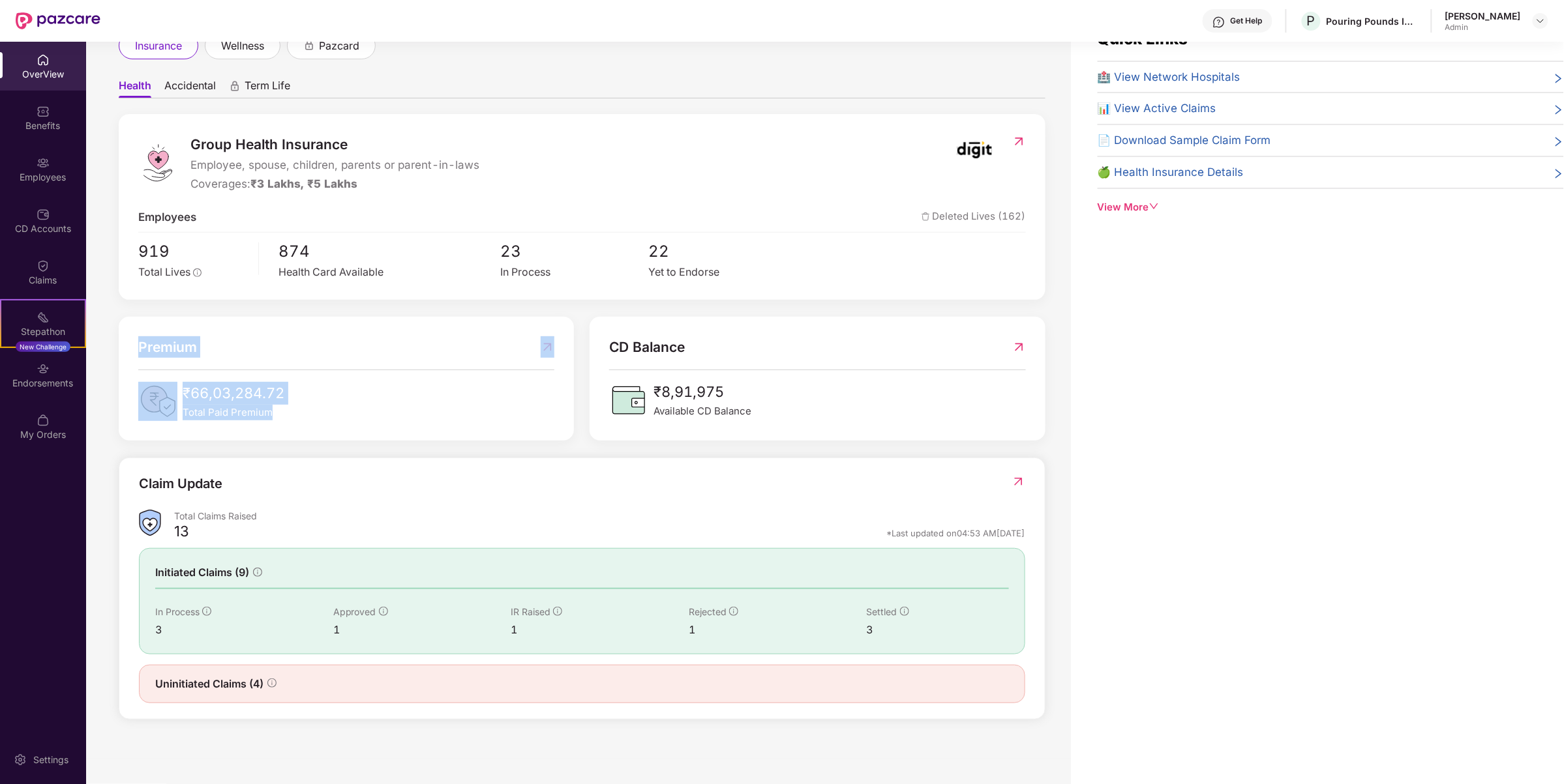
drag, startPoint x: 334, startPoint y: 424, endPoint x: 132, endPoint y: 331, distance: 222.4
click at [121, 336] on div "Premium ₹66,03,284.72 Total Paid Premium" at bounding box center [346, 379] width 455 height 124
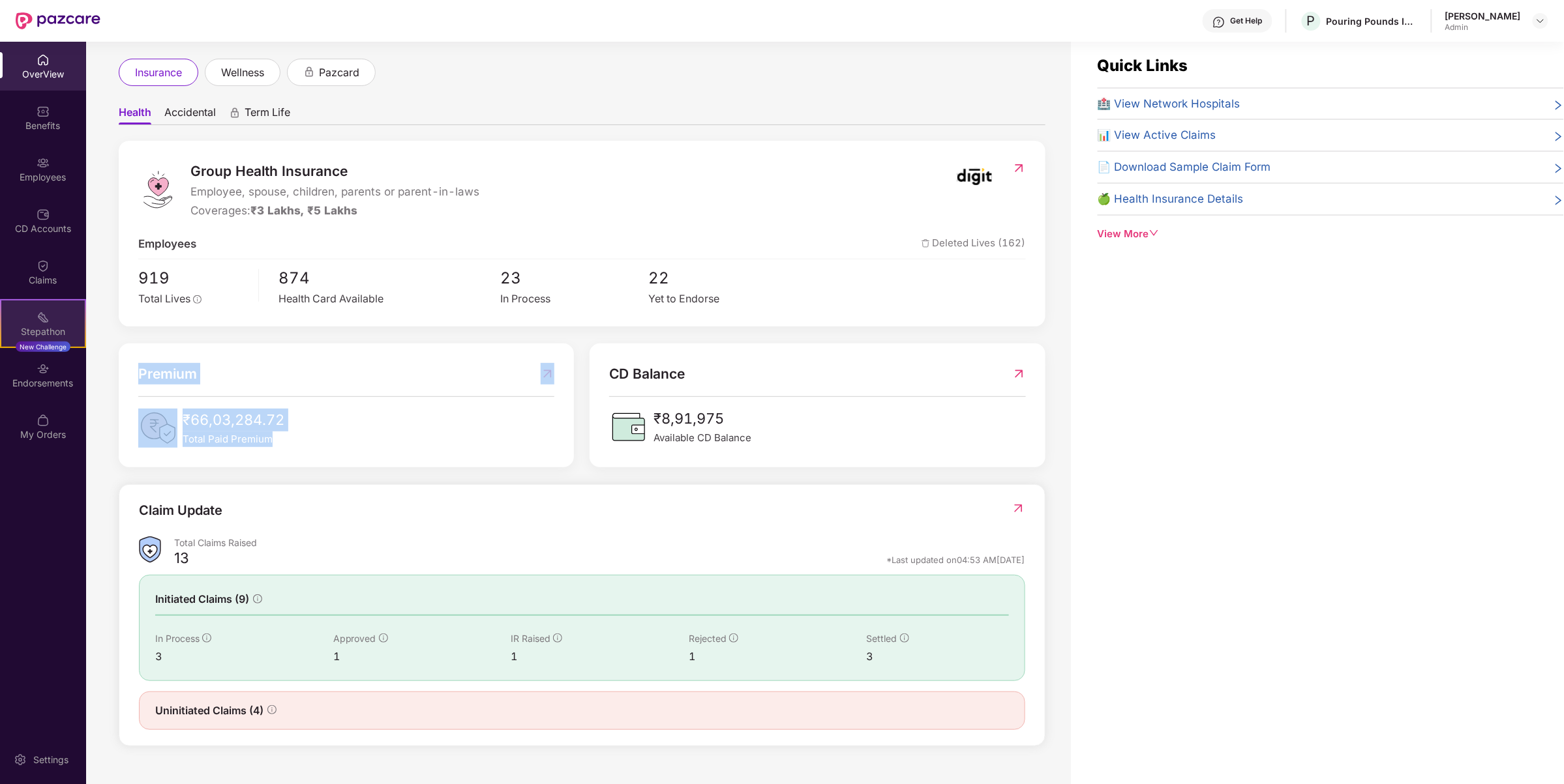
scroll to position [0, 0]
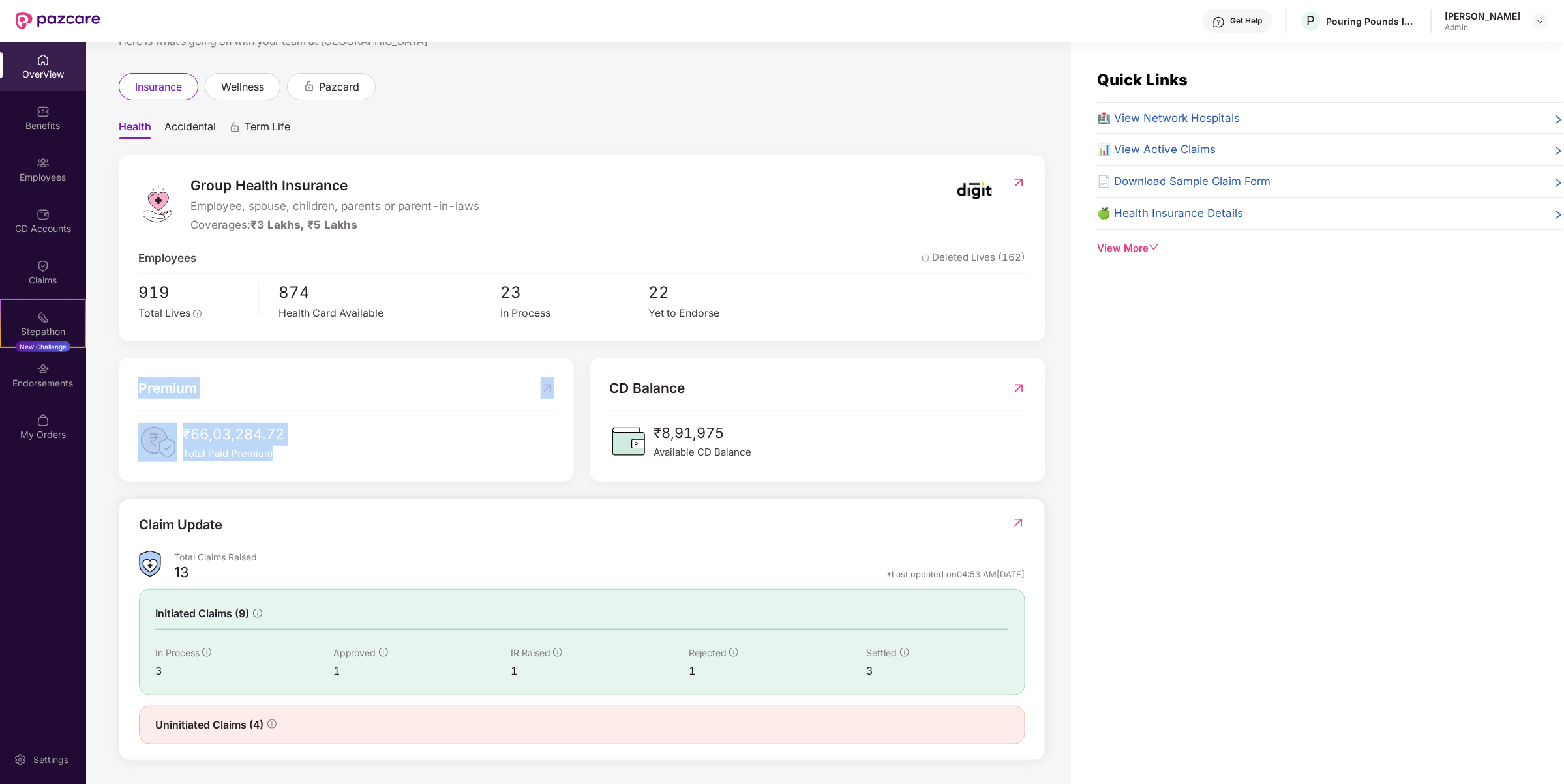
click at [47, 18] on img at bounding box center [58, 21] width 85 height 17
click at [21, 18] on img at bounding box center [58, 21] width 85 height 17
click at [49, 160] on img at bounding box center [43, 163] width 13 height 13
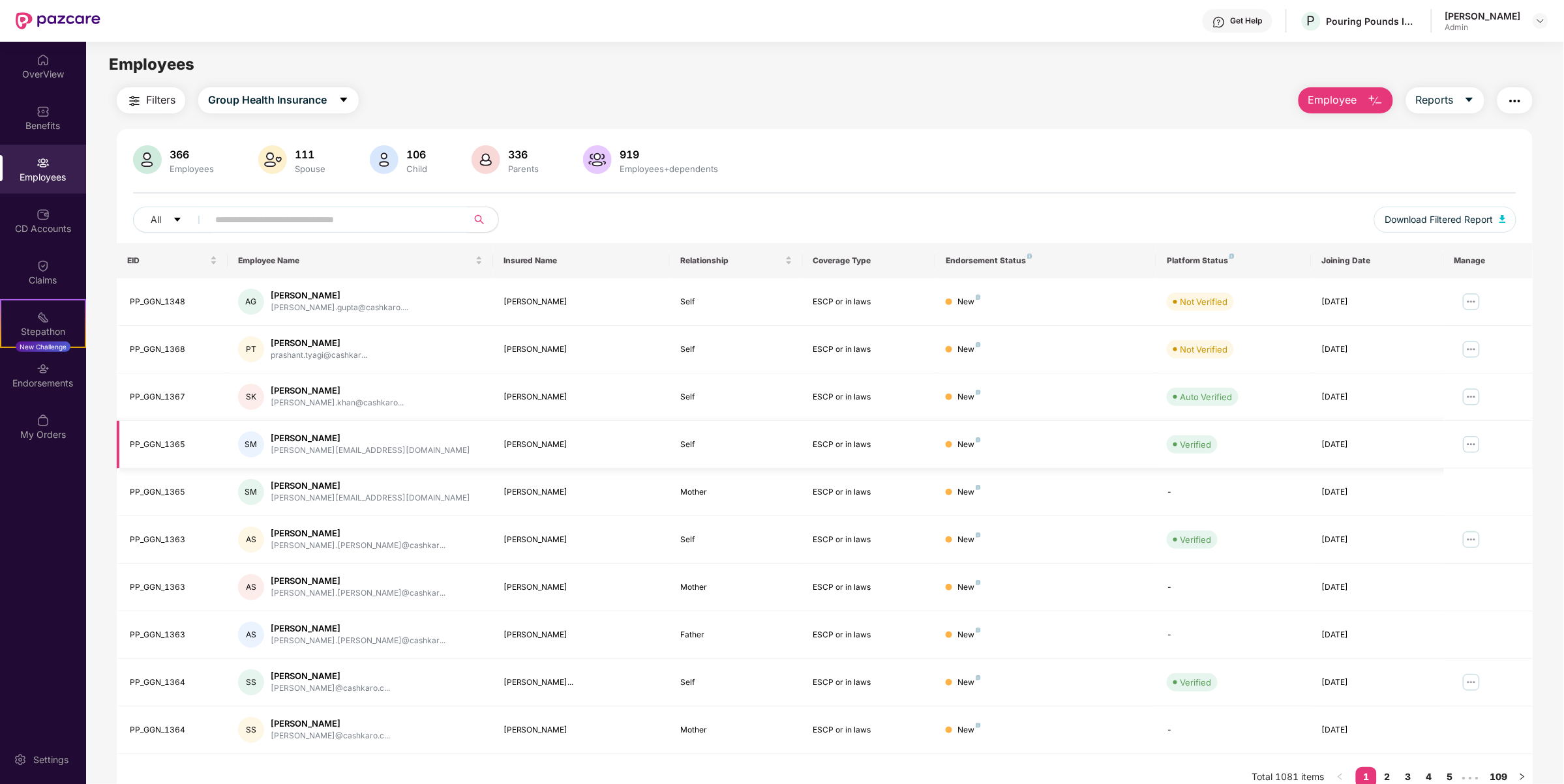
scroll to position [41, 0]
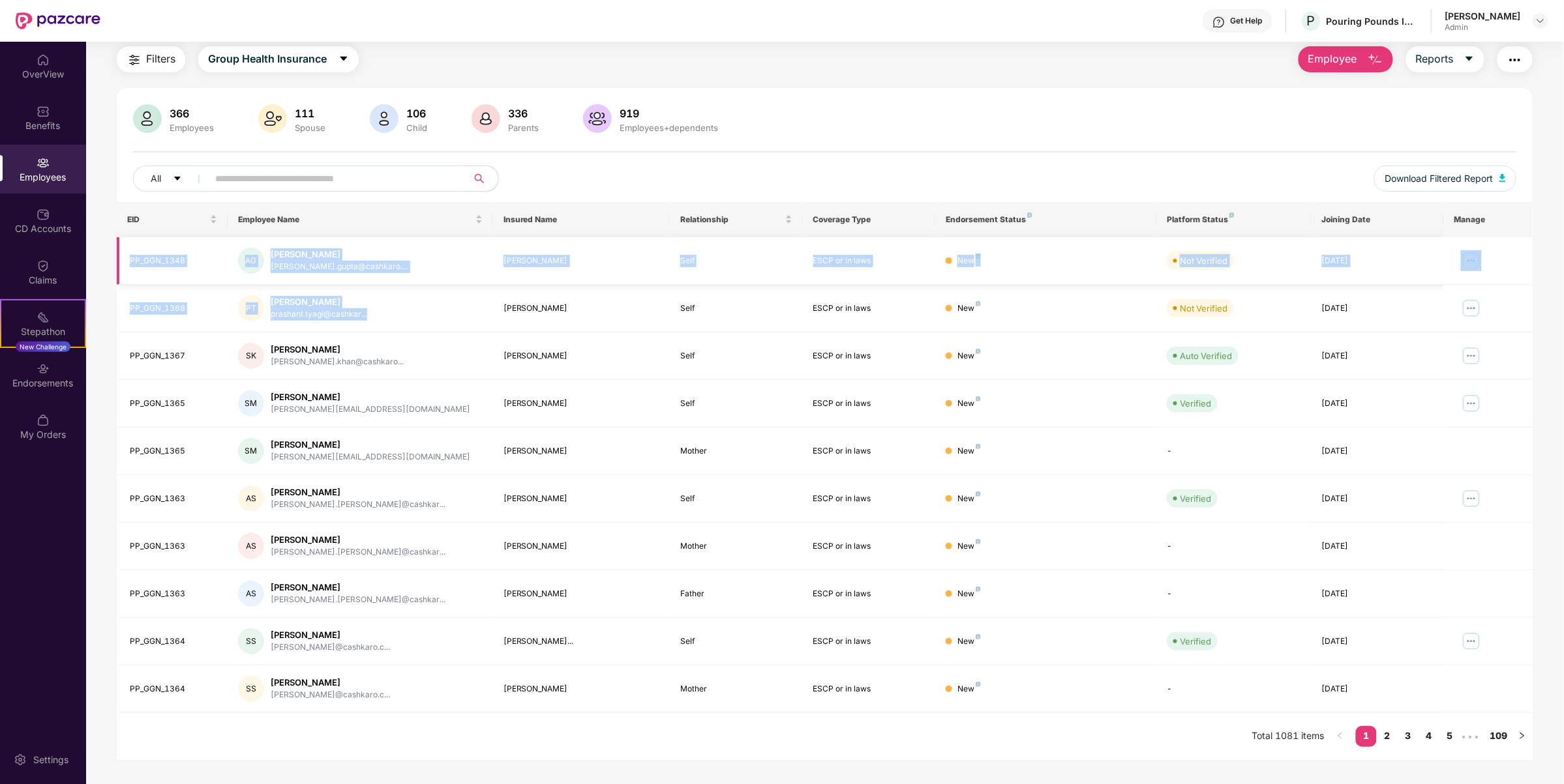
drag, startPoint x: 386, startPoint y: 315, endPoint x: 131, endPoint y: 243, distance: 265.0
click at [131, 243] on tbody "PP_GGN_1348 AG [PERSON_NAME] [PERSON_NAME].gupta@cashkaro.... [PERSON_NAME] Sel…" at bounding box center [824, 475] width 1416 height 476
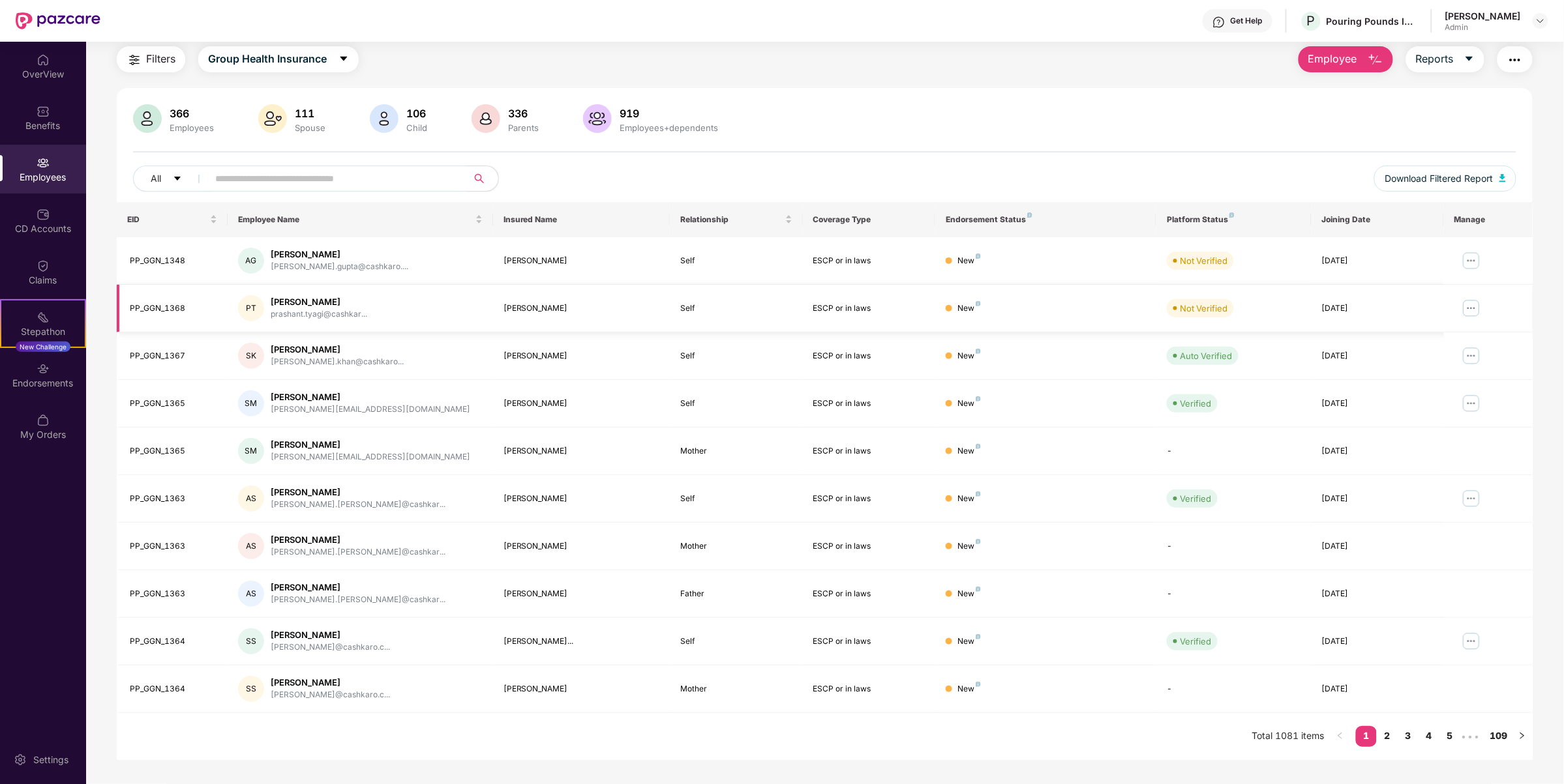
click at [1013, 305] on div "New" at bounding box center [1046, 308] width 200 height 12
